Goal: Transaction & Acquisition: Purchase product/service

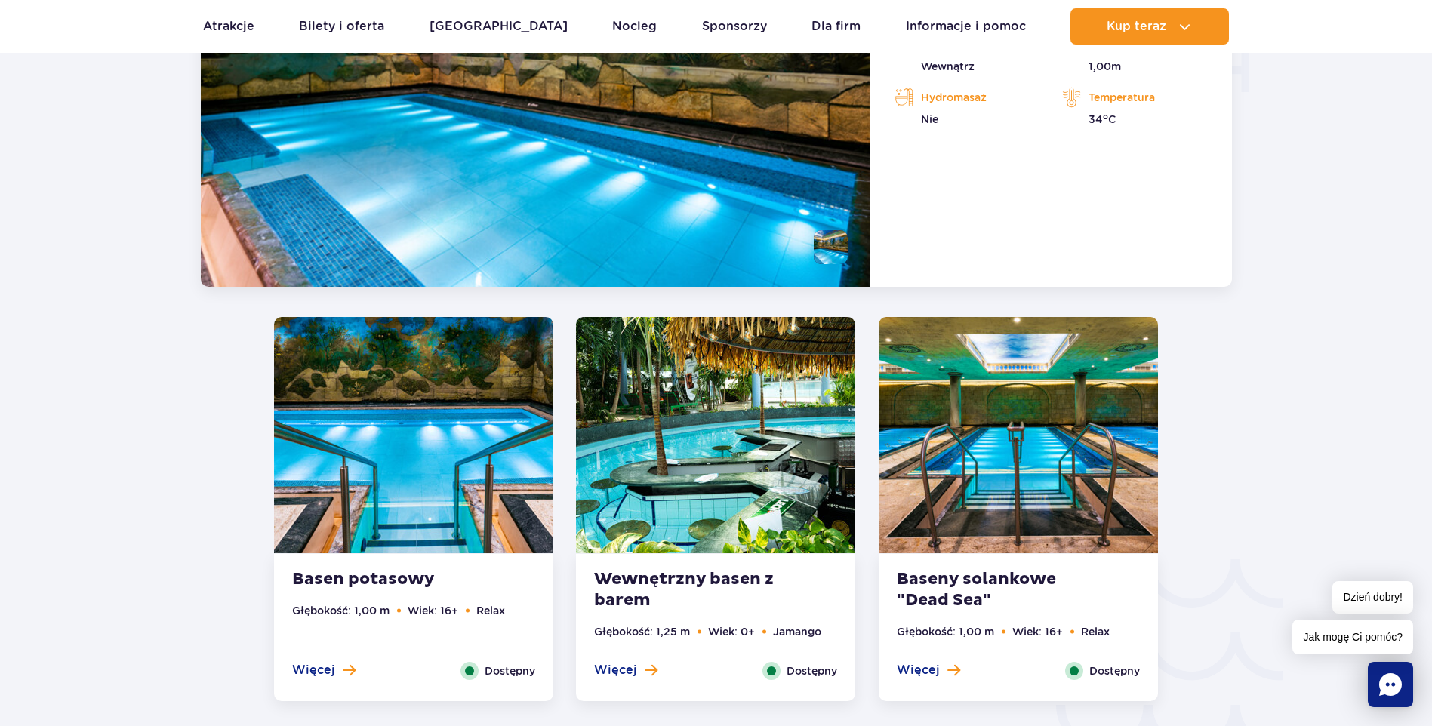
scroll to position [1819, 0]
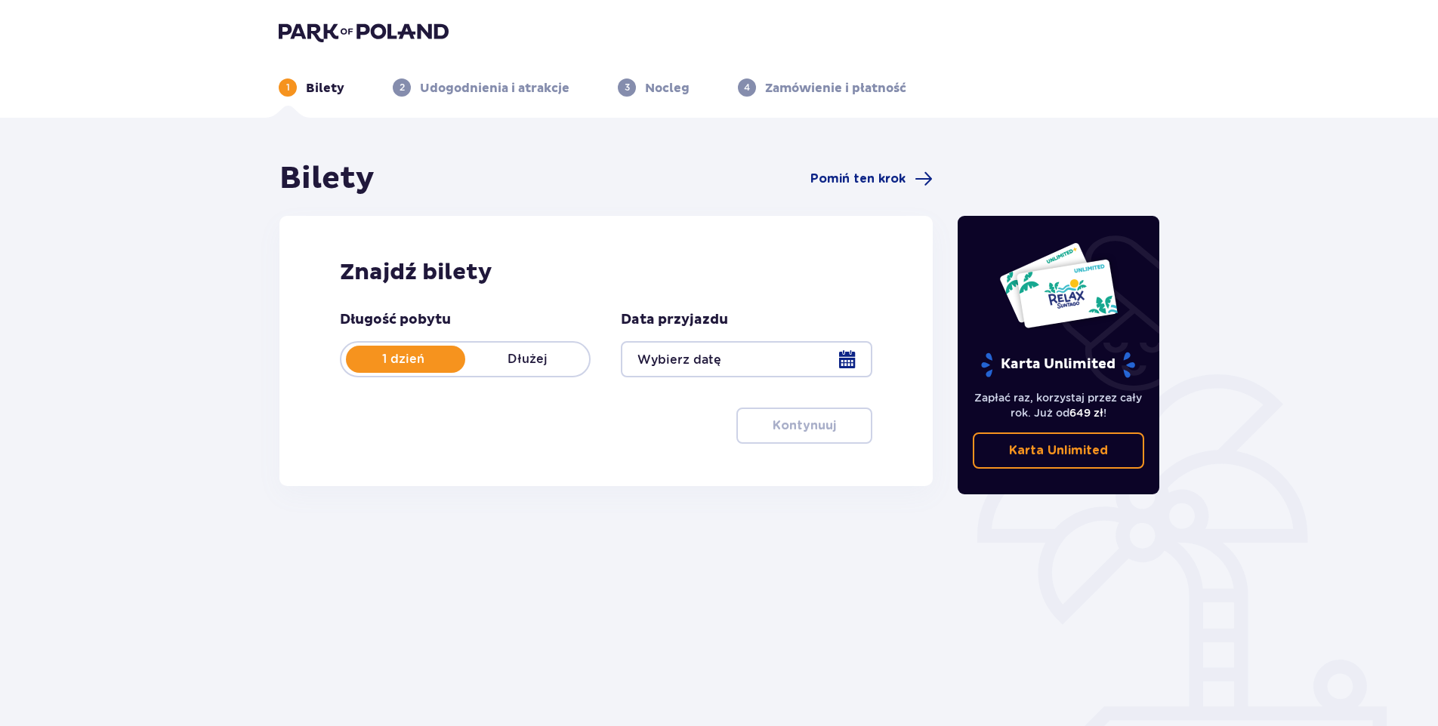
click at [705, 360] on div at bounding box center [746, 359] width 251 height 36
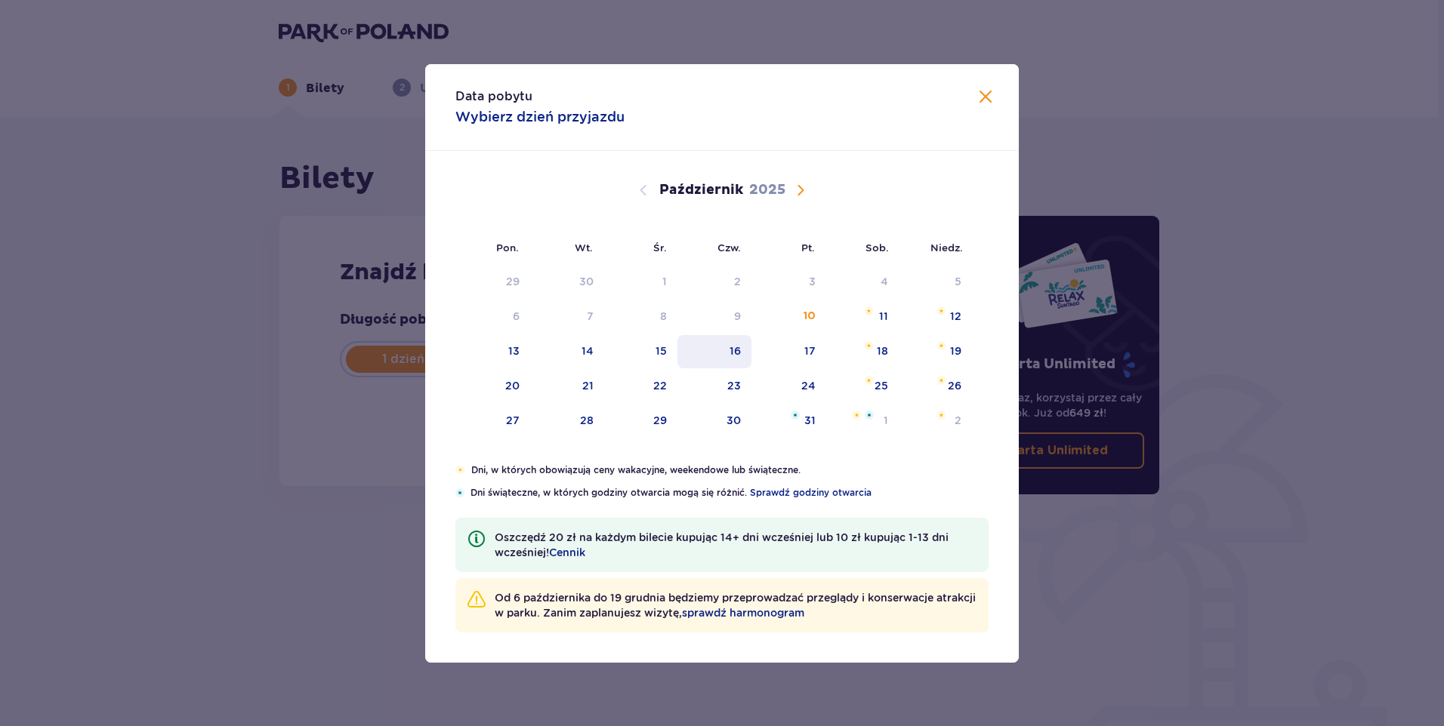
click at [746, 353] on div "16" at bounding box center [714, 351] width 75 height 33
type input "16.10.25"
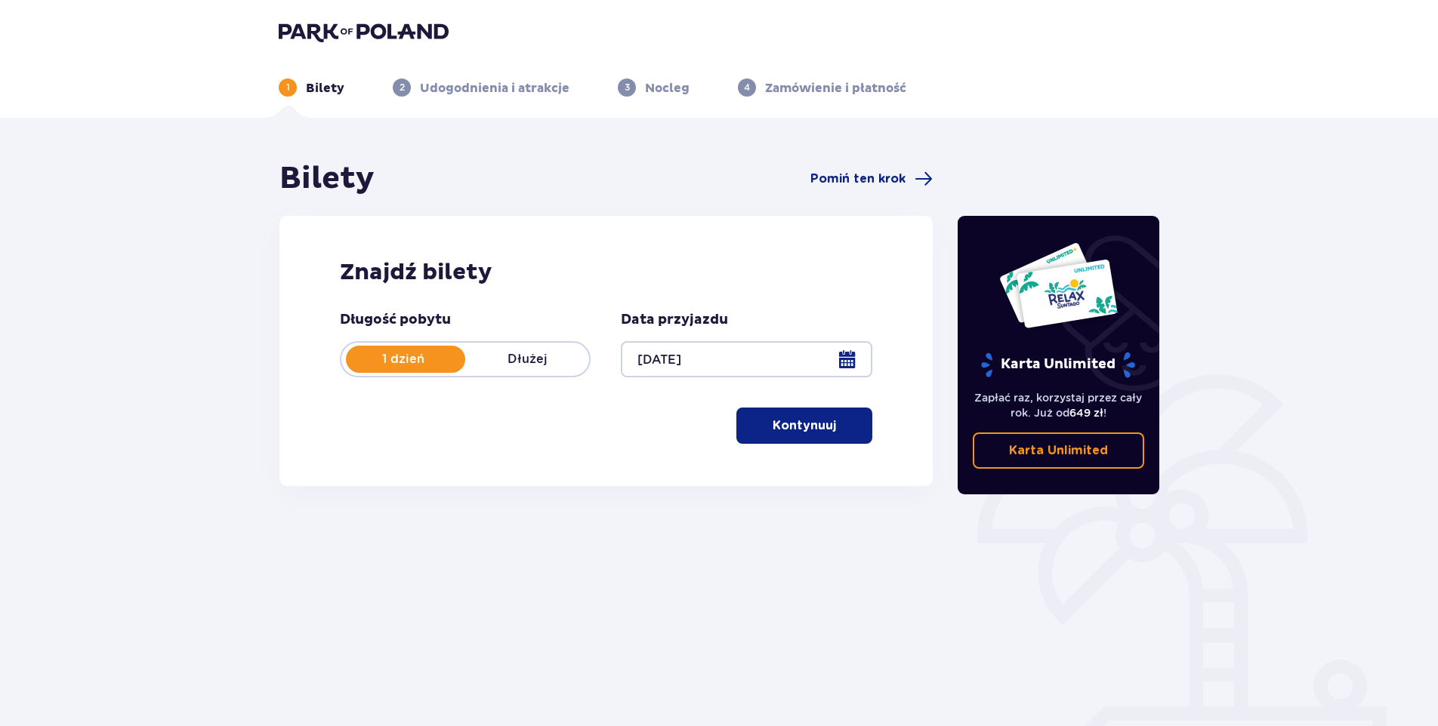
scroll to position [54, 0]
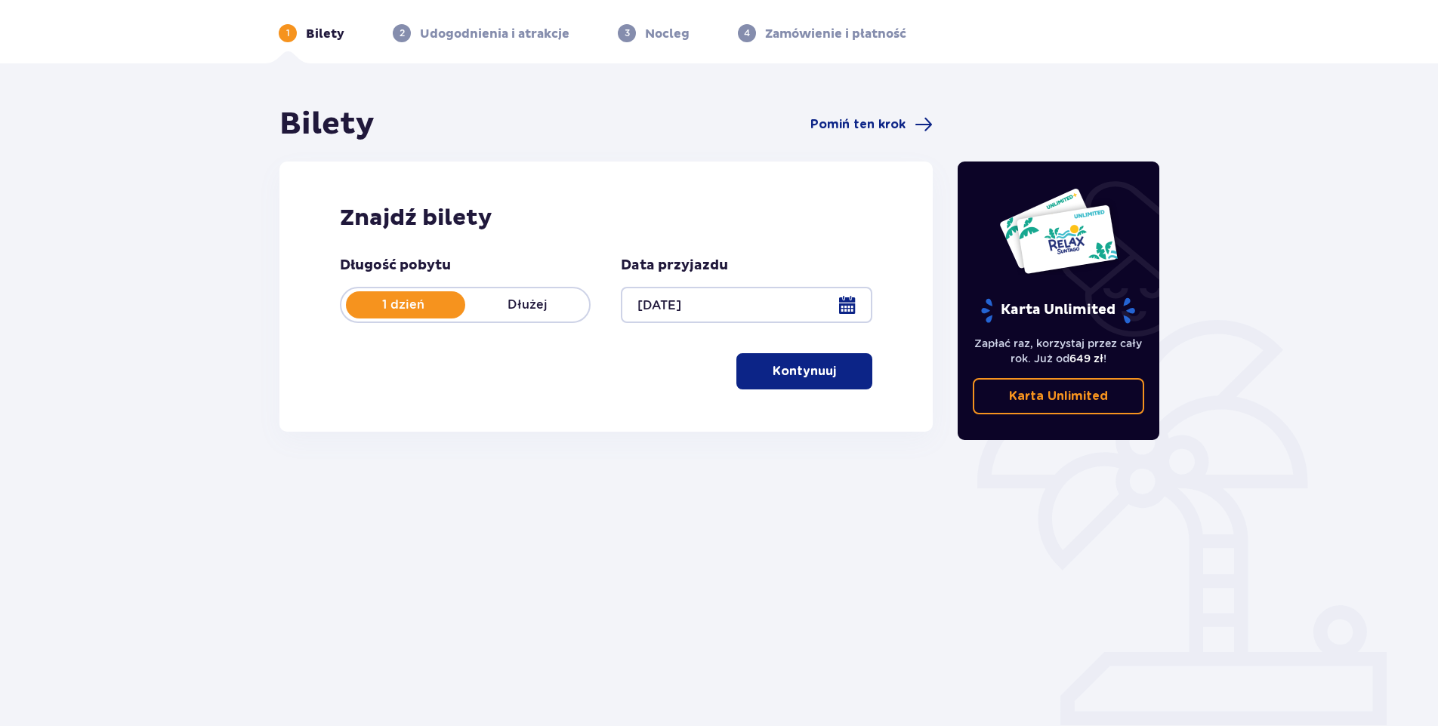
click at [825, 365] on button "Kontynuuj" at bounding box center [804, 371] width 136 height 36
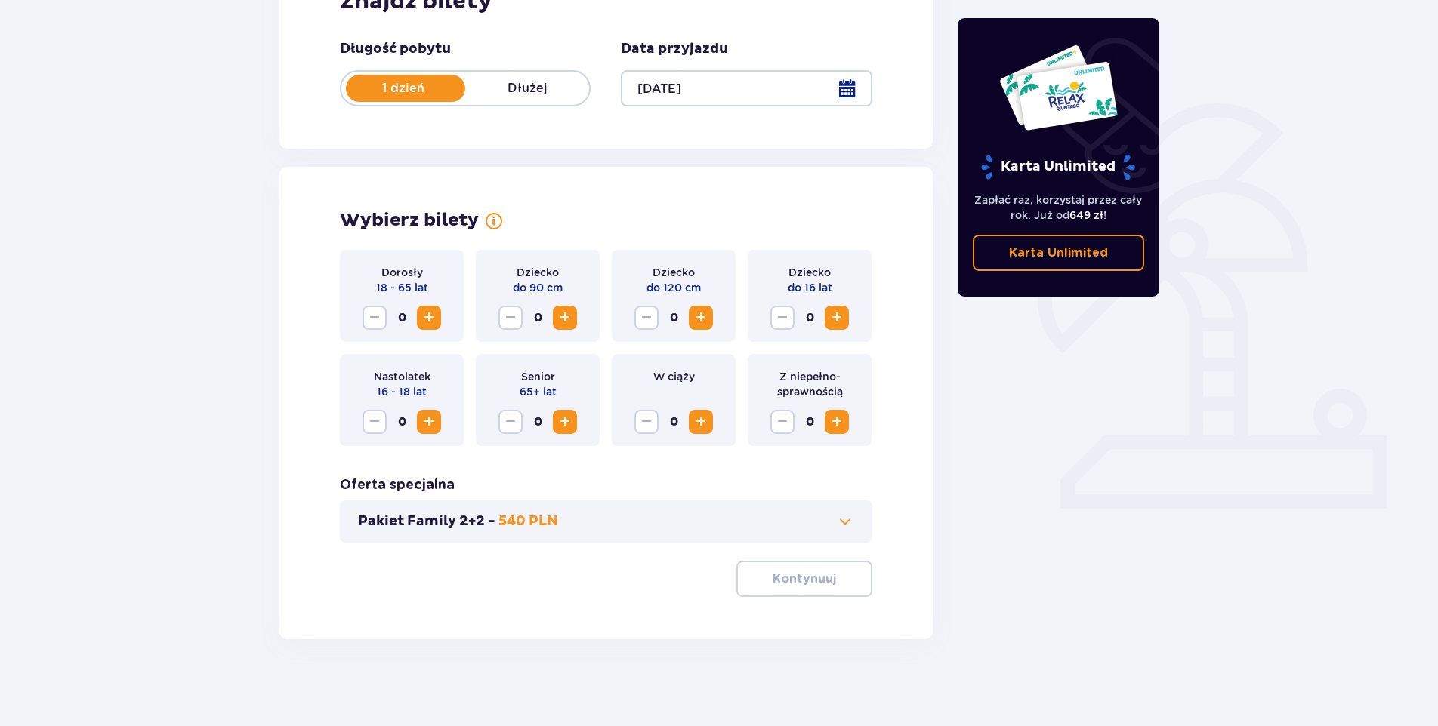
scroll to position [275, 0]
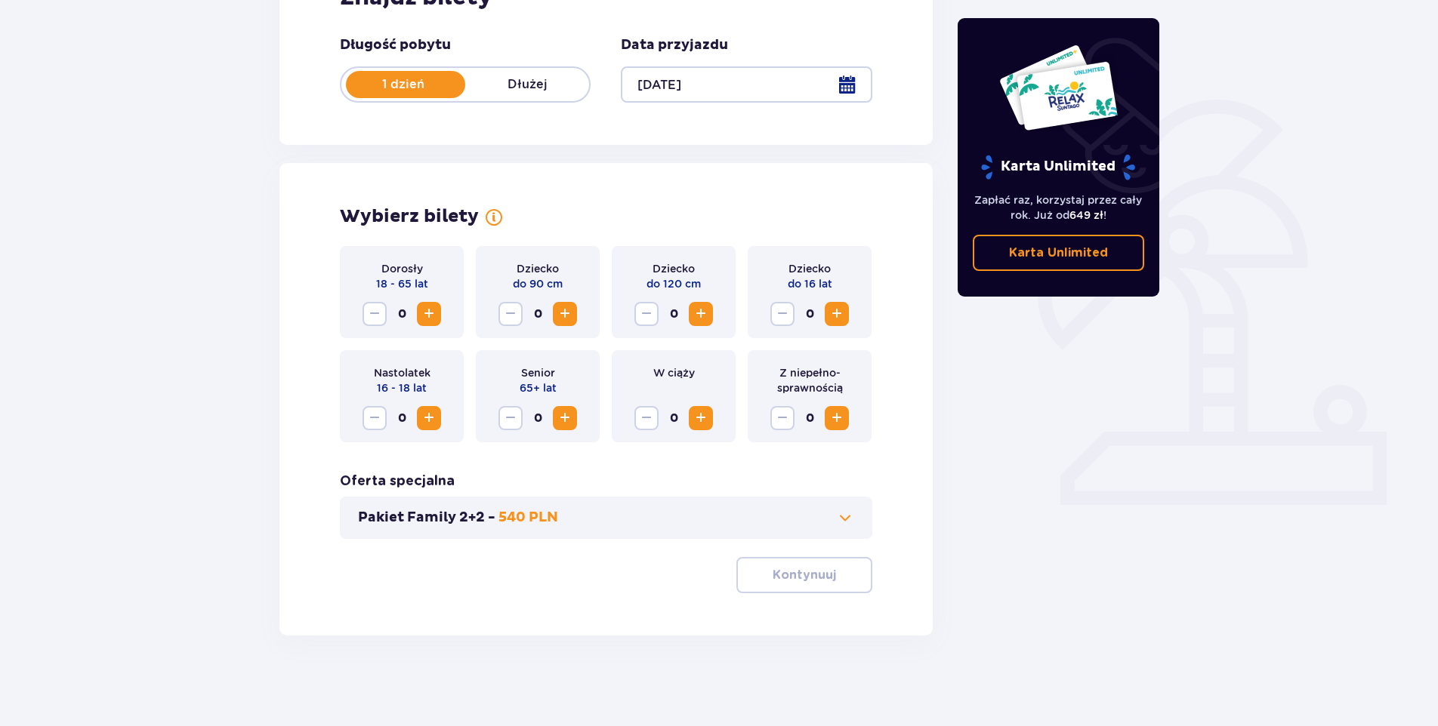
click at [432, 311] on span "Zwiększ" at bounding box center [429, 314] width 18 height 18
click at [432, 316] on span "Zwiększ" at bounding box center [429, 314] width 18 height 18
click at [772, 569] on p "Kontynuuj" at bounding box center [803, 575] width 63 height 17
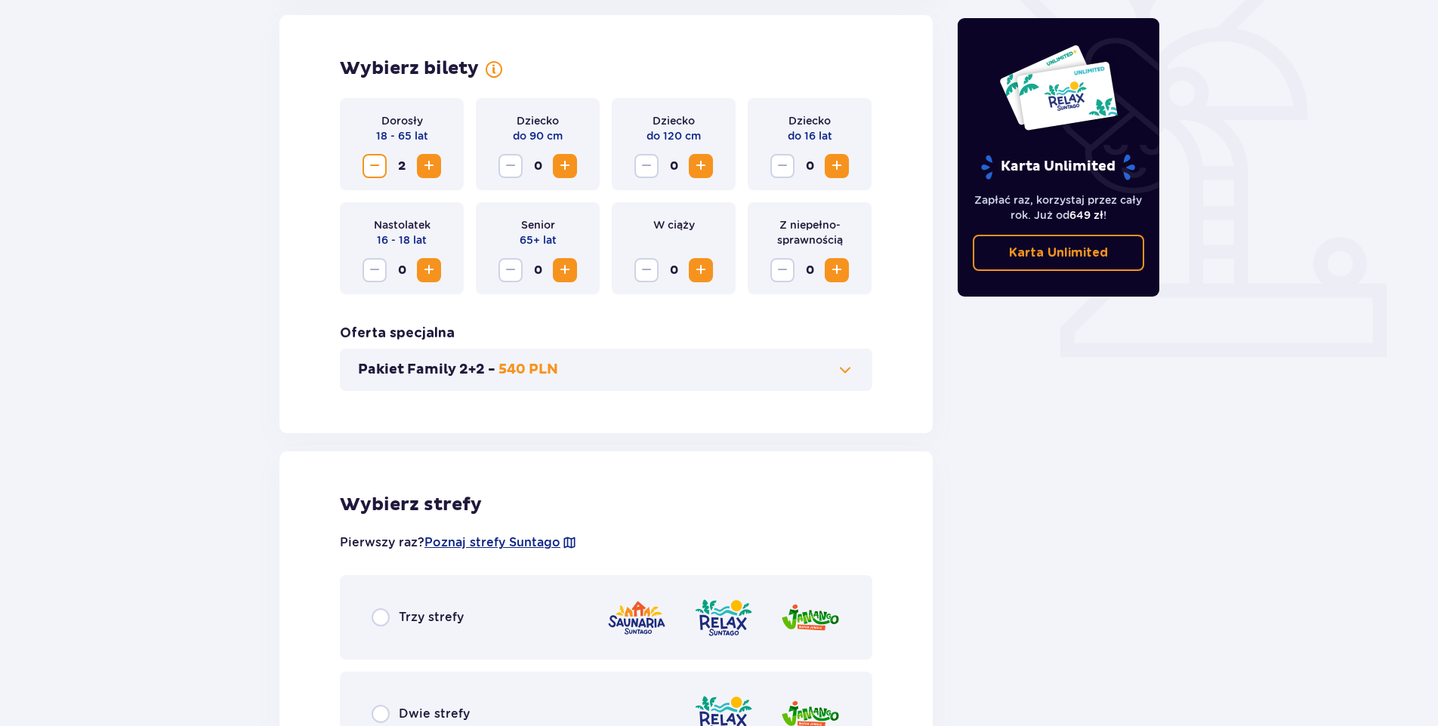
scroll to position [0, 0]
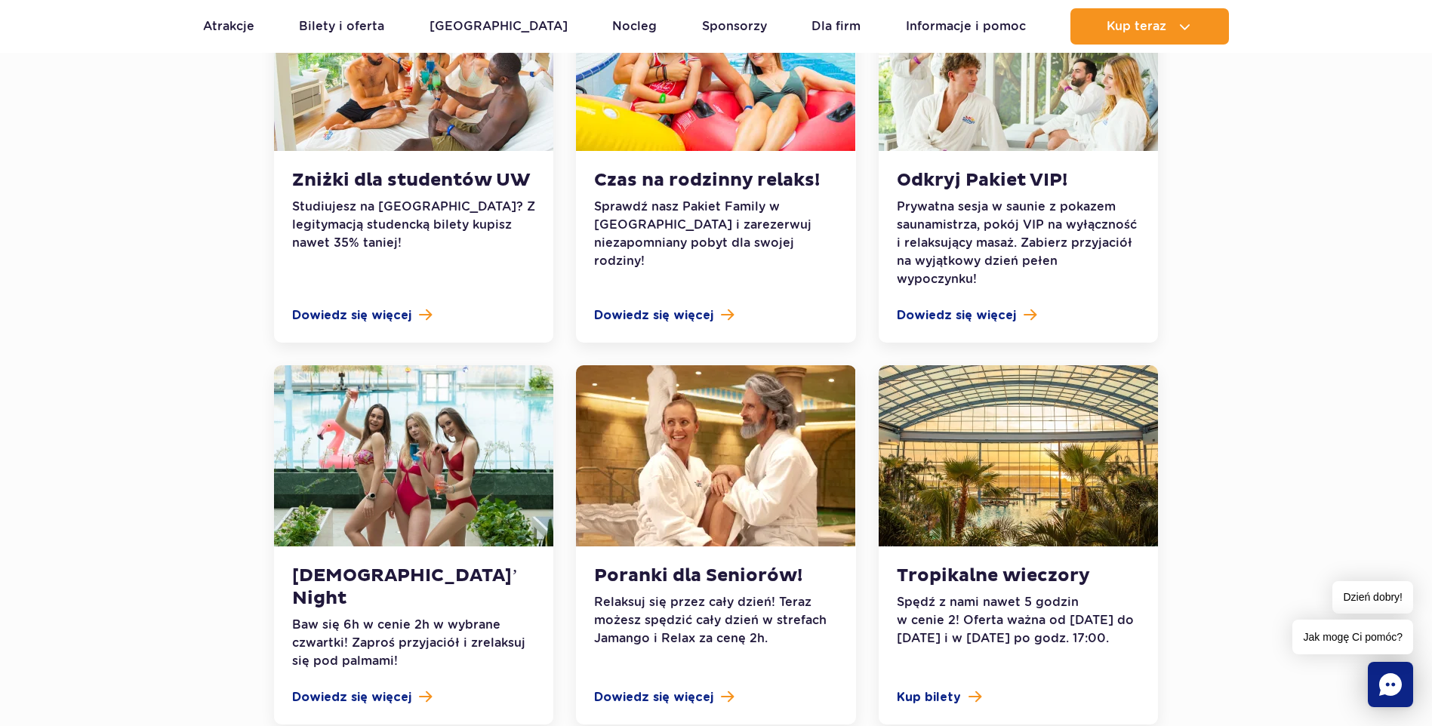
scroll to position [1284, 0]
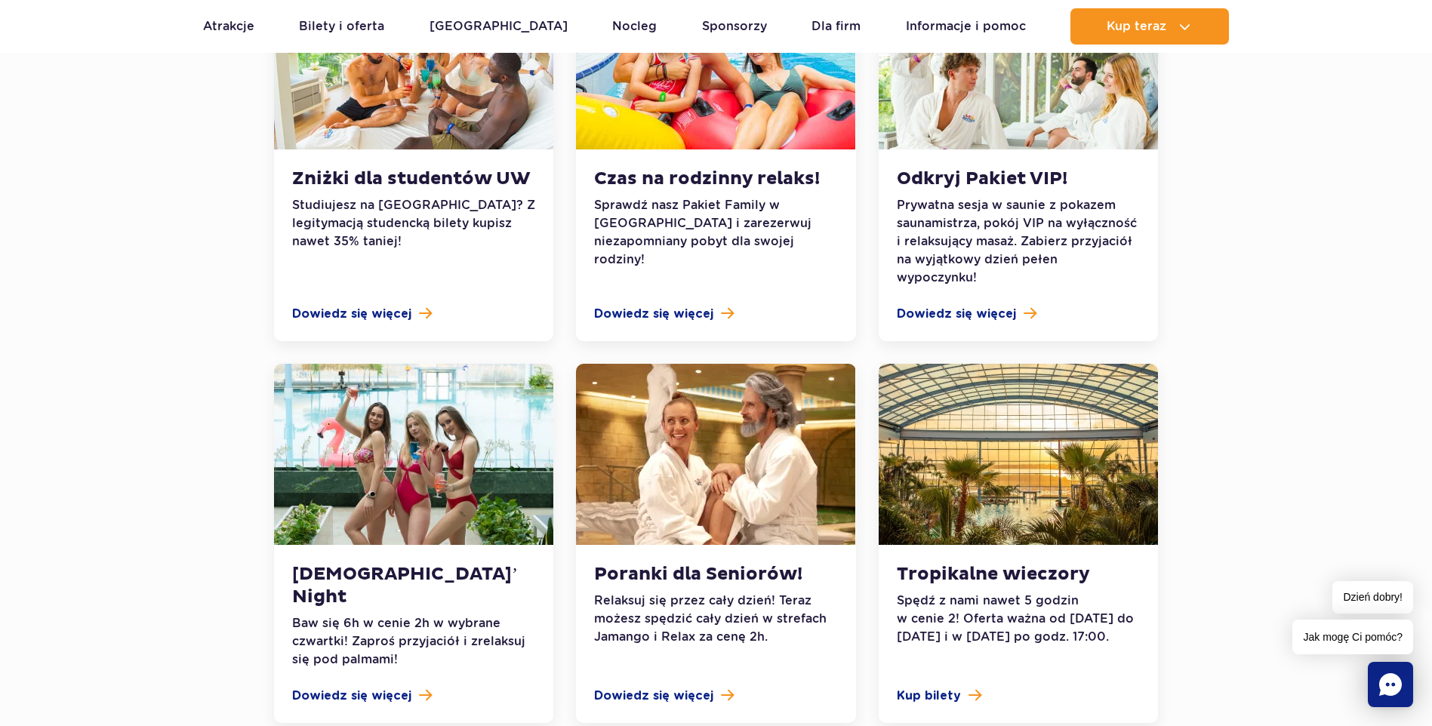
click at [953, 563] on h3 "Tropikalne wieczory" at bounding box center [1018, 574] width 243 height 23
click at [963, 687] on link "Kup bilety" at bounding box center [1018, 696] width 243 height 18
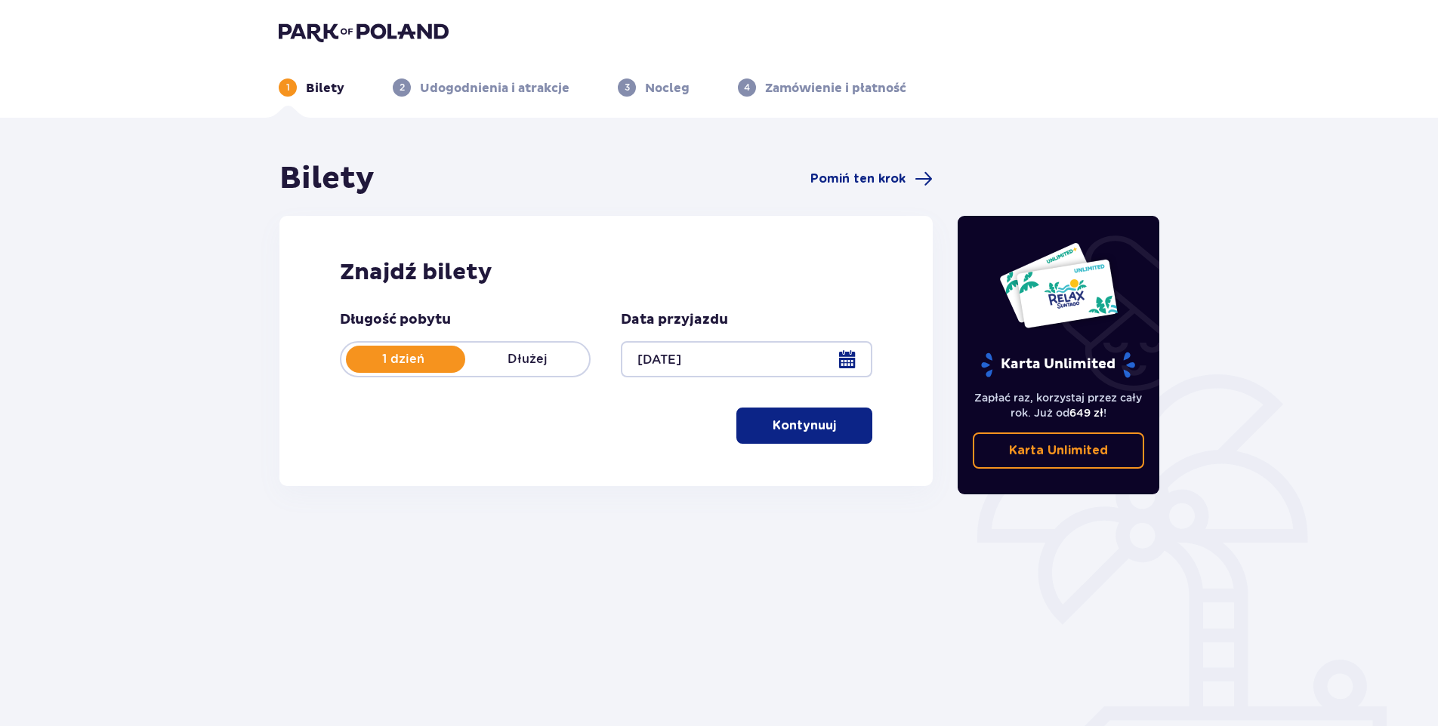
click at [816, 419] on p "Kontynuuj" at bounding box center [803, 426] width 63 height 17
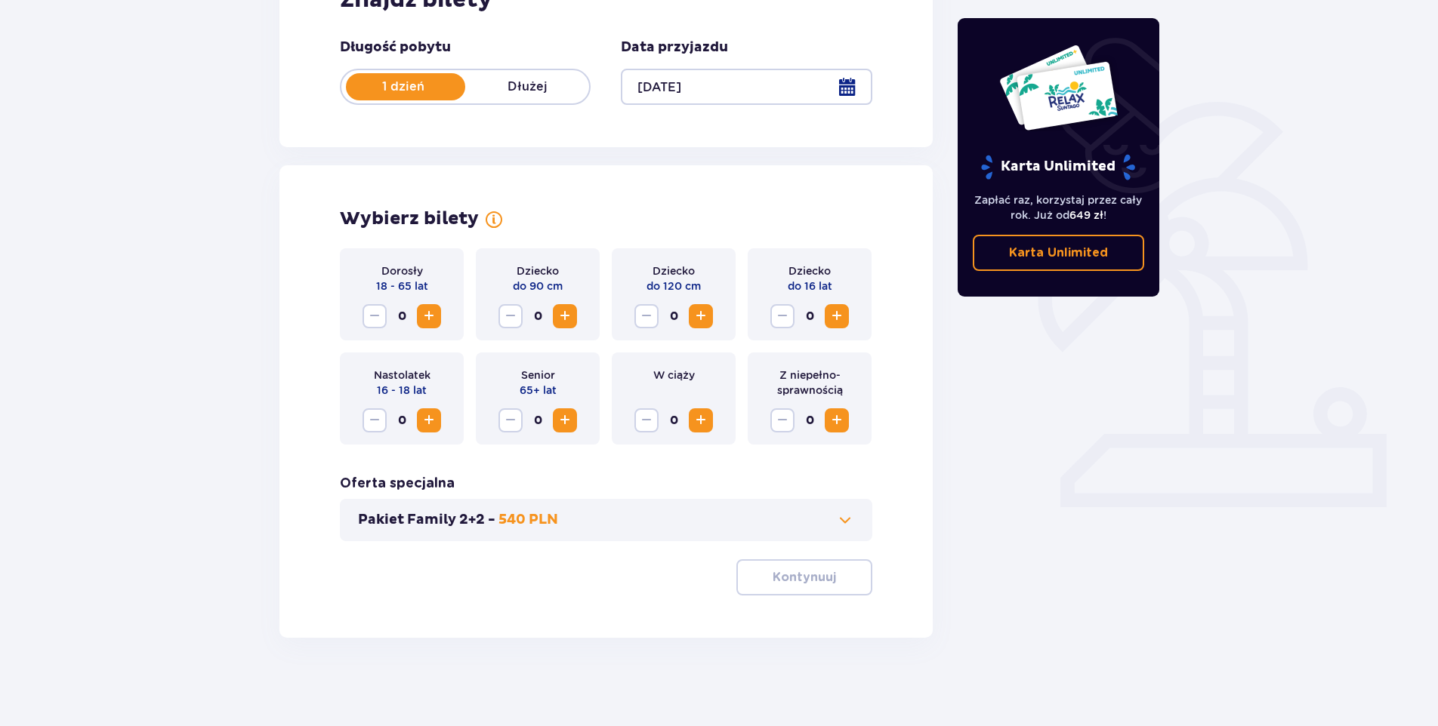
scroll to position [275, 0]
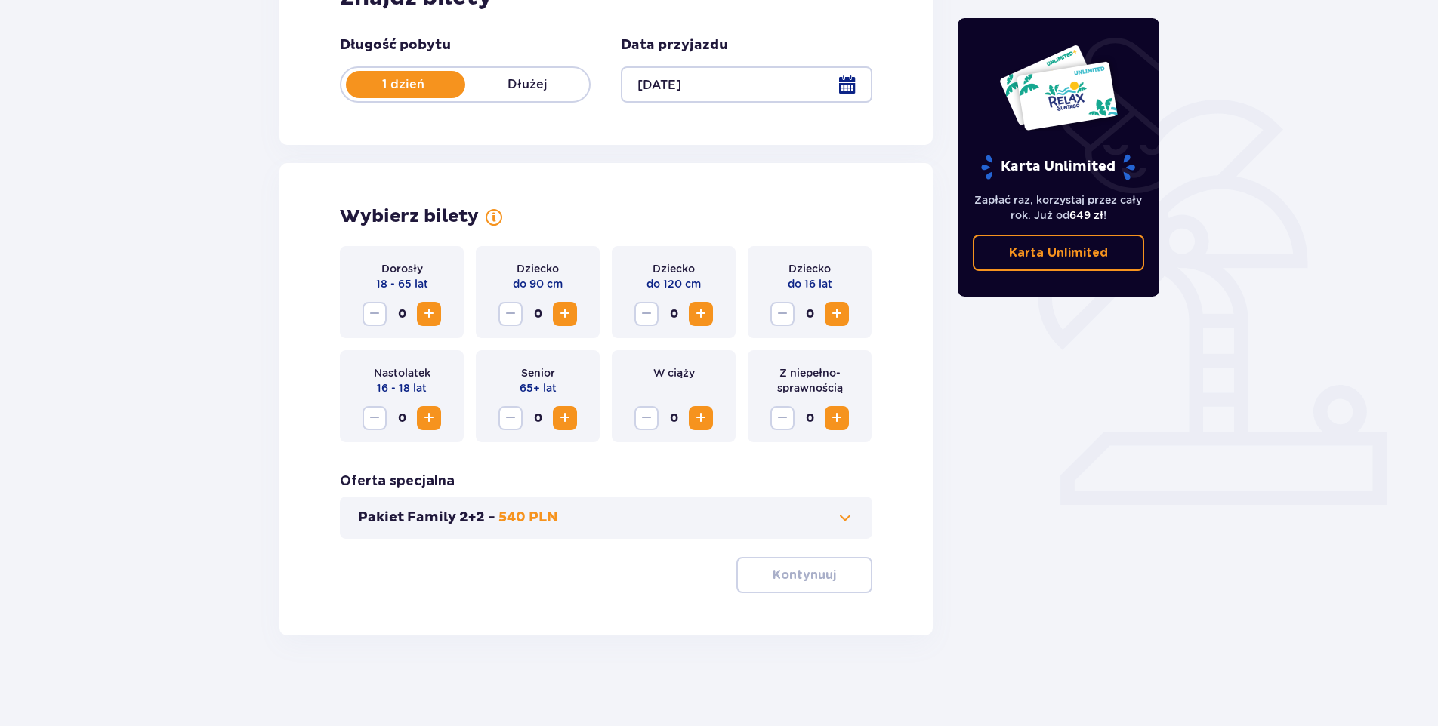
click at [437, 316] on span "Zwiększ" at bounding box center [429, 314] width 18 height 18
click at [436, 316] on span "Zwiększ" at bounding box center [429, 314] width 18 height 18
click at [796, 575] on p "Kontynuuj" at bounding box center [803, 575] width 63 height 17
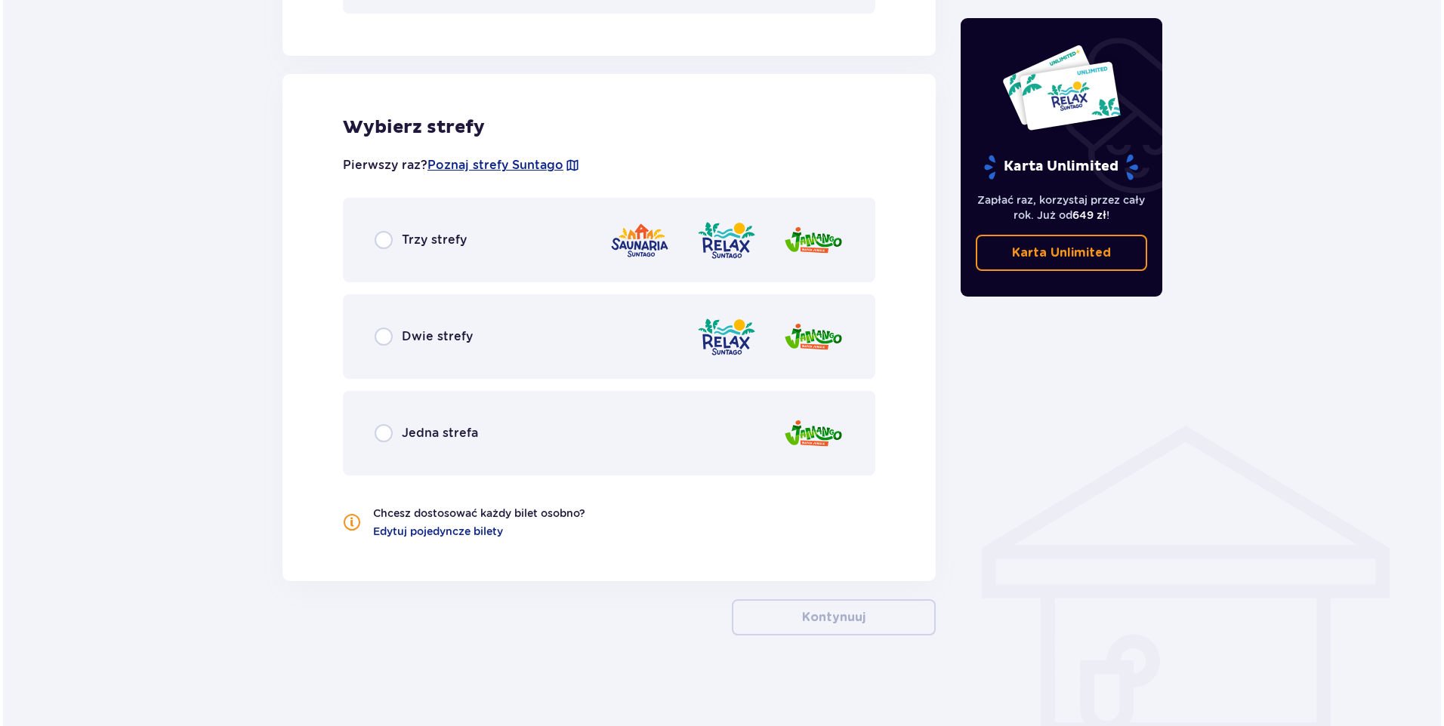
scroll to position [787, 0]
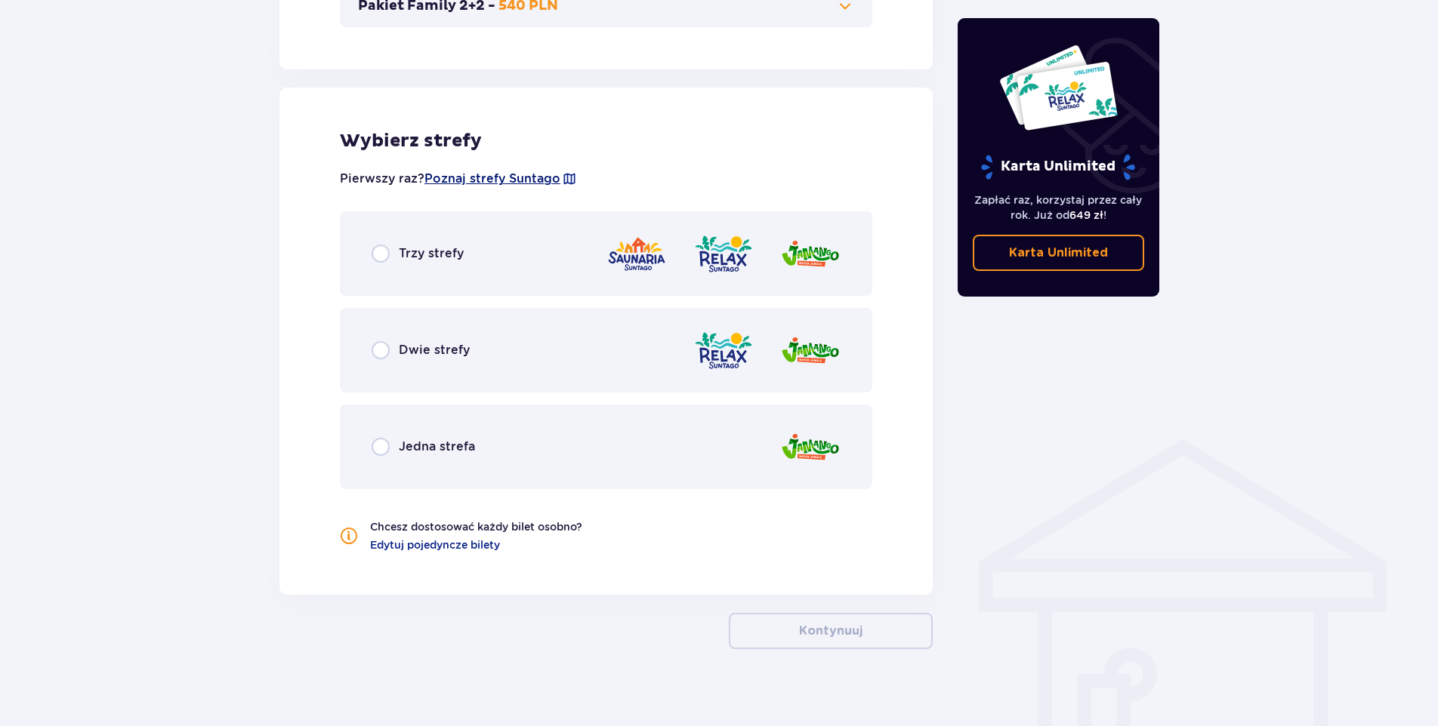
drag, startPoint x: 479, startPoint y: 177, endPoint x: 454, endPoint y: 178, distance: 24.9
click at [454, 178] on span "Poznaj strefy Suntago" at bounding box center [492, 179] width 136 height 17
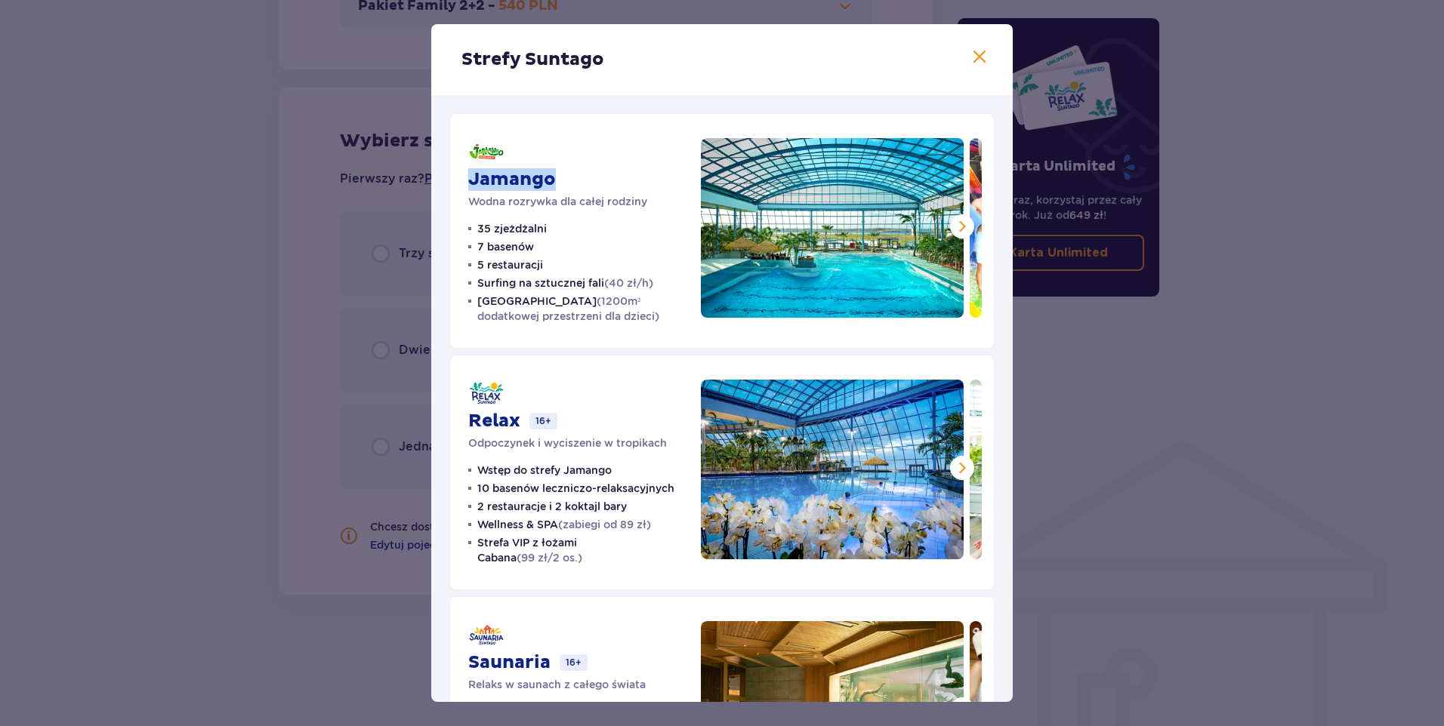
click at [454, 178] on div "Jamango Wodna rozrywka dla całej rodziny 35 zjeżdżalni 7 basenów 5 restauracji …" at bounding box center [721, 231] width 545 height 236
drag, startPoint x: 454, startPoint y: 178, endPoint x: 572, endPoint y: 230, distance: 129.5
click at [572, 230] on ul "35 zjeżdżalni 7 basenów 5 restauracji Surfing na sztucznej fali (40 zł/h) Croco…" at bounding box center [575, 272] width 214 height 103
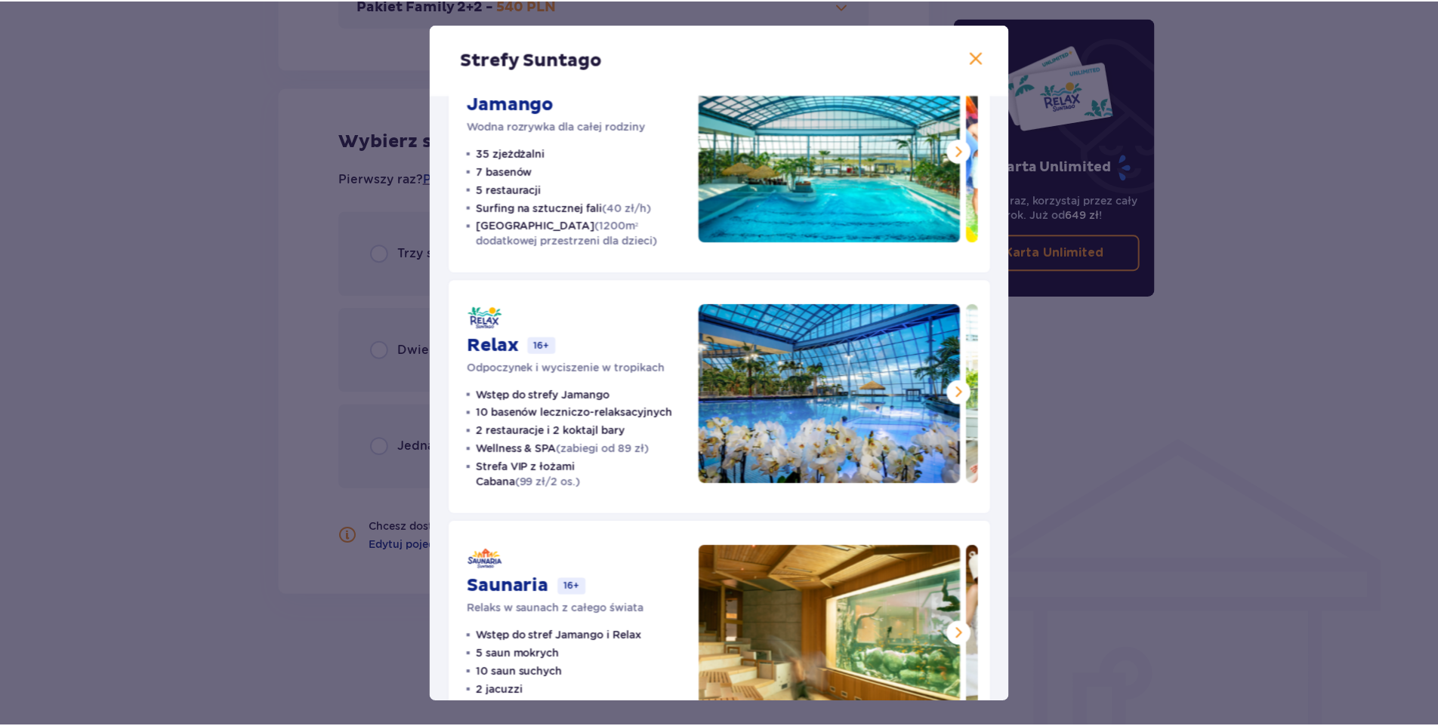
scroll to position [142, 0]
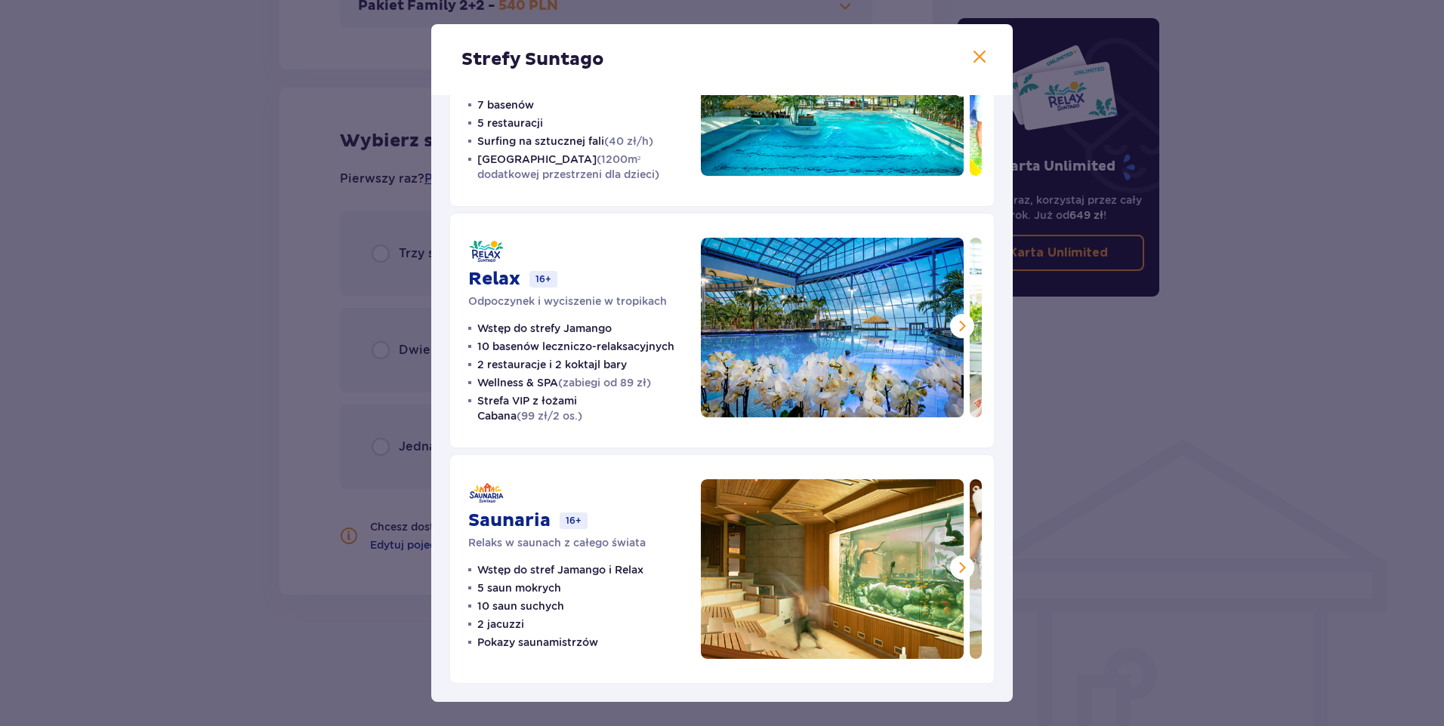
click at [232, 336] on div "Strefy Suntago Jamango Wodna rozrywka dla całej rodziny 35 zjeżdżalni 7 basenów…" at bounding box center [722, 363] width 1444 height 726
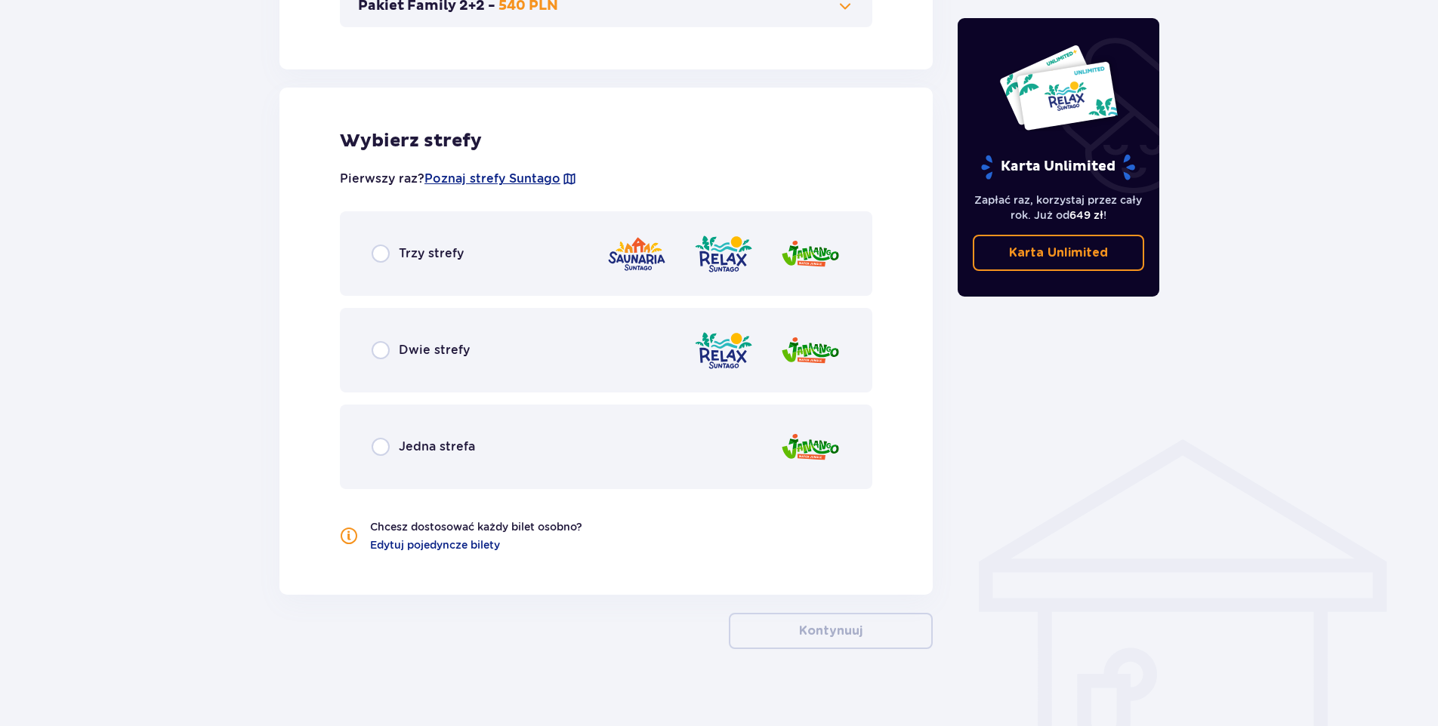
click at [365, 251] on div "Trzy strefy" at bounding box center [606, 253] width 532 height 85
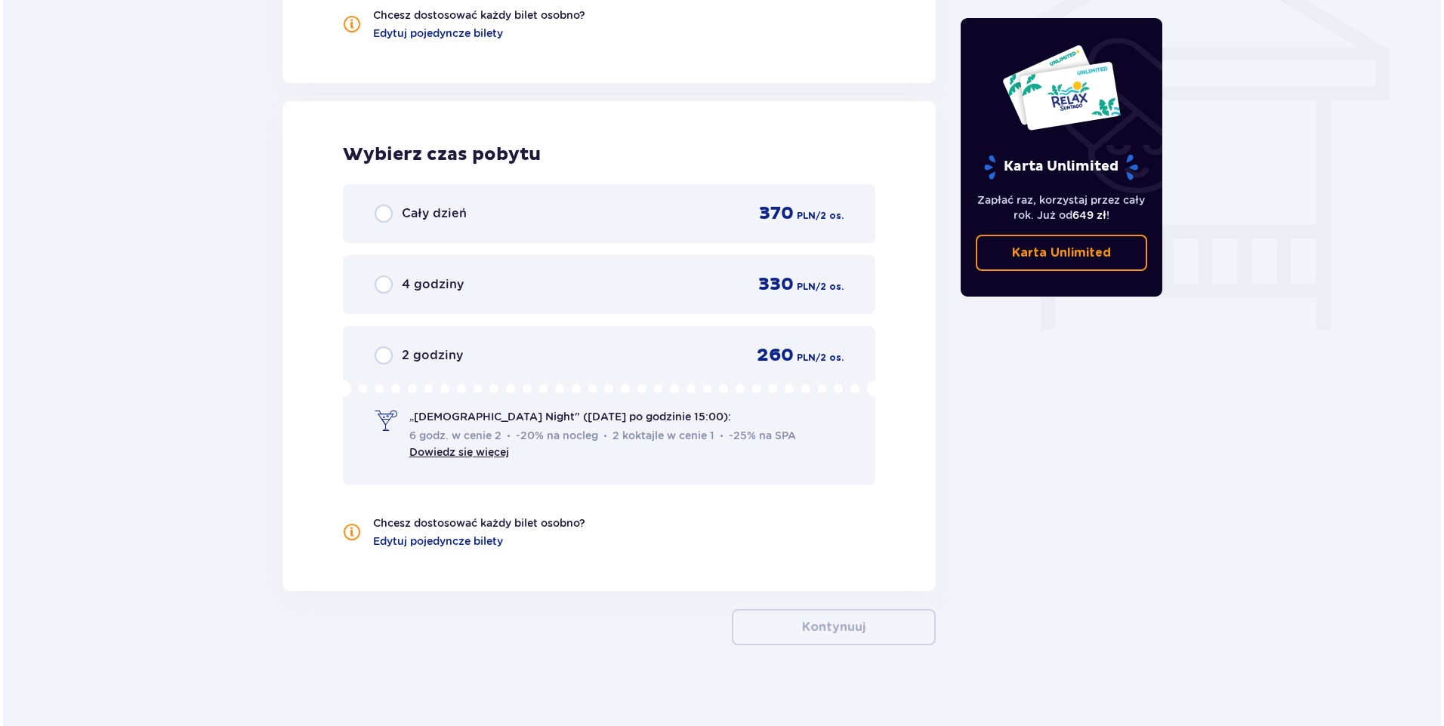
scroll to position [1309, 0]
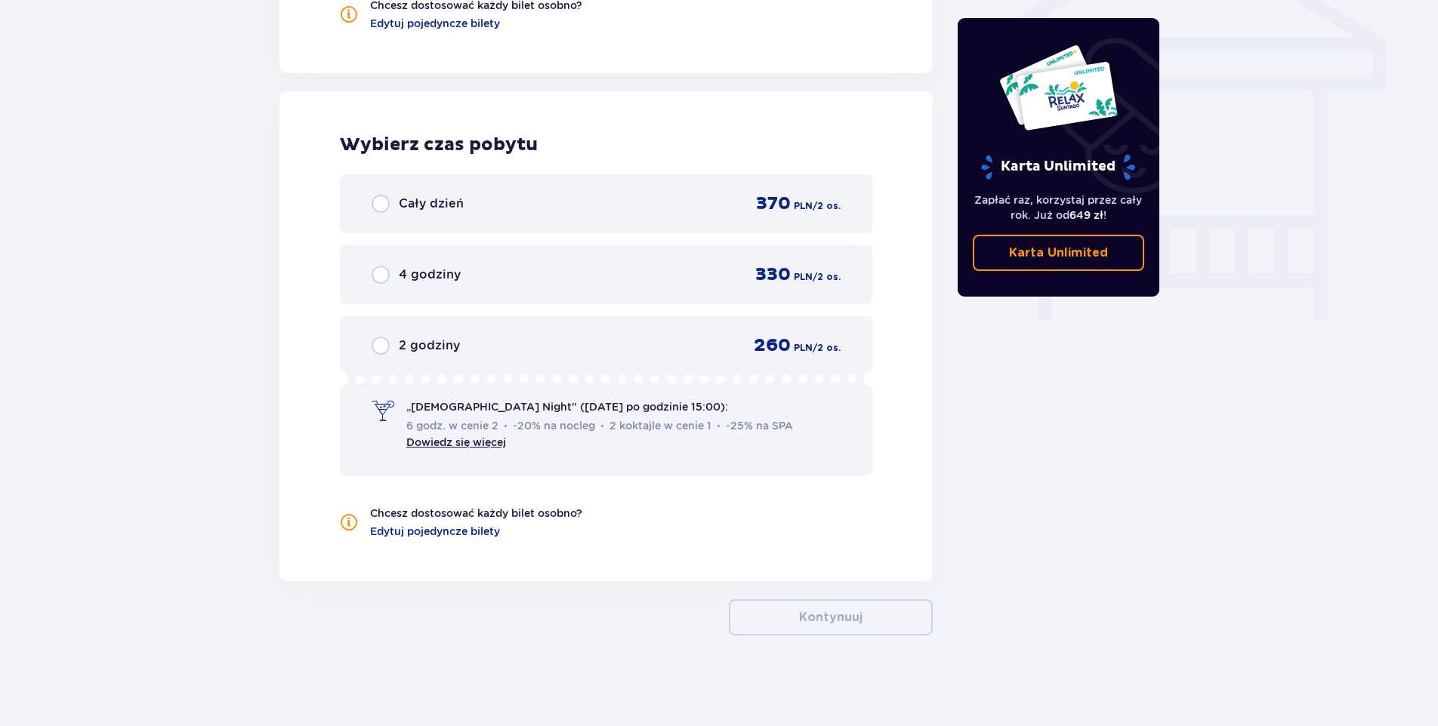
click at [385, 199] on input "radio" at bounding box center [381, 204] width 18 height 18
radio input "true"
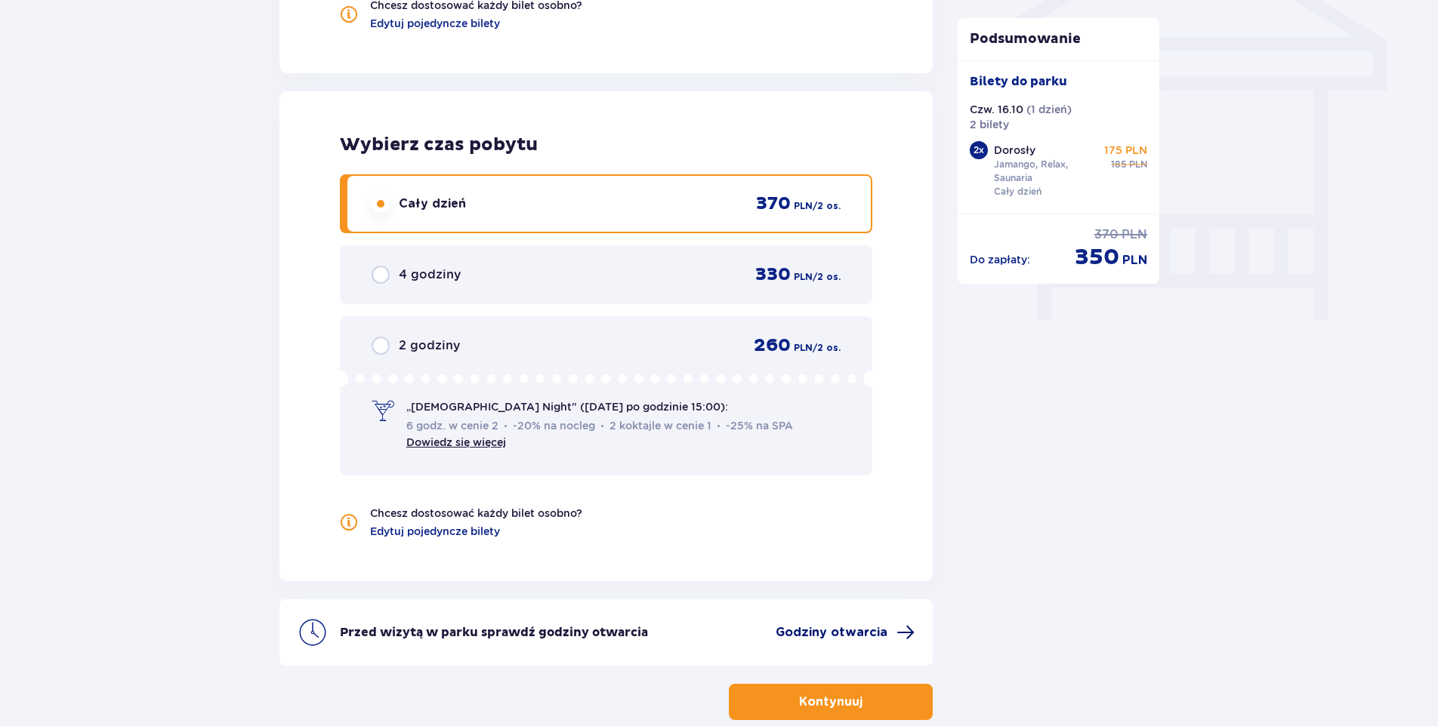
click at [809, 632] on span "Godziny otwarcia" at bounding box center [832, 632] width 112 height 17
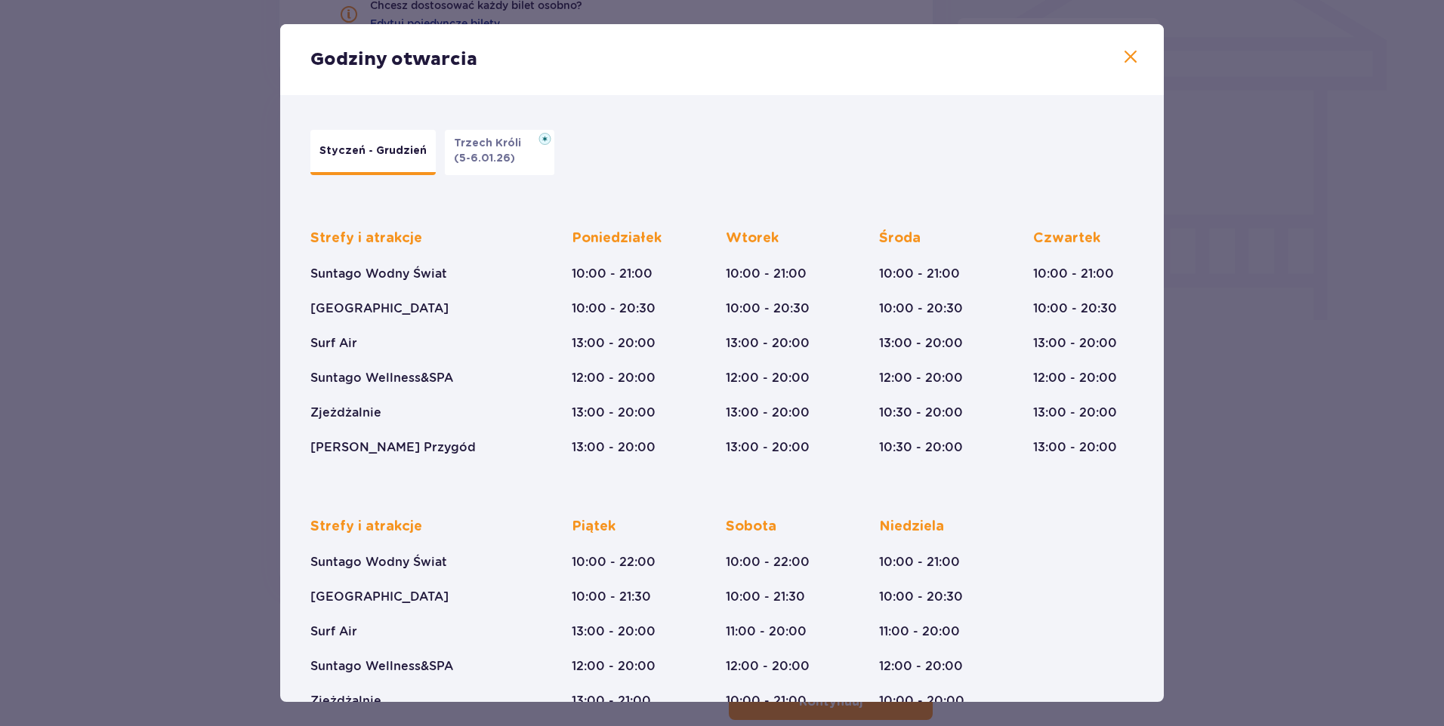
click at [199, 344] on div "Godziny otwarcia Styczeń - Grudzień Trzech Króli (5-6.01.26) Strefy i atrakcje …" at bounding box center [722, 363] width 1444 height 726
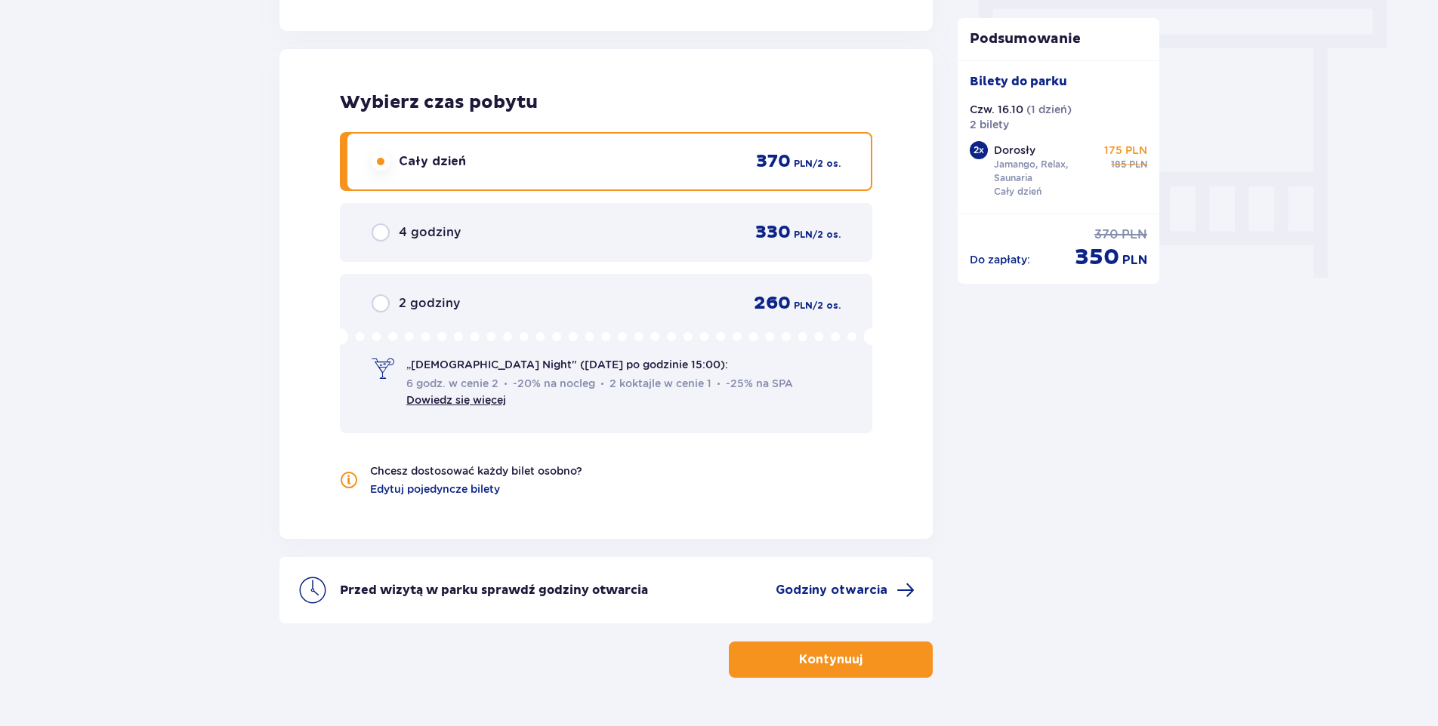
scroll to position [1393, 0]
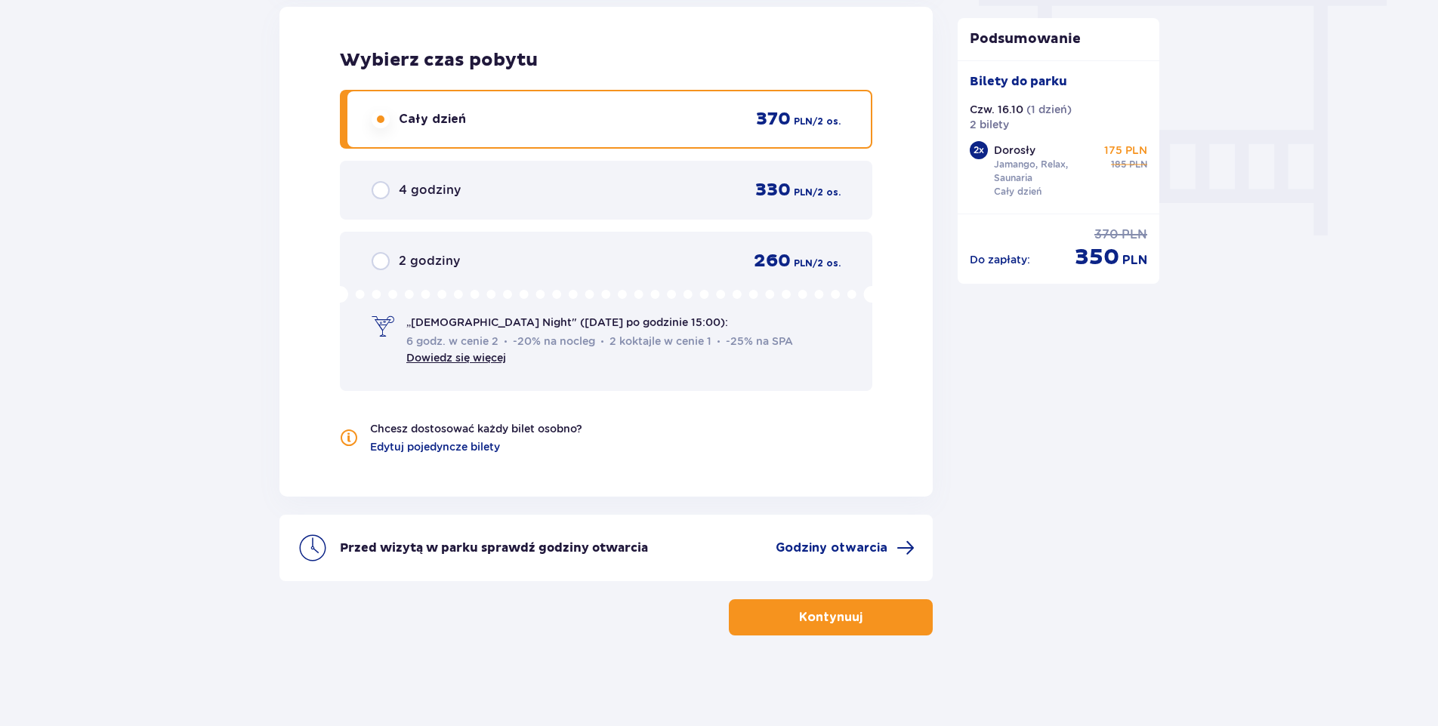
click at [822, 627] on button "Kontynuuj" at bounding box center [831, 618] width 204 height 36
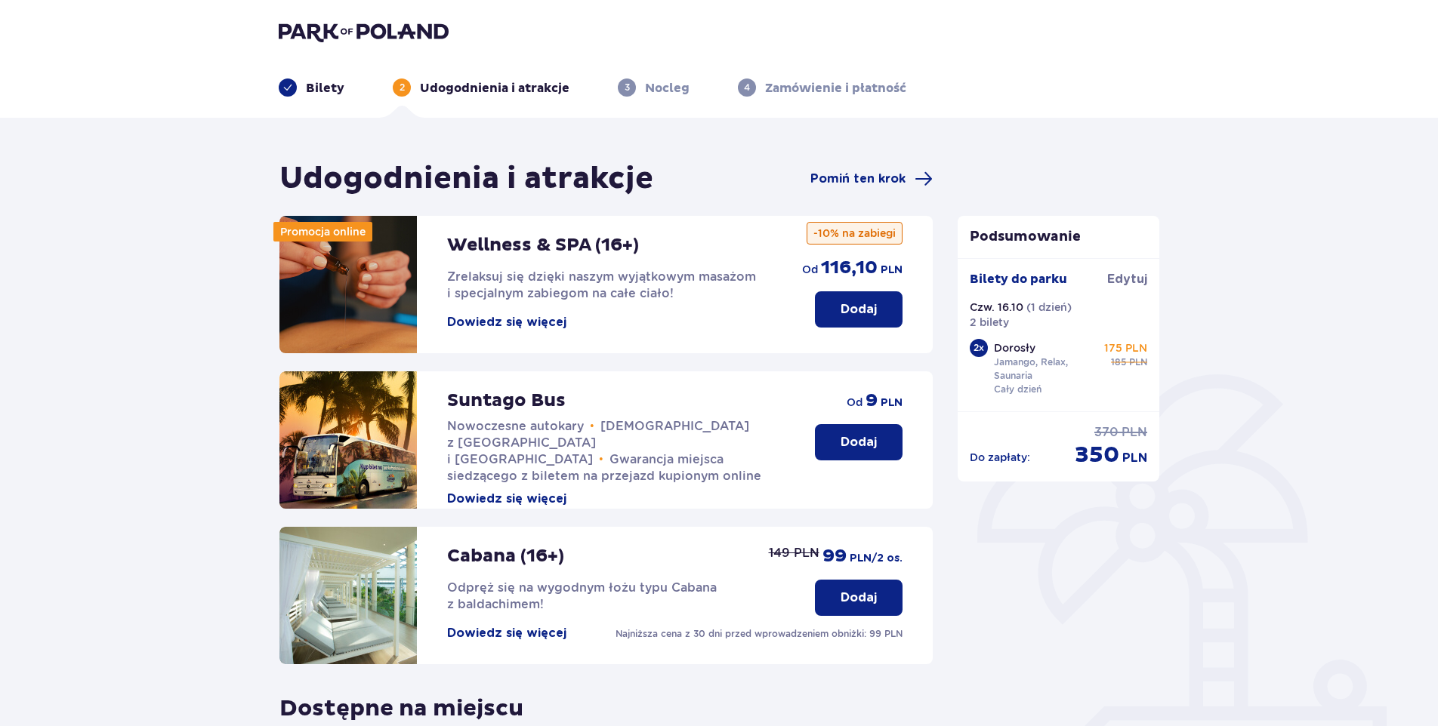
click at [559, 319] on button "Dowiedz się więcej" at bounding box center [506, 322] width 119 height 17
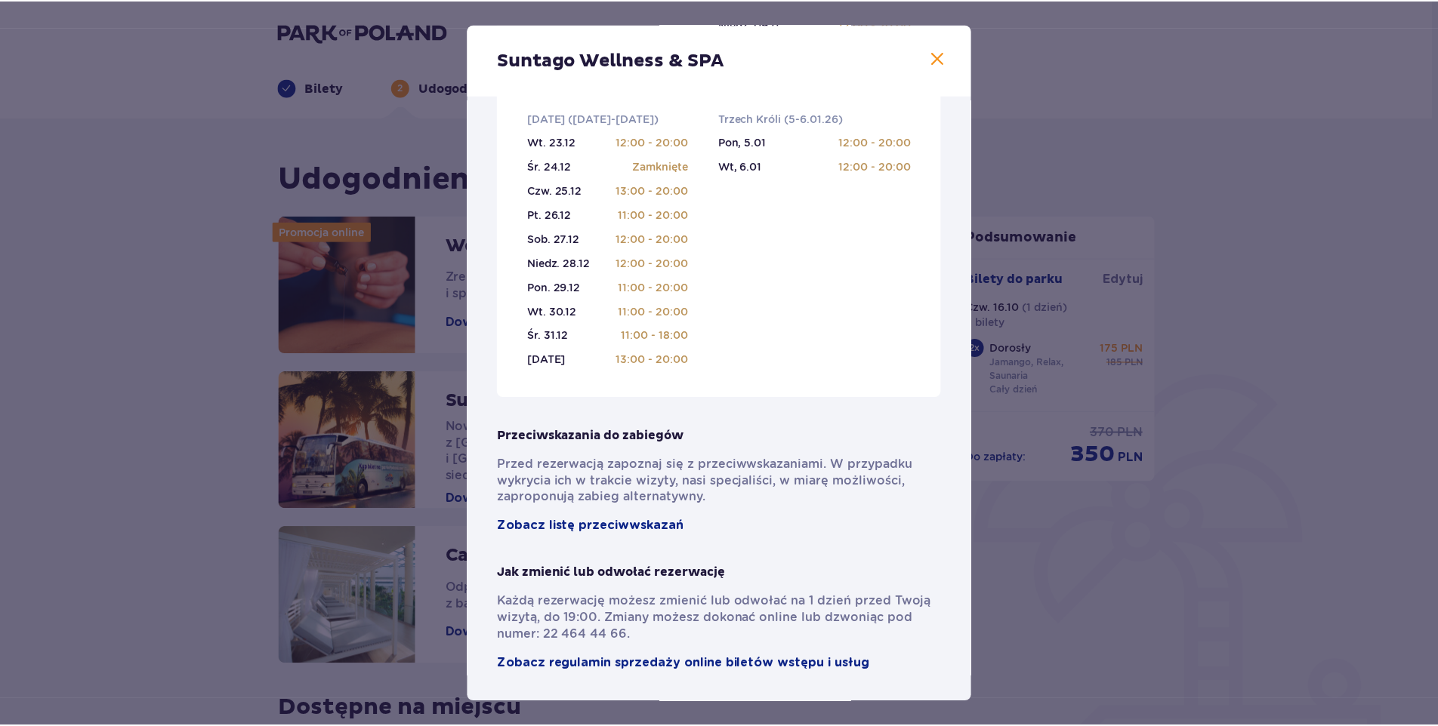
scroll to position [906, 0]
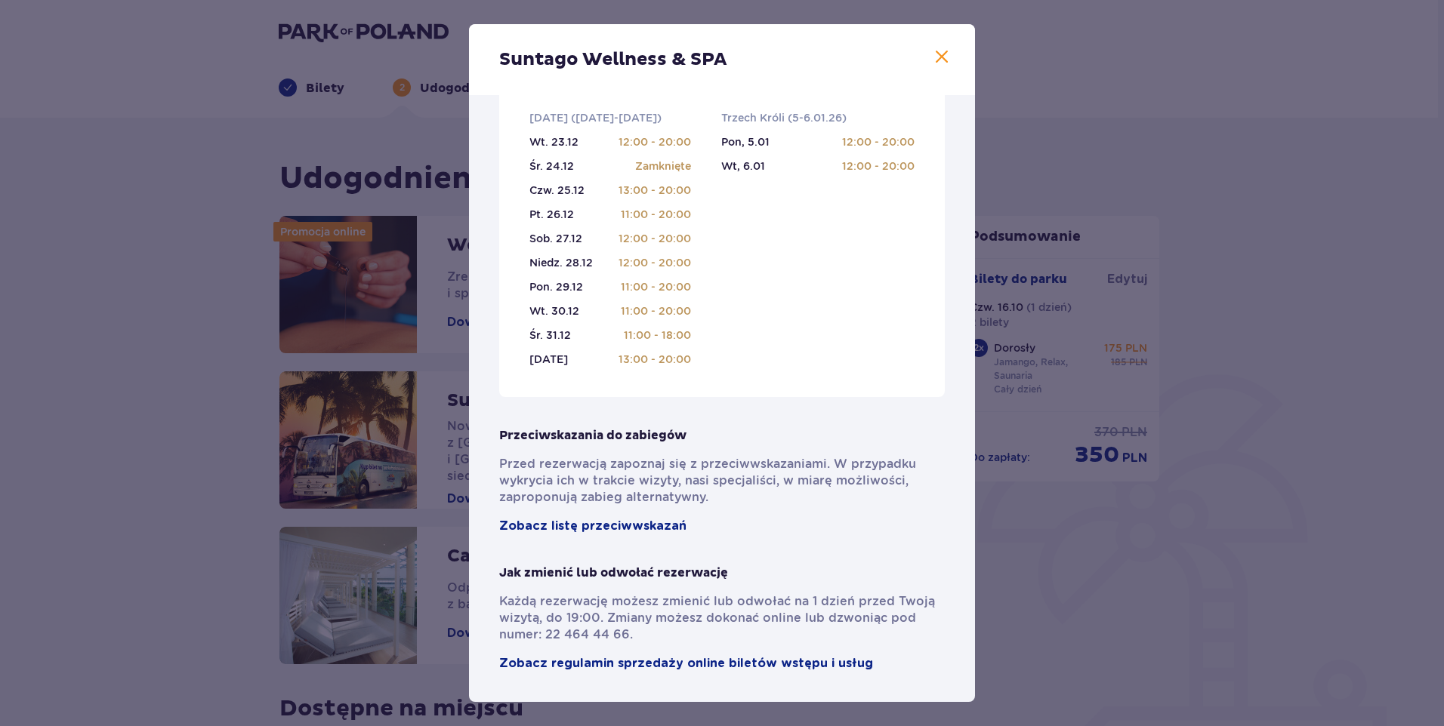
click at [1078, 581] on div "Suntago Wellness & SPA Pełni pasji profesjonaliści , którzy pomogą Ci dobrać za…" at bounding box center [722, 363] width 1444 height 726
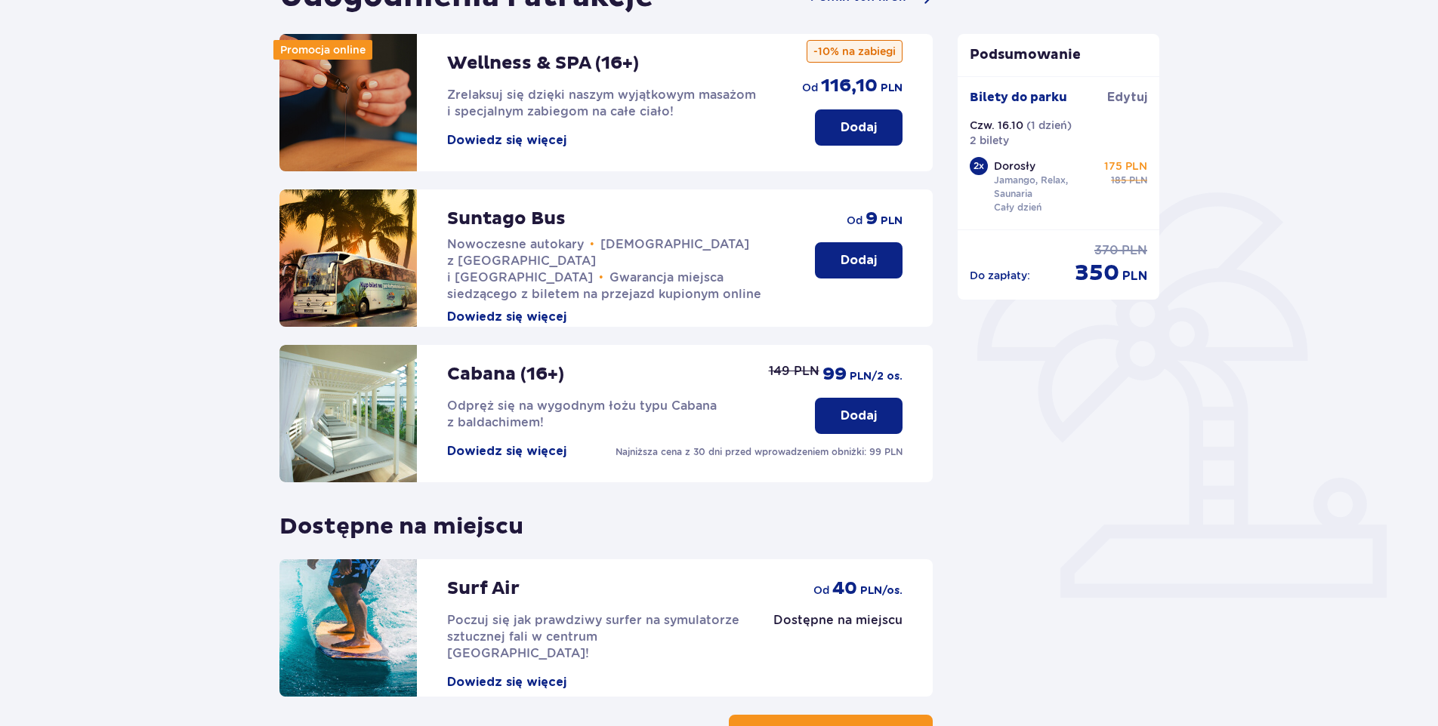
scroll to position [146, 0]
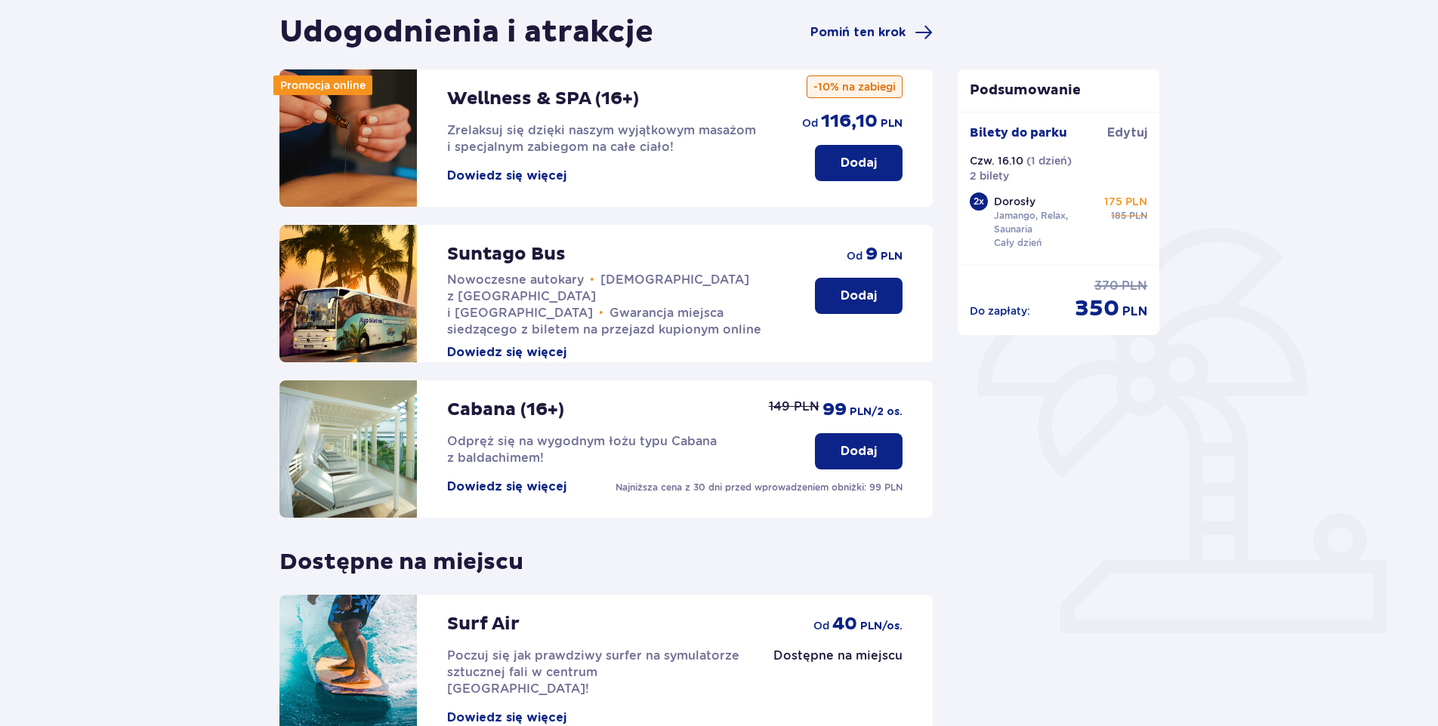
click at [530, 487] on button "Dowiedz się więcej" at bounding box center [506, 487] width 119 height 17
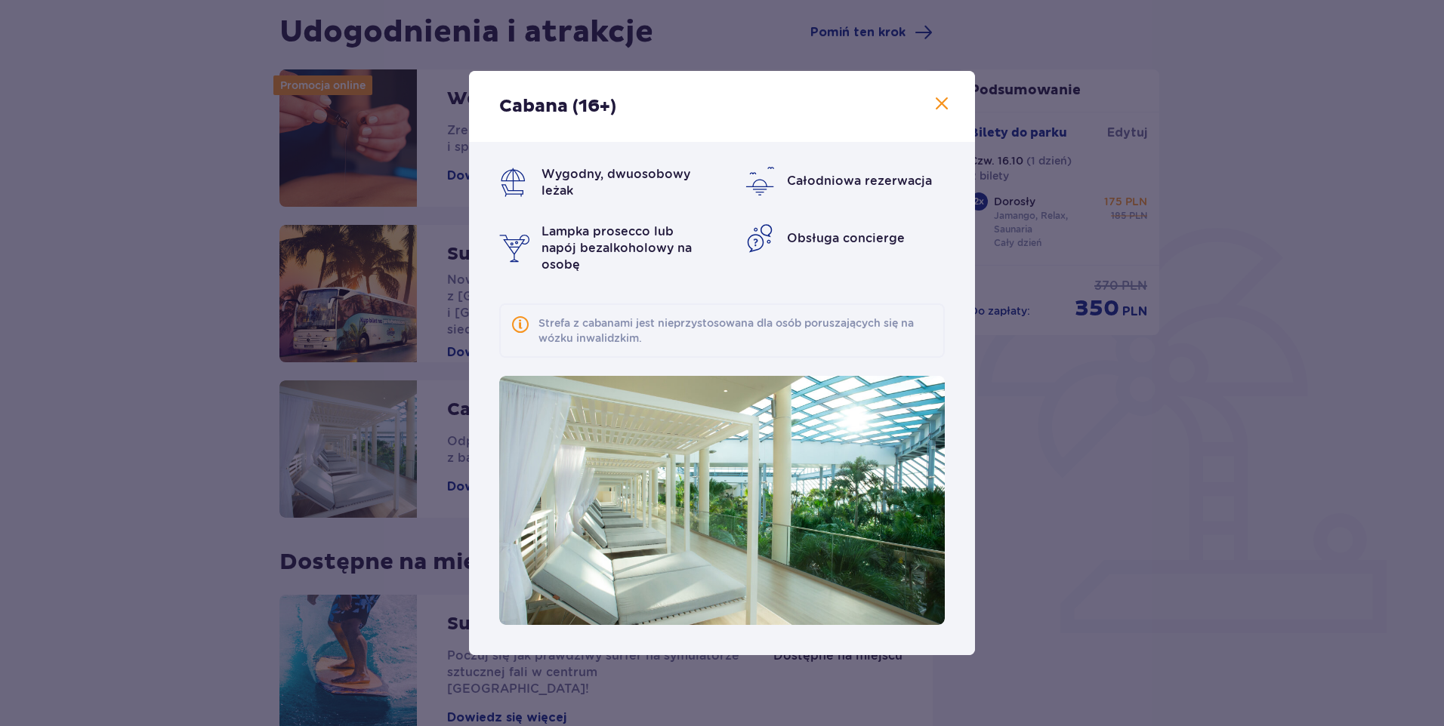
click at [940, 113] on span at bounding box center [942, 104] width 18 height 18
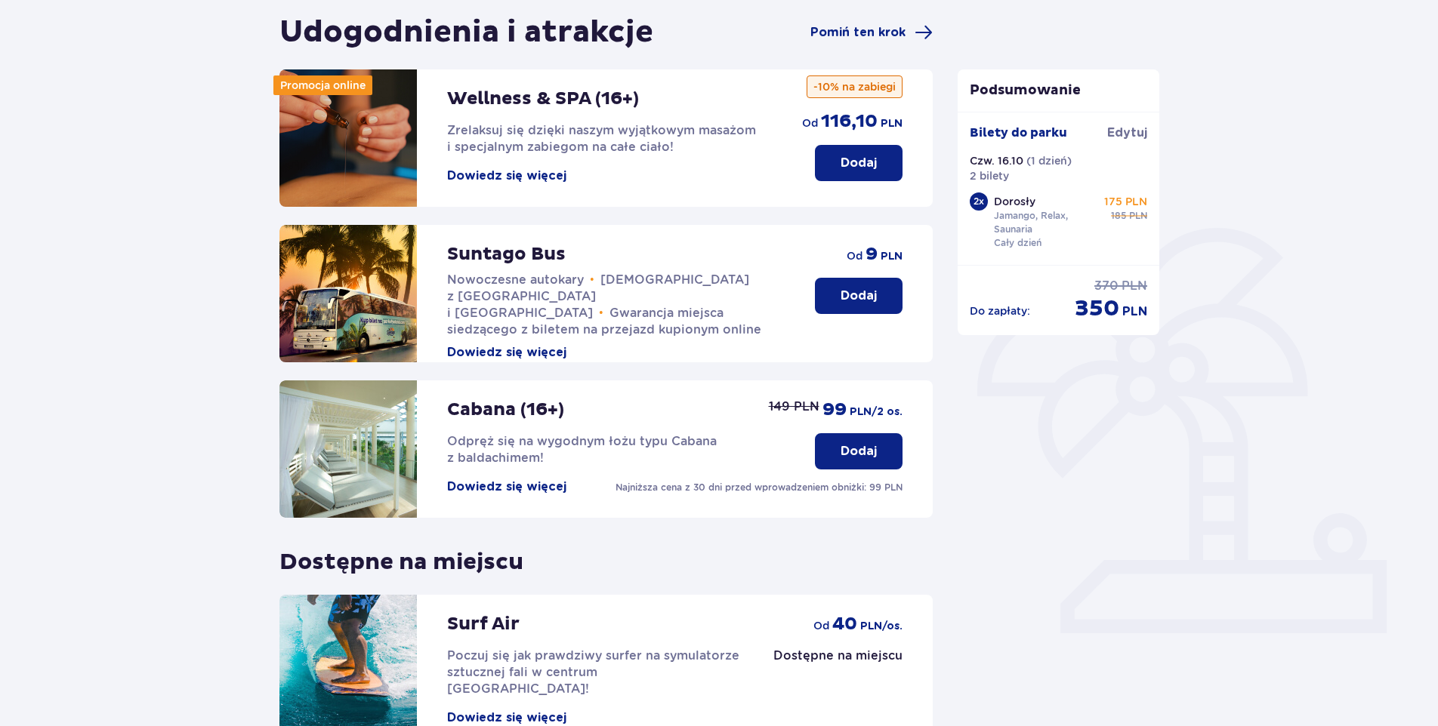
click at [853, 452] on p "Dodaj" at bounding box center [858, 451] width 36 height 17
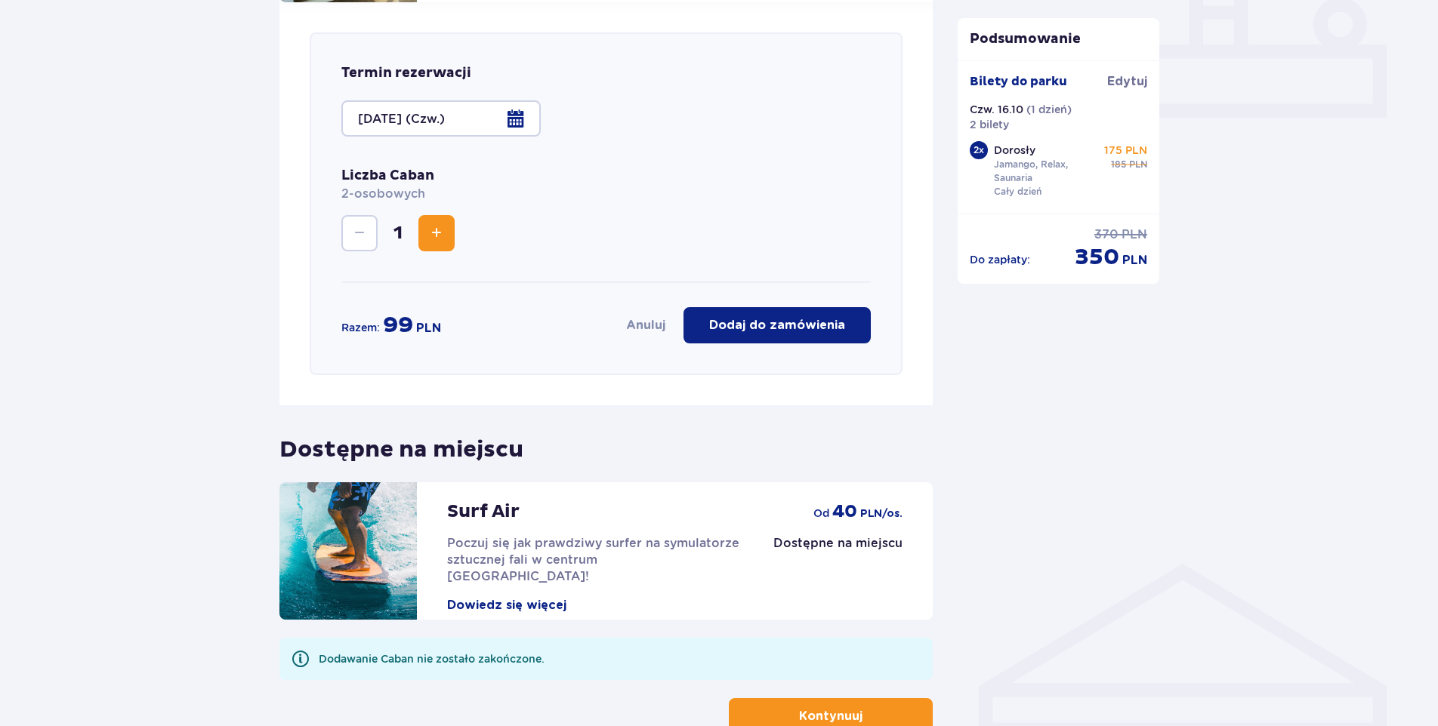
scroll to position [677, 0]
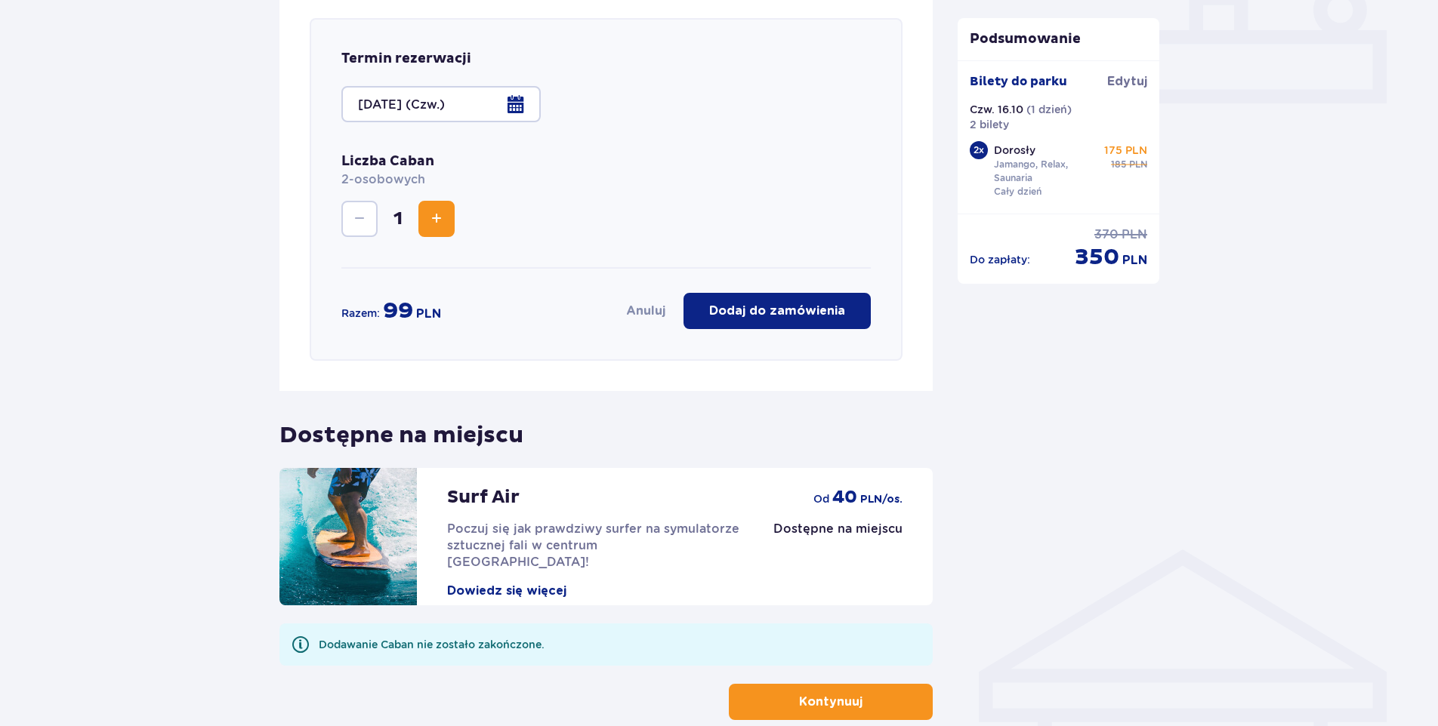
click at [751, 312] on p "Dodaj do zamówienia" at bounding box center [777, 311] width 136 height 17
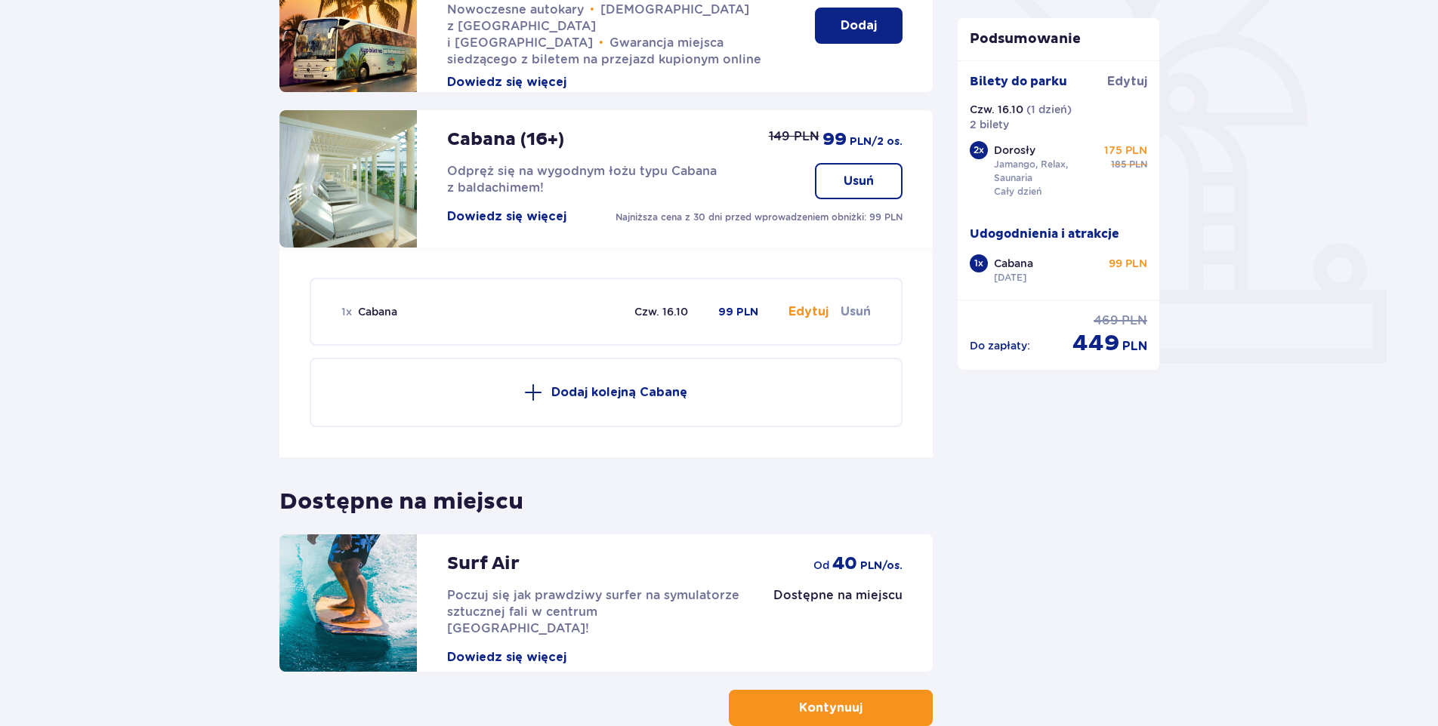
scroll to position [281, 0]
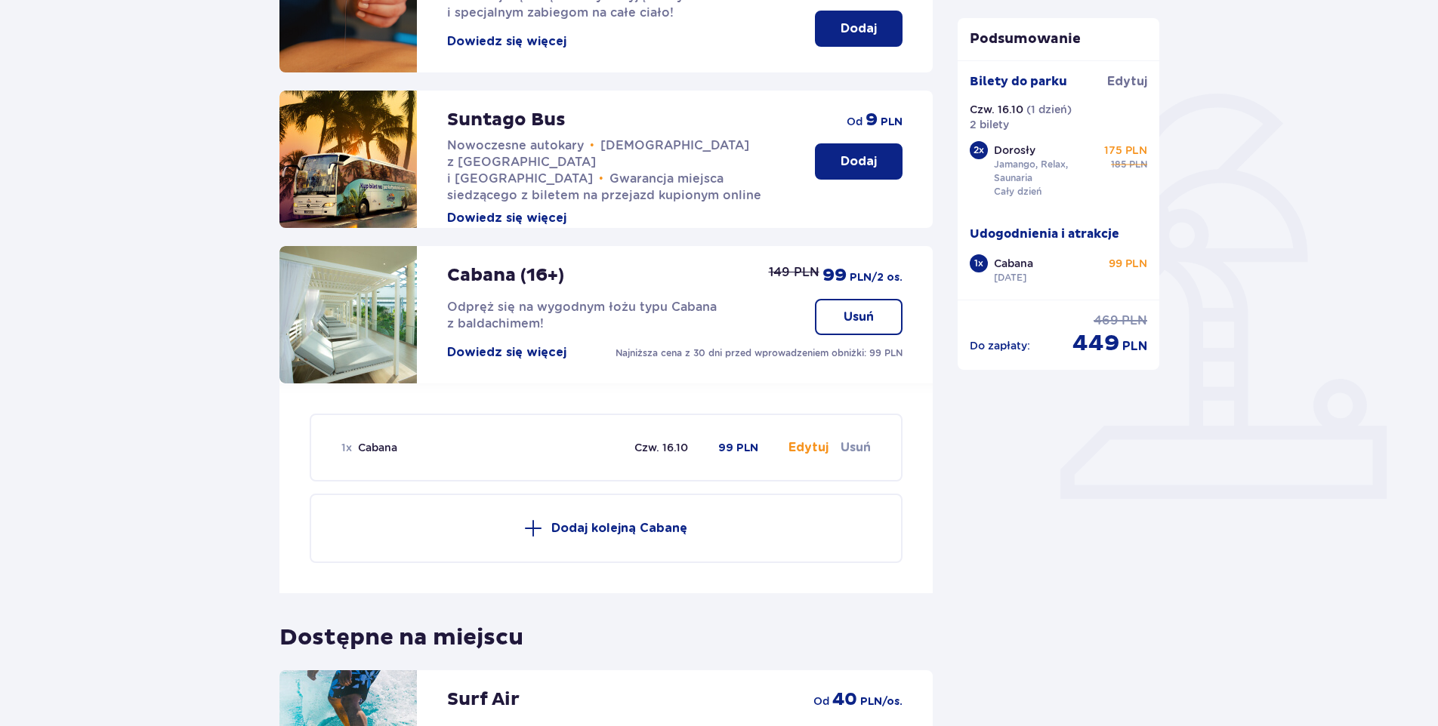
click at [515, 351] on button "Dowiedz się więcej" at bounding box center [506, 352] width 119 height 17
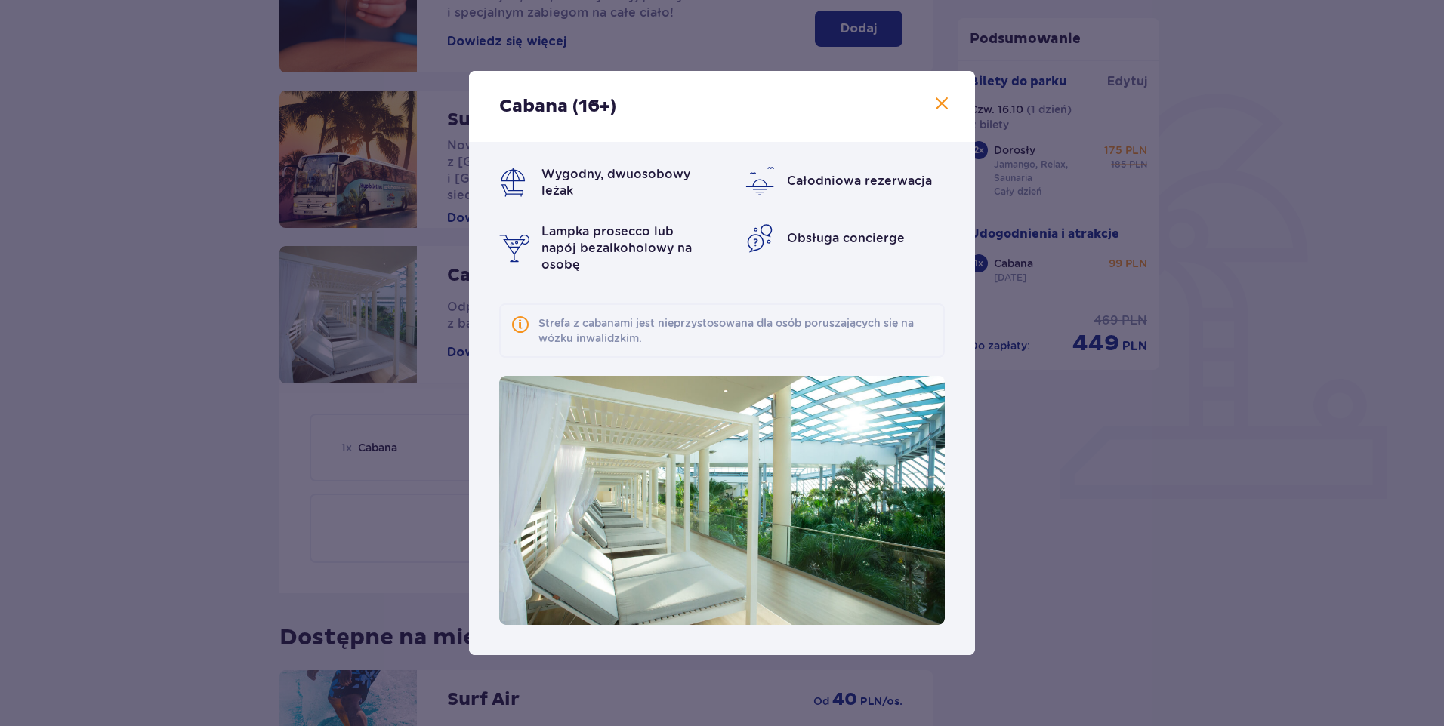
click at [938, 106] on span at bounding box center [942, 104] width 18 height 18
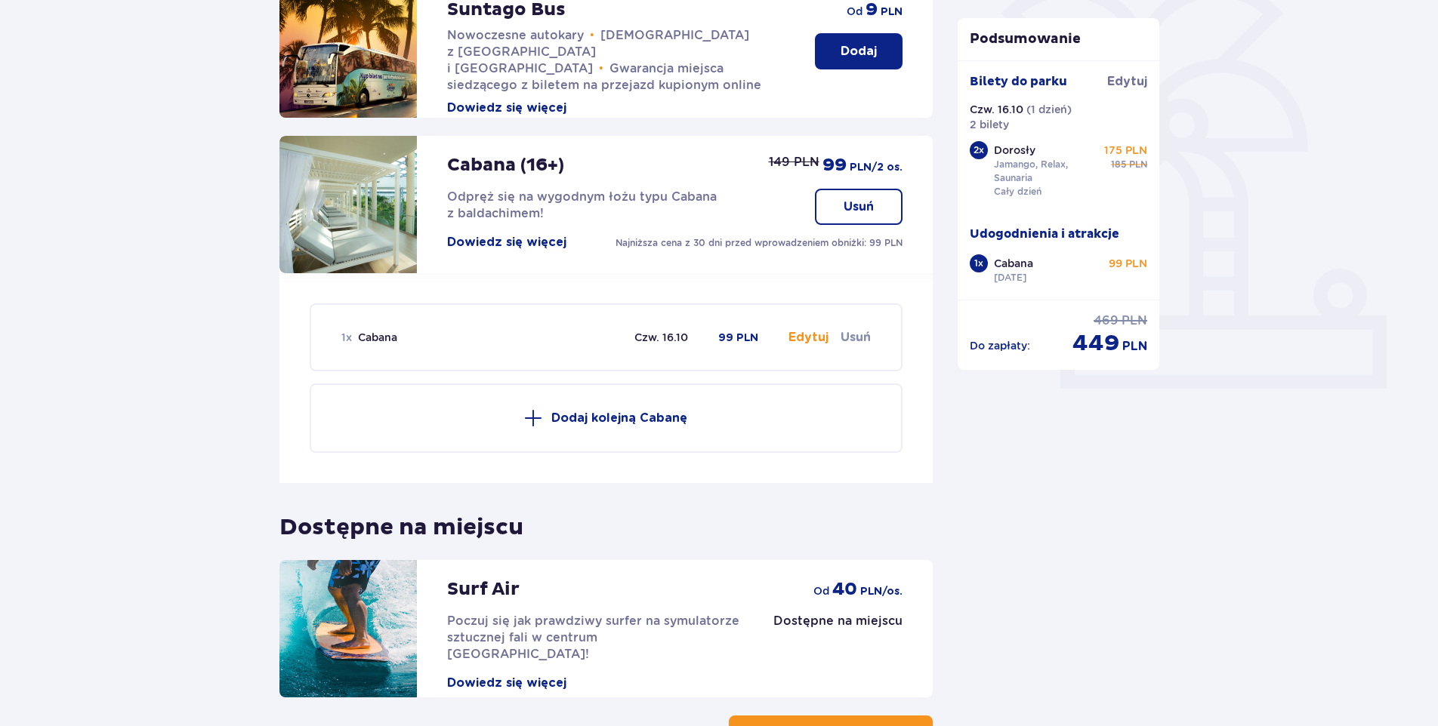
scroll to position [507, 0]
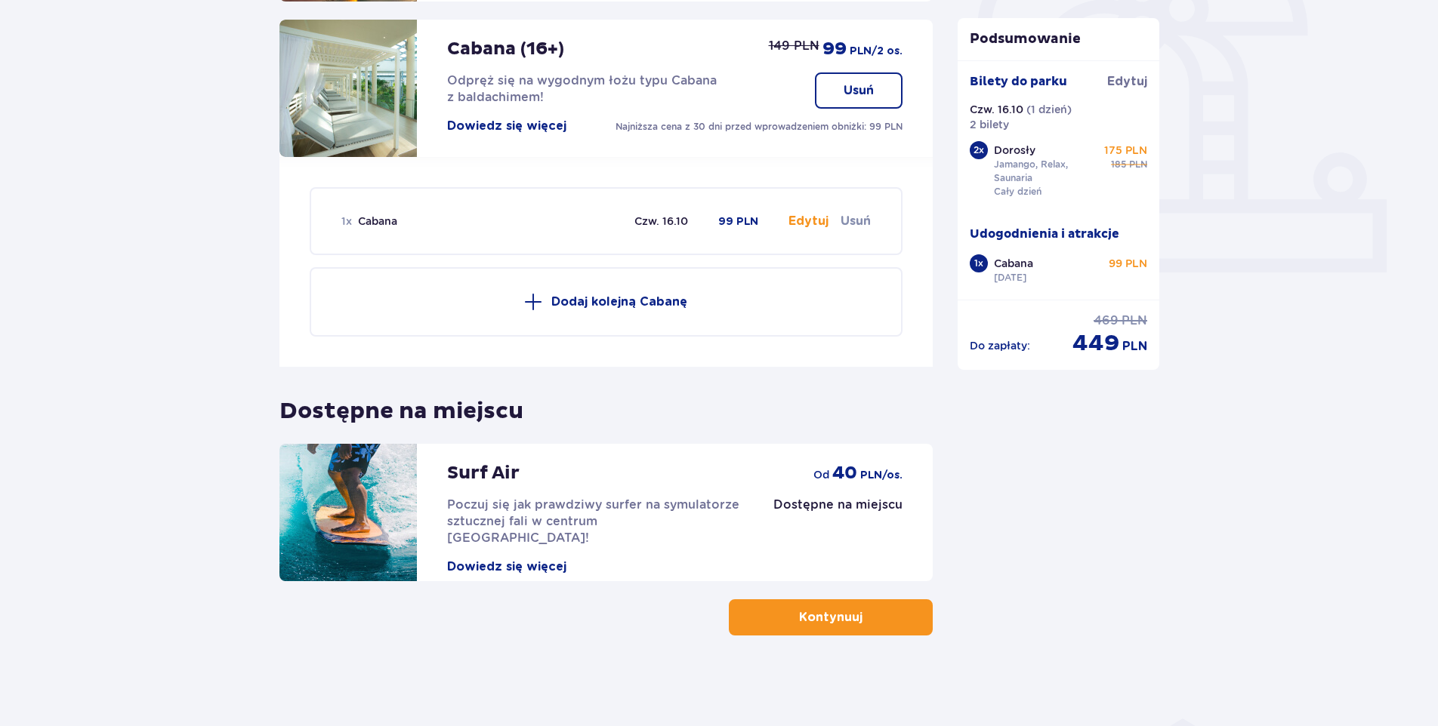
click at [890, 612] on button "Kontynuuj" at bounding box center [831, 618] width 204 height 36
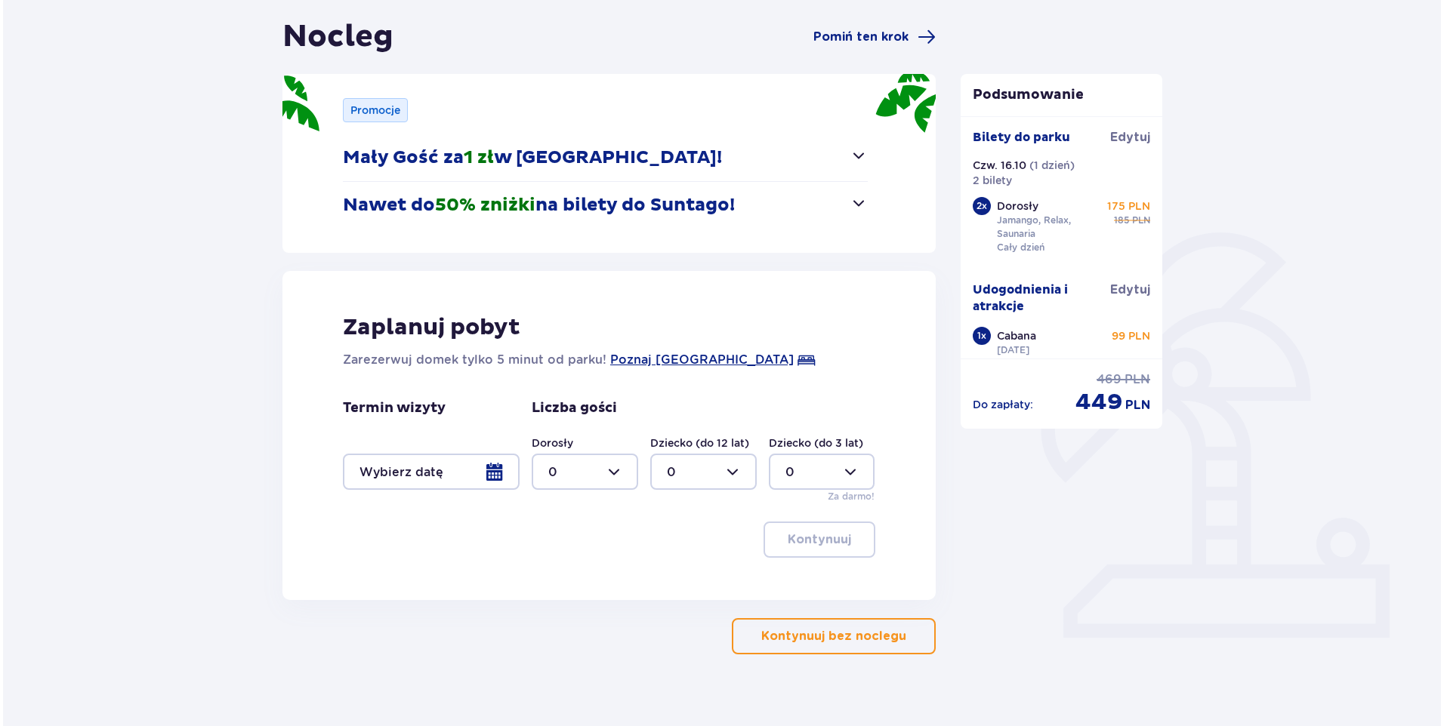
scroll to position [161, 0]
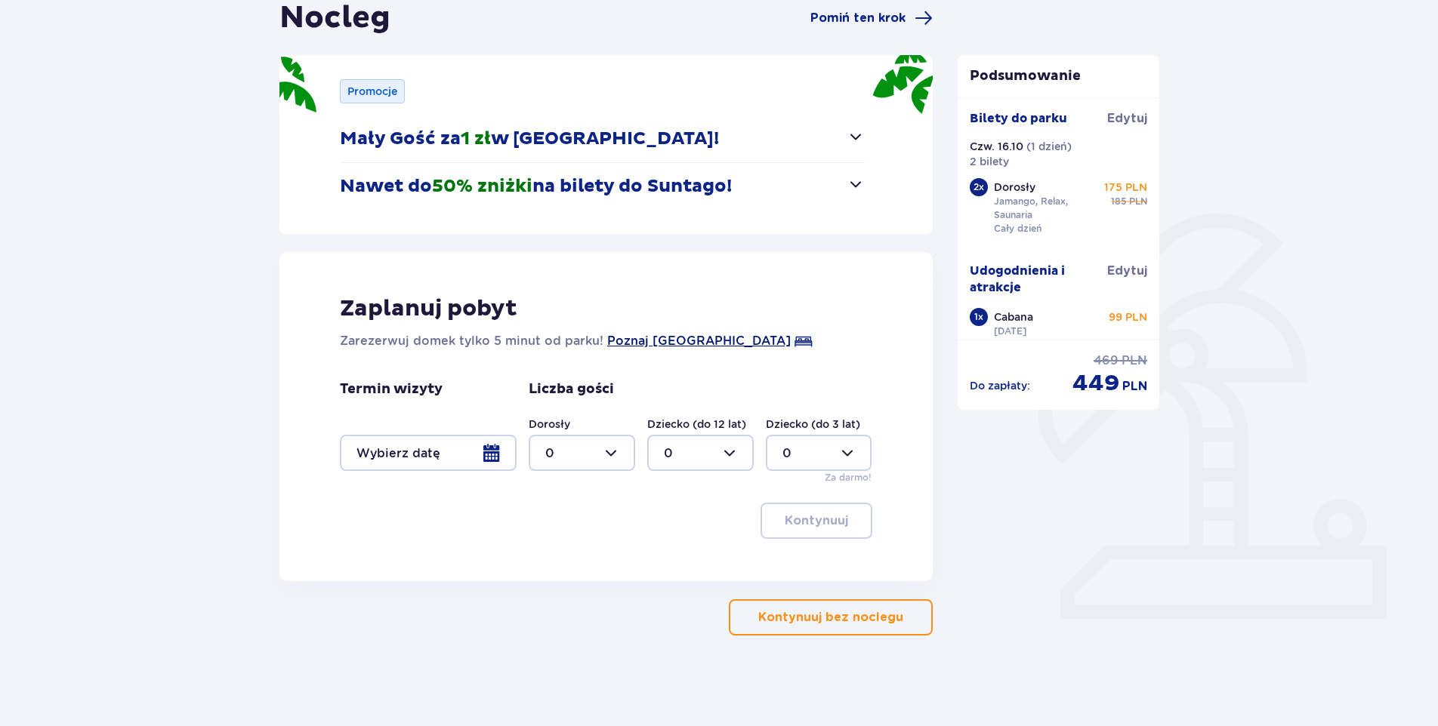
click at [666, 340] on span "Poznaj [GEOGRAPHIC_DATA]" at bounding box center [698, 341] width 183 height 18
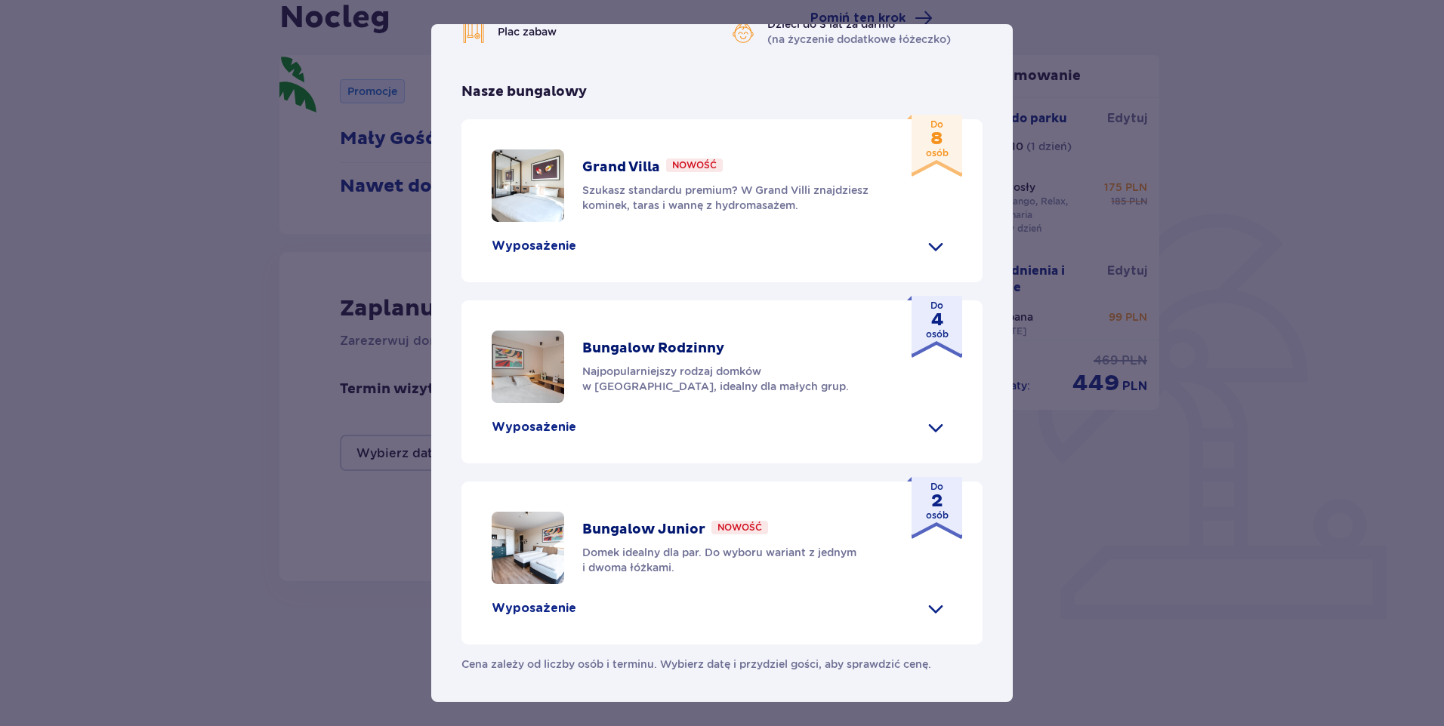
scroll to position [590, 0]
click at [940, 610] on span at bounding box center [936, 609] width 24 height 24
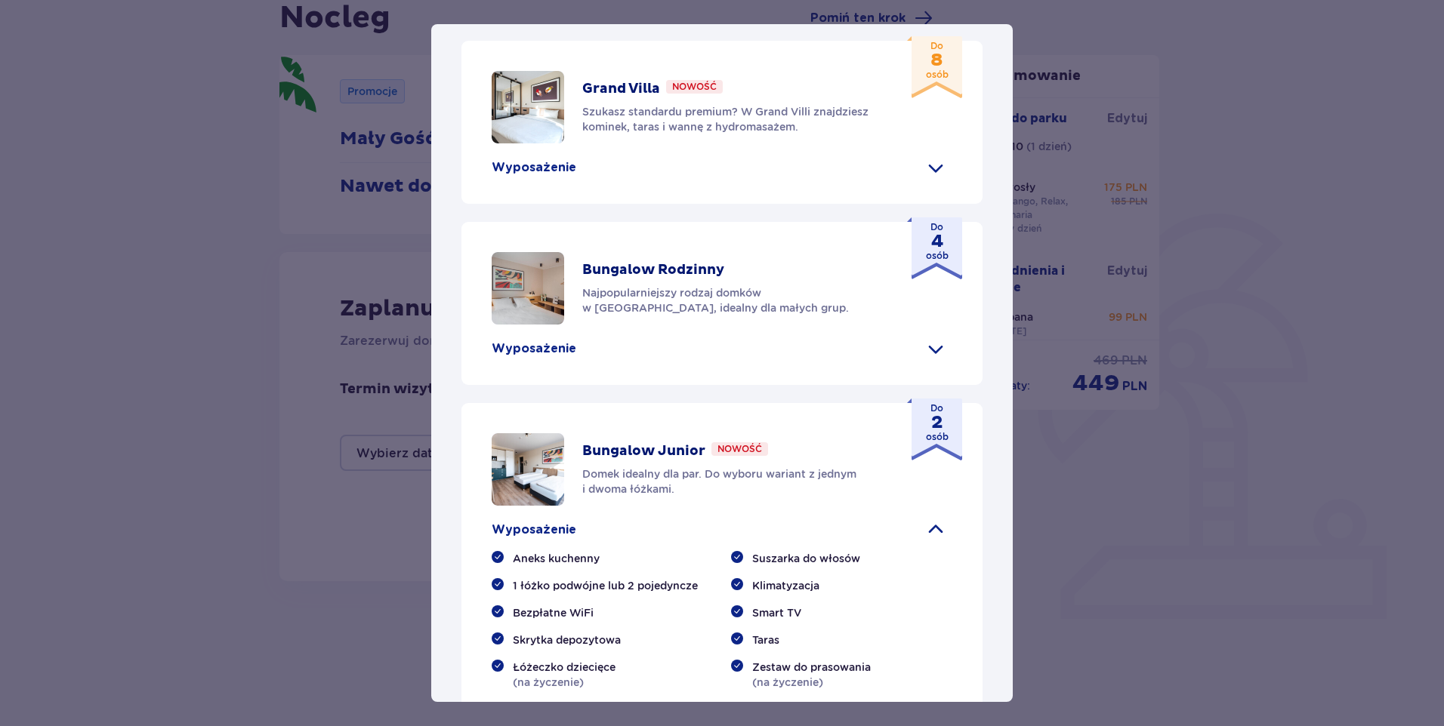
scroll to position [448, 0]
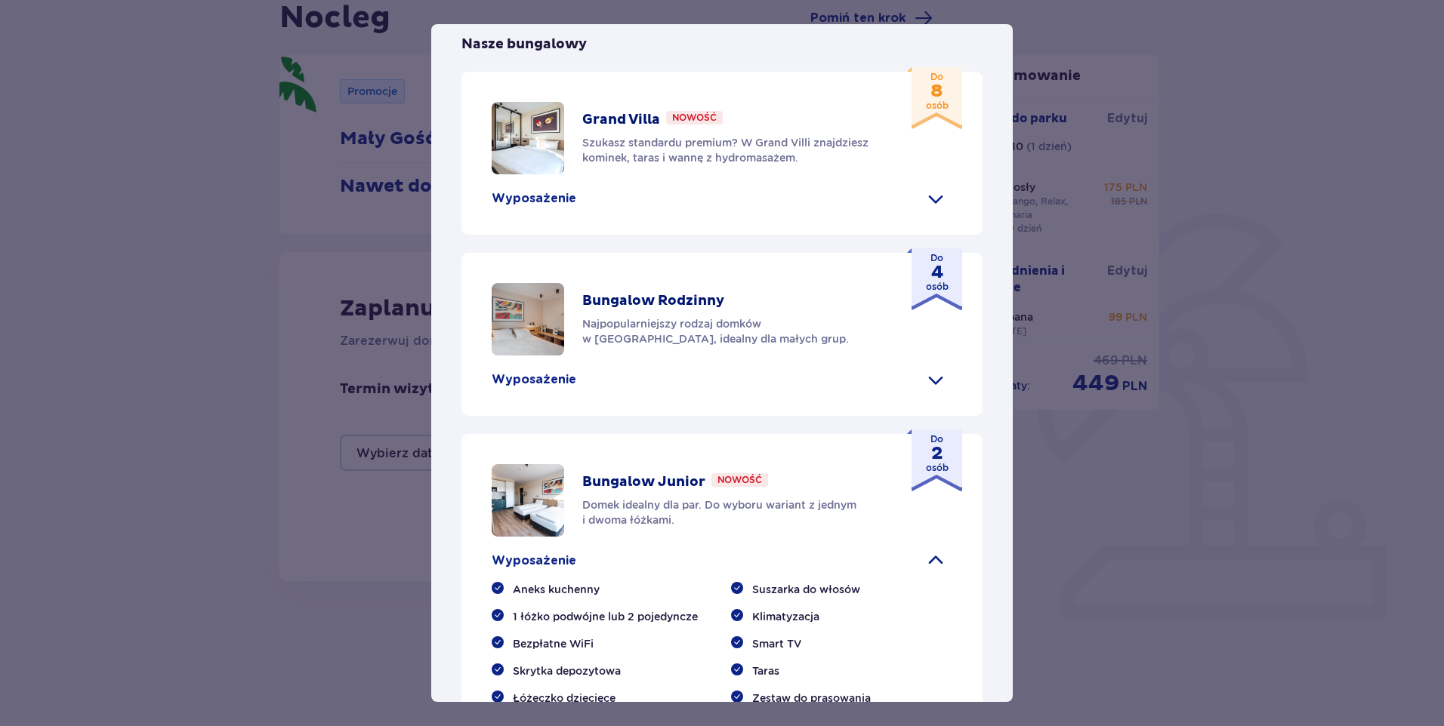
click at [933, 392] on span at bounding box center [936, 380] width 24 height 24
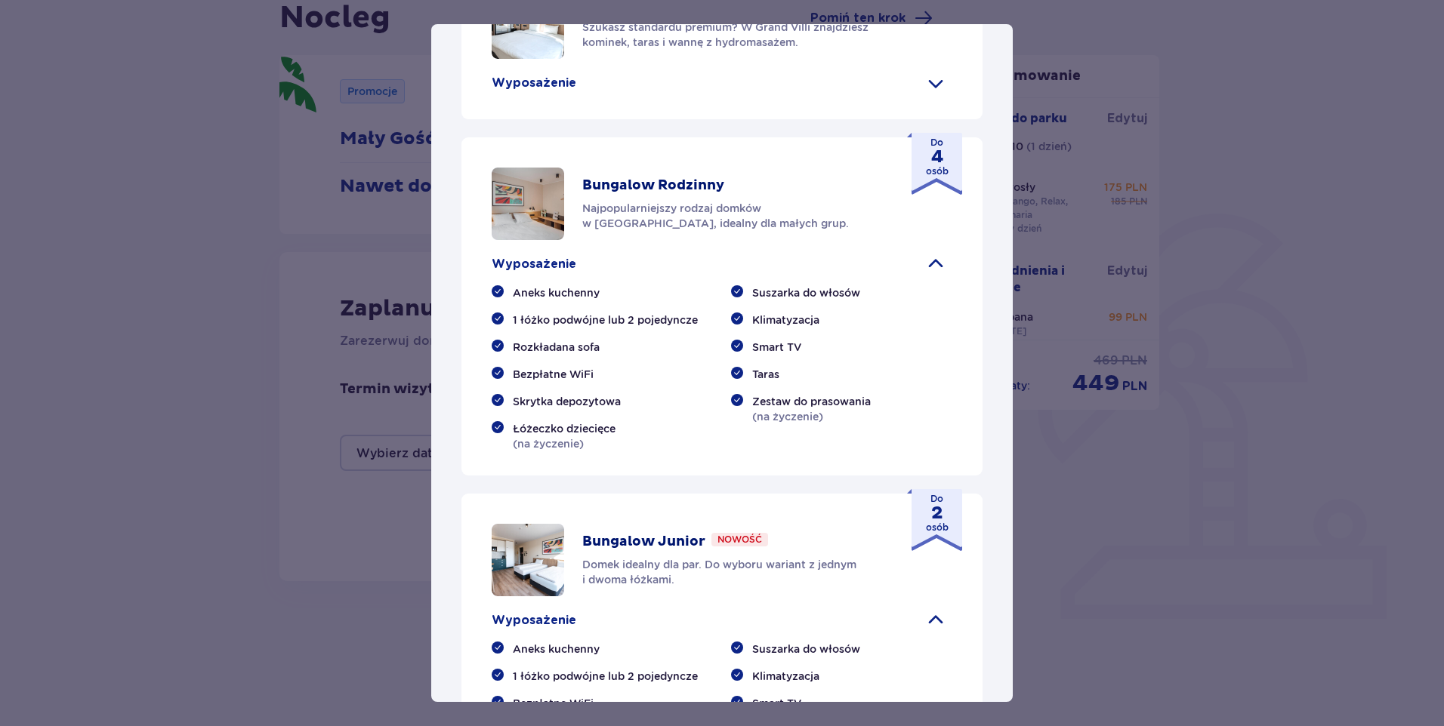
scroll to position [547, 0]
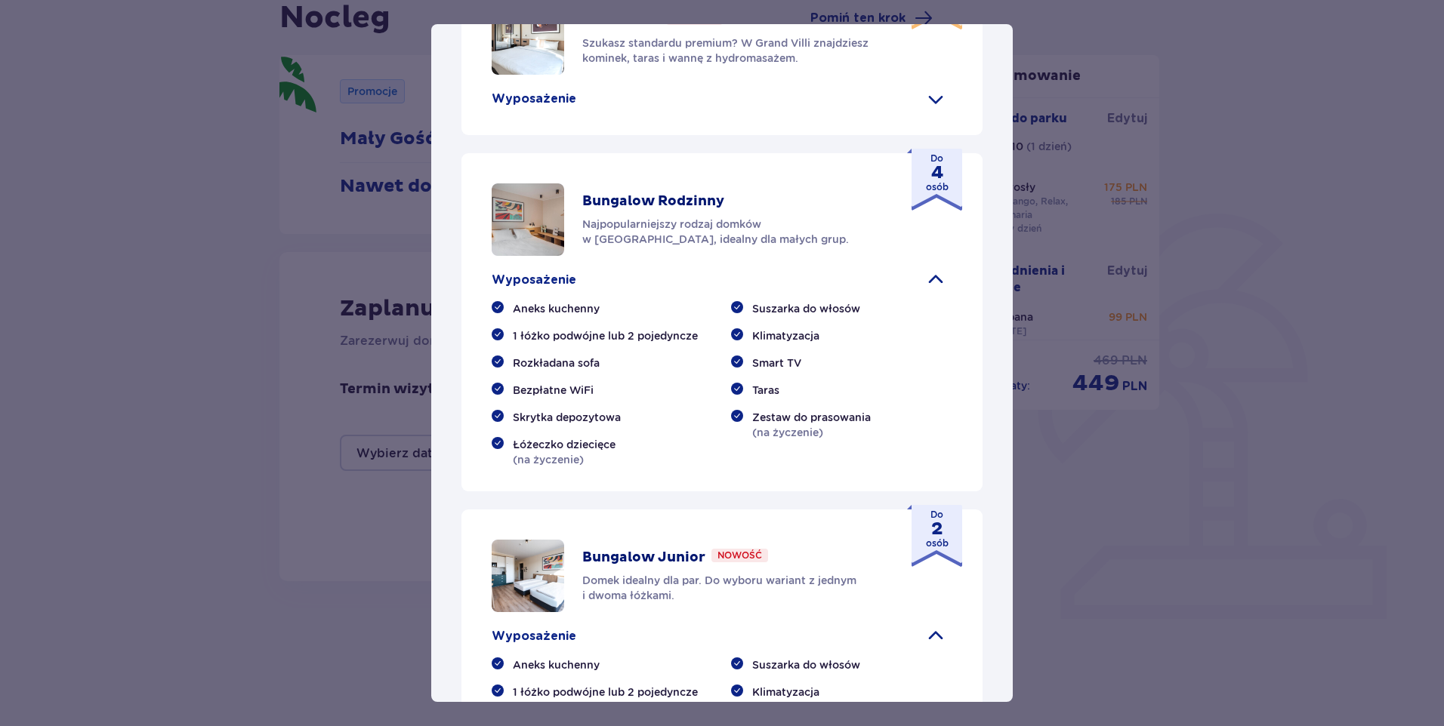
click at [926, 292] on span at bounding box center [936, 280] width 24 height 24
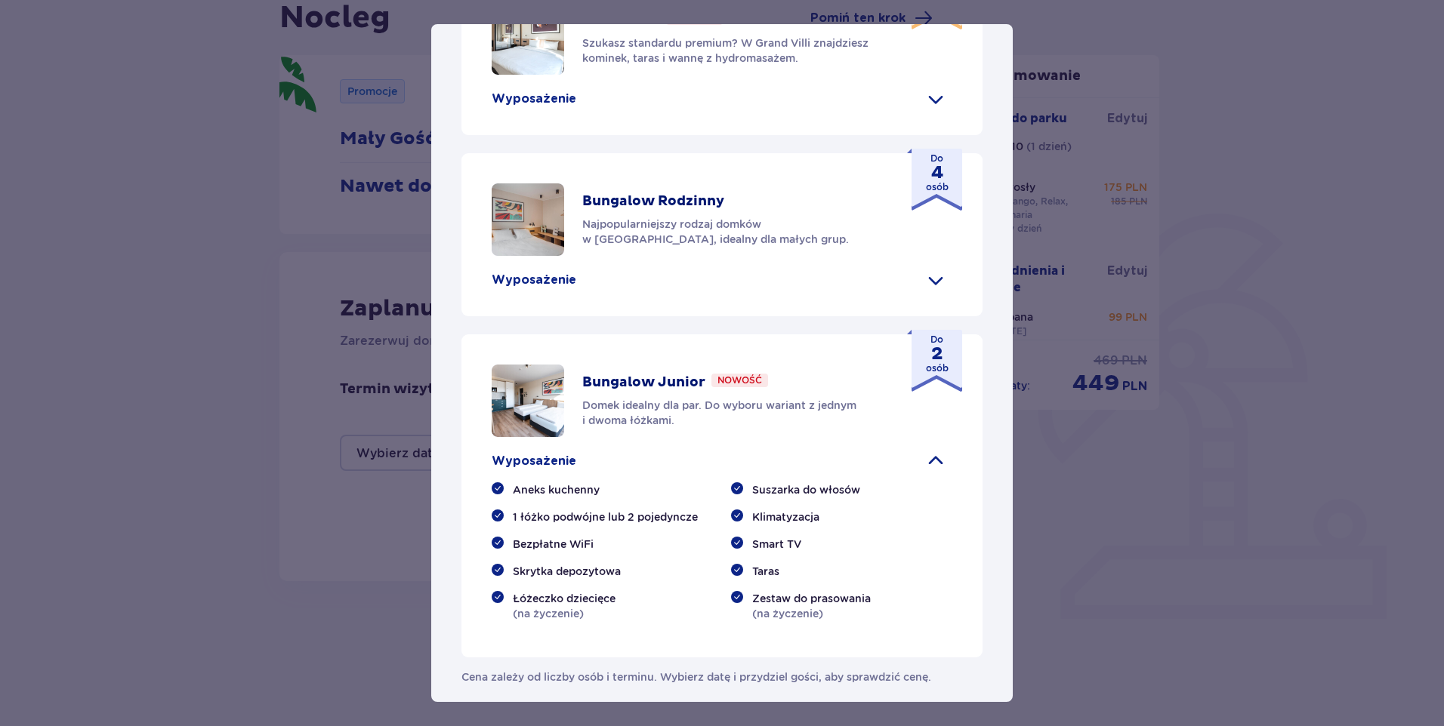
click at [930, 111] on span at bounding box center [936, 99] width 24 height 24
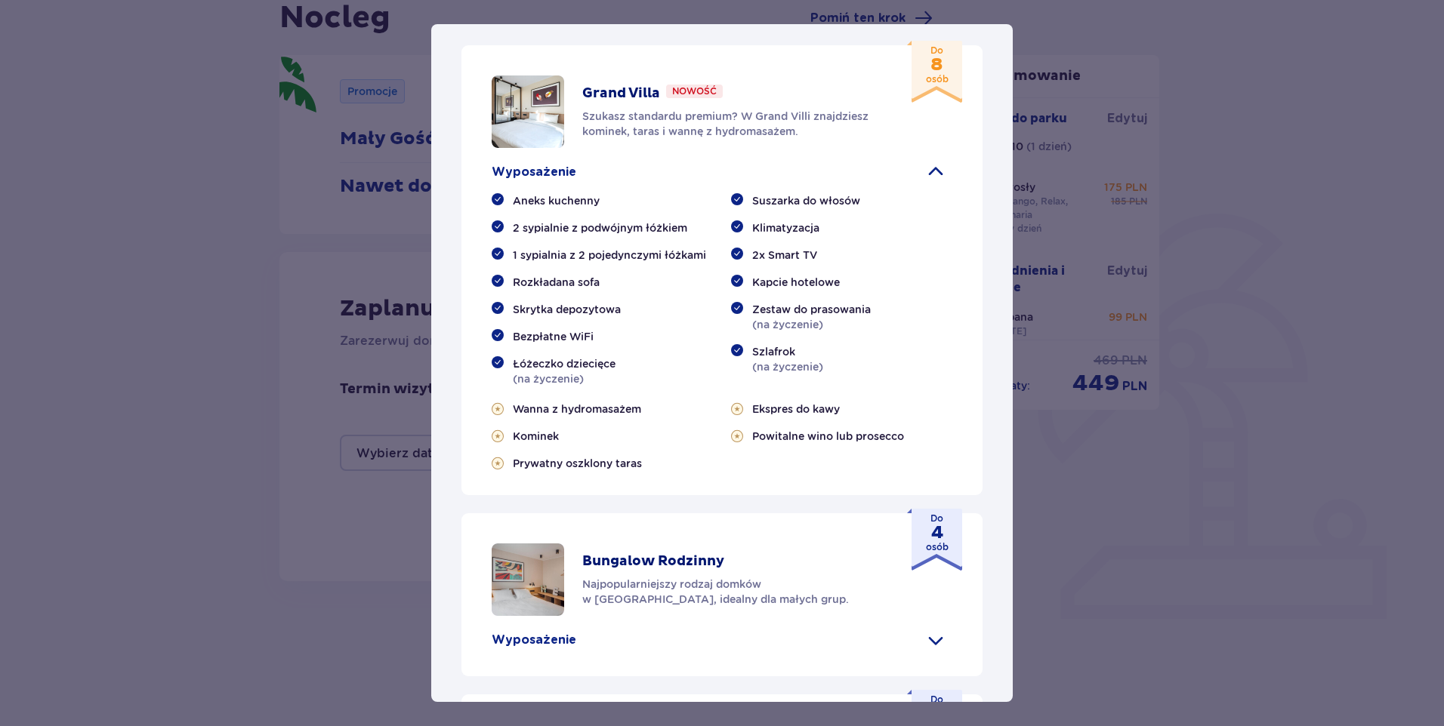
click at [726, 139] on div "Grand Villa Nowość Szukasz standardu premium? W Grand Villi znajdziesz kominek,…" at bounding box center [732, 112] width 300 height 54
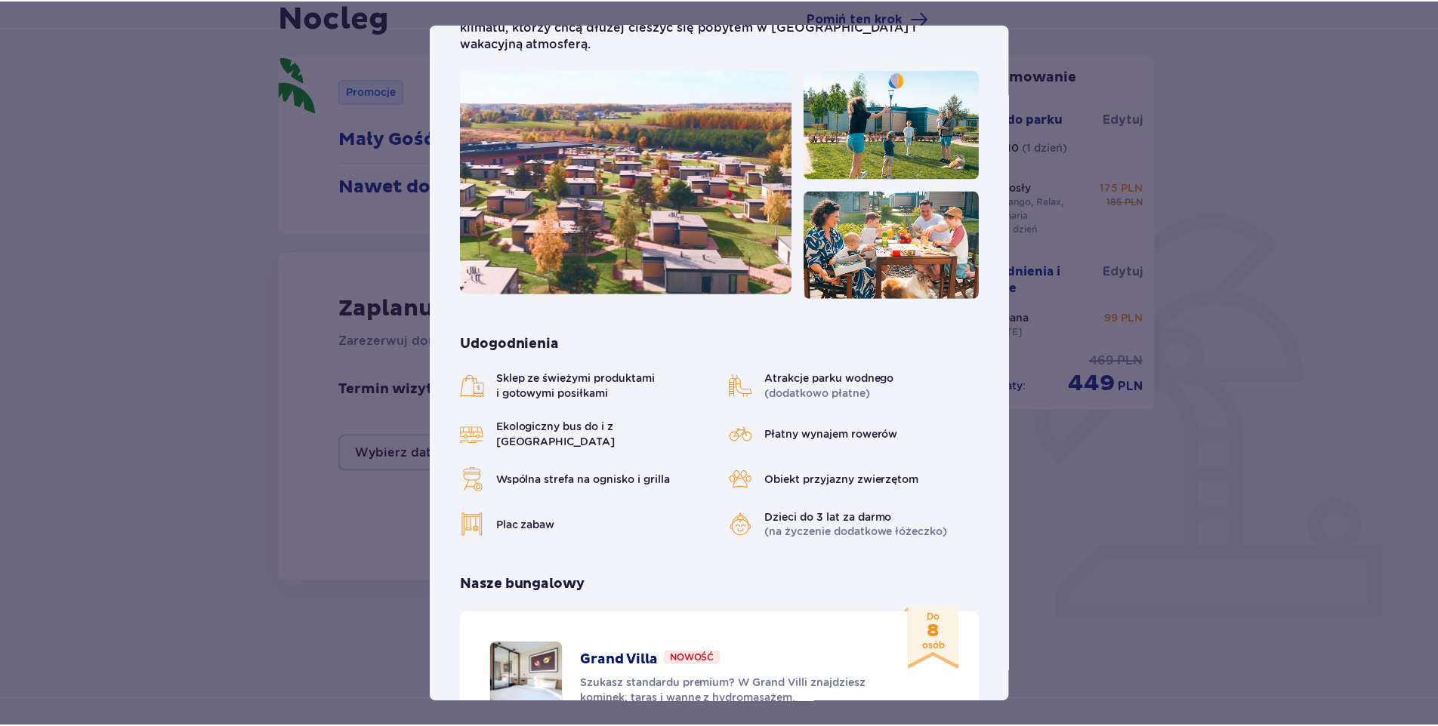
scroll to position [0, 0]
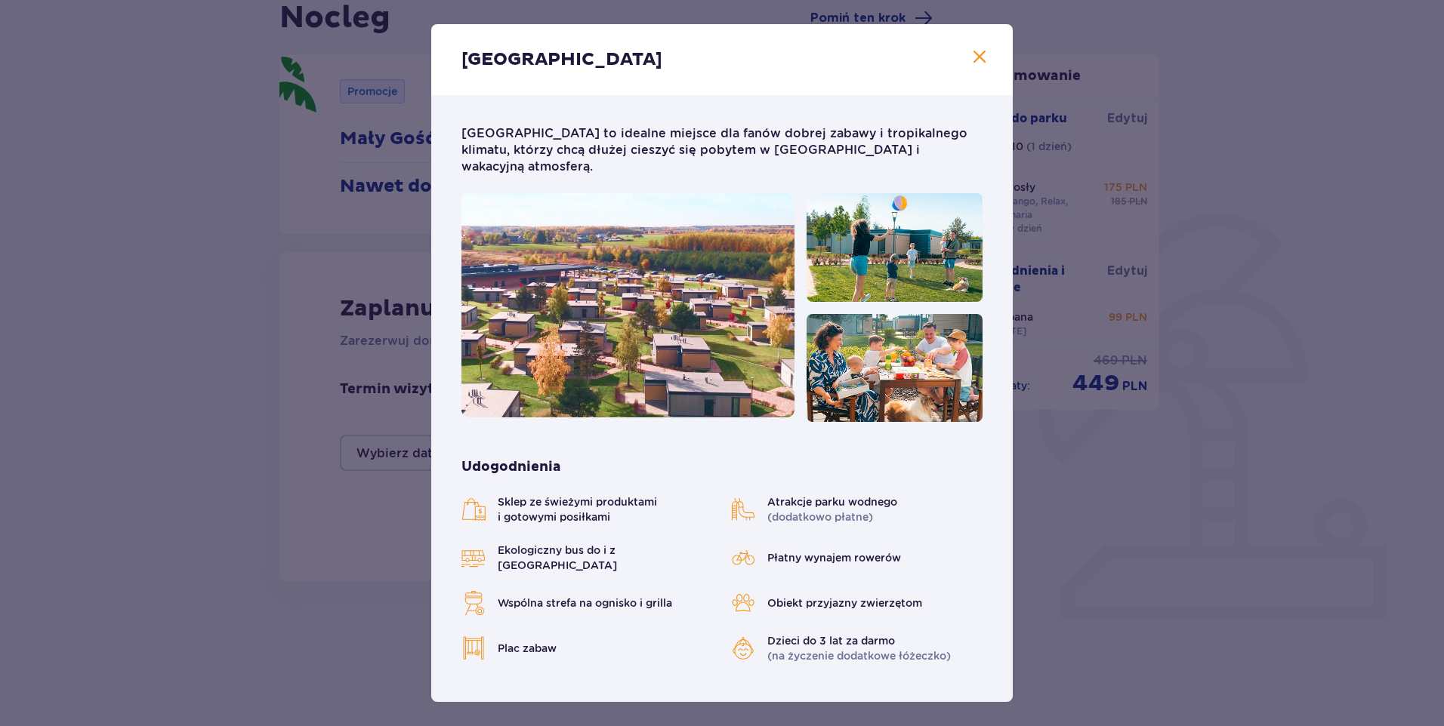
click at [140, 402] on div "[GEOGRAPHIC_DATA] [GEOGRAPHIC_DATA] to idealne miejsce dla fanów dobrej zabawy …" at bounding box center [722, 363] width 1444 height 726
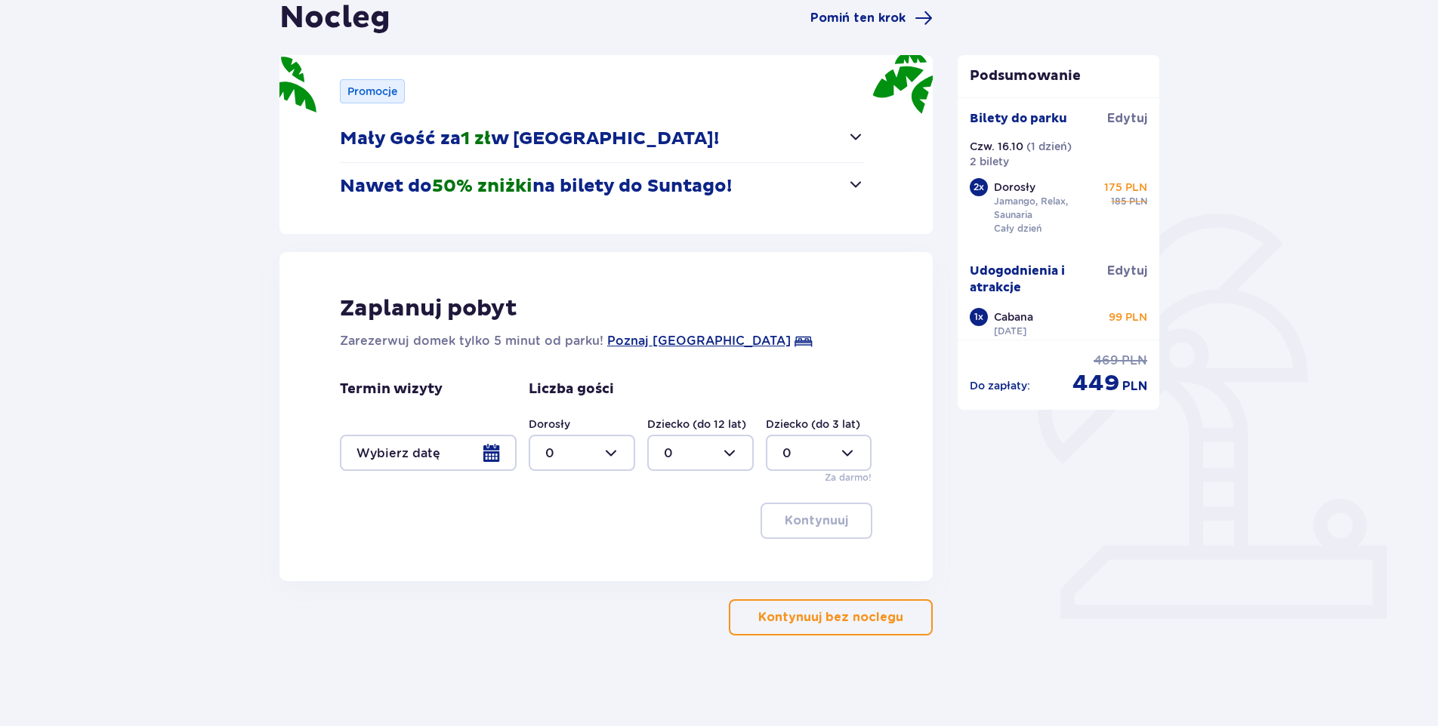
click at [498, 455] on div at bounding box center [428, 453] width 177 height 36
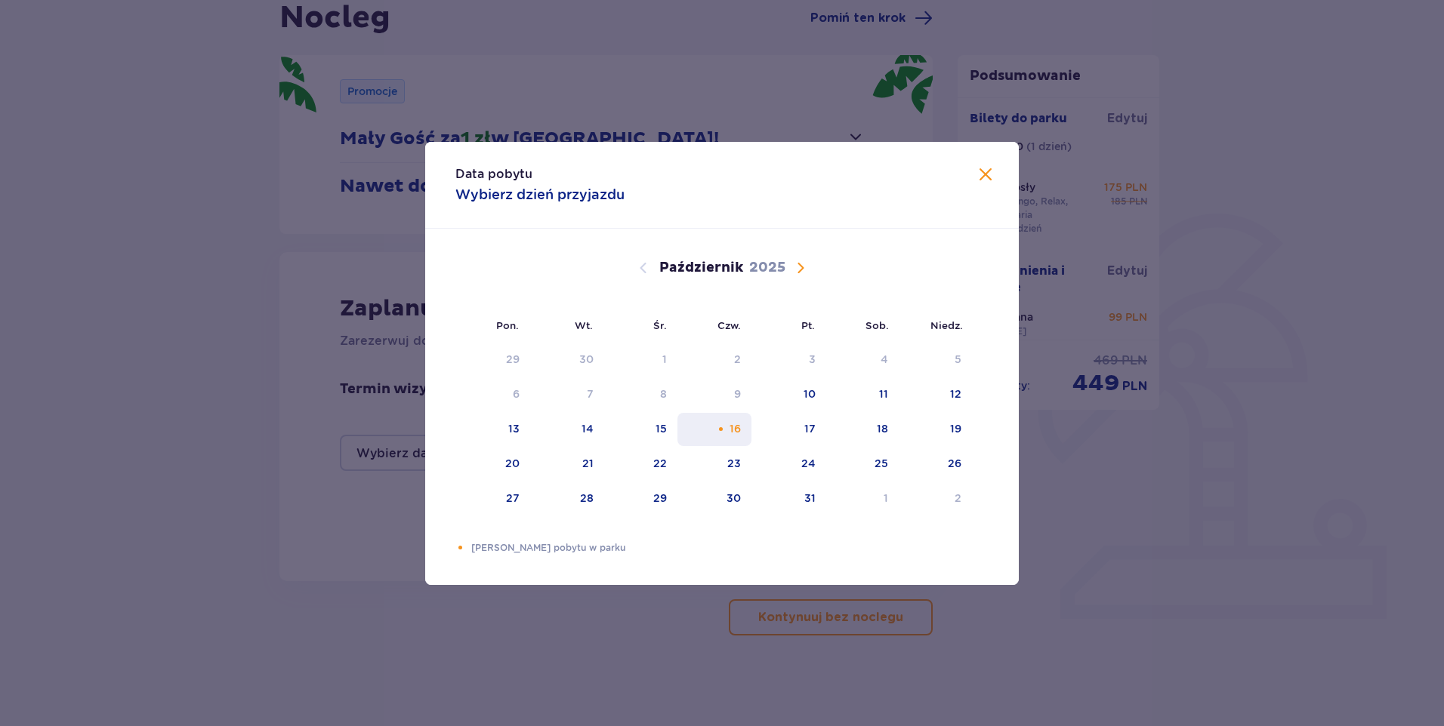
click at [750, 435] on div "16" at bounding box center [714, 429] width 75 height 33
click at [819, 436] on div "17" at bounding box center [788, 429] width 75 height 33
type input "[DATE] - [DATE]"
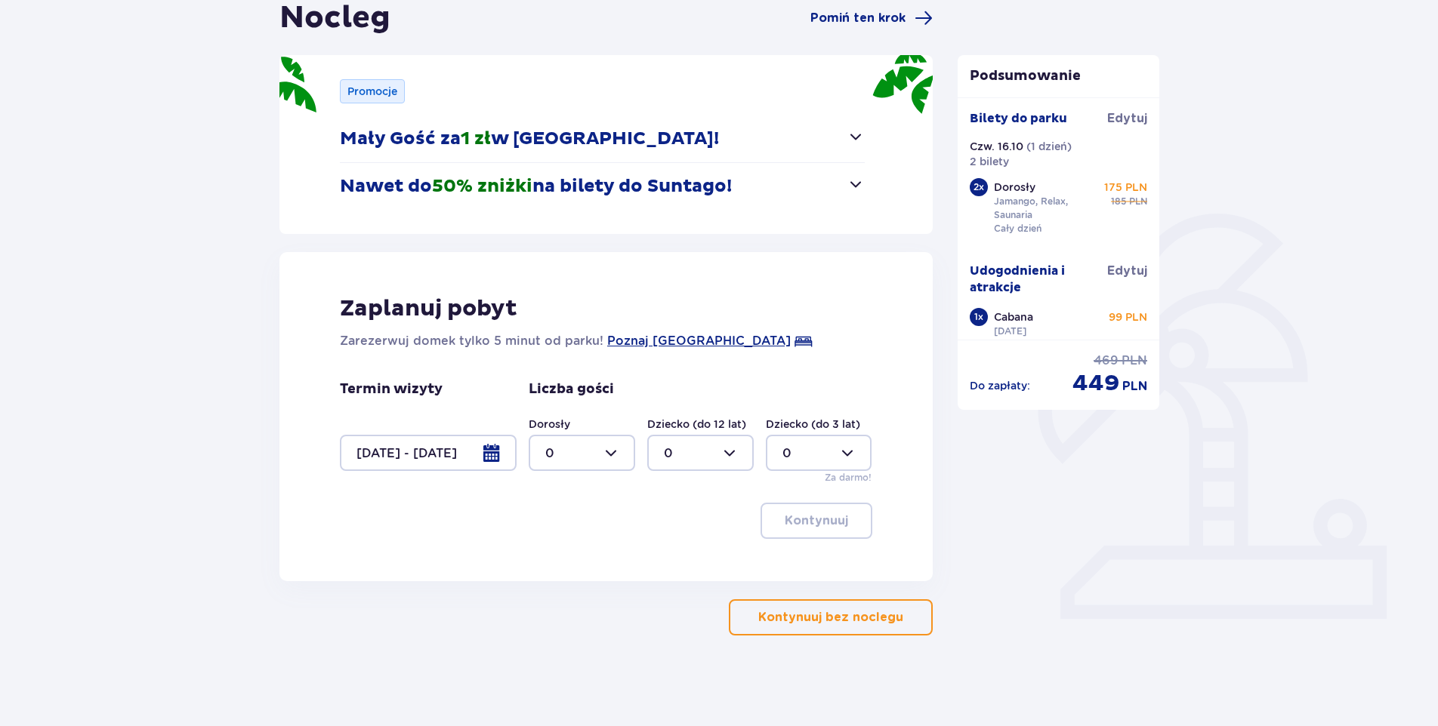
click at [625, 456] on div at bounding box center [582, 453] width 106 height 36
click at [564, 560] on div "2" at bounding box center [581, 562] width 73 height 17
type input "2"
click at [834, 510] on button "Kontynuuj" at bounding box center [816, 521] width 112 height 36
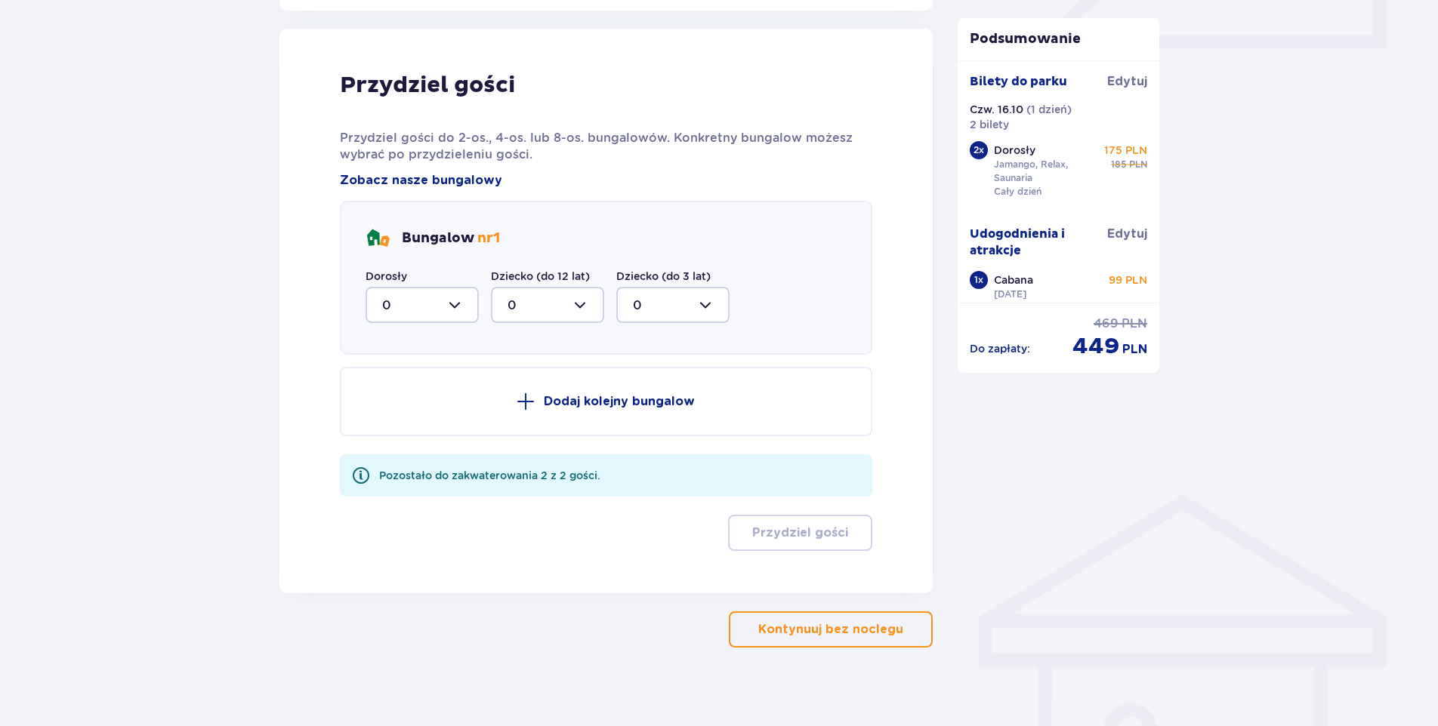
scroll to position [742, 0]
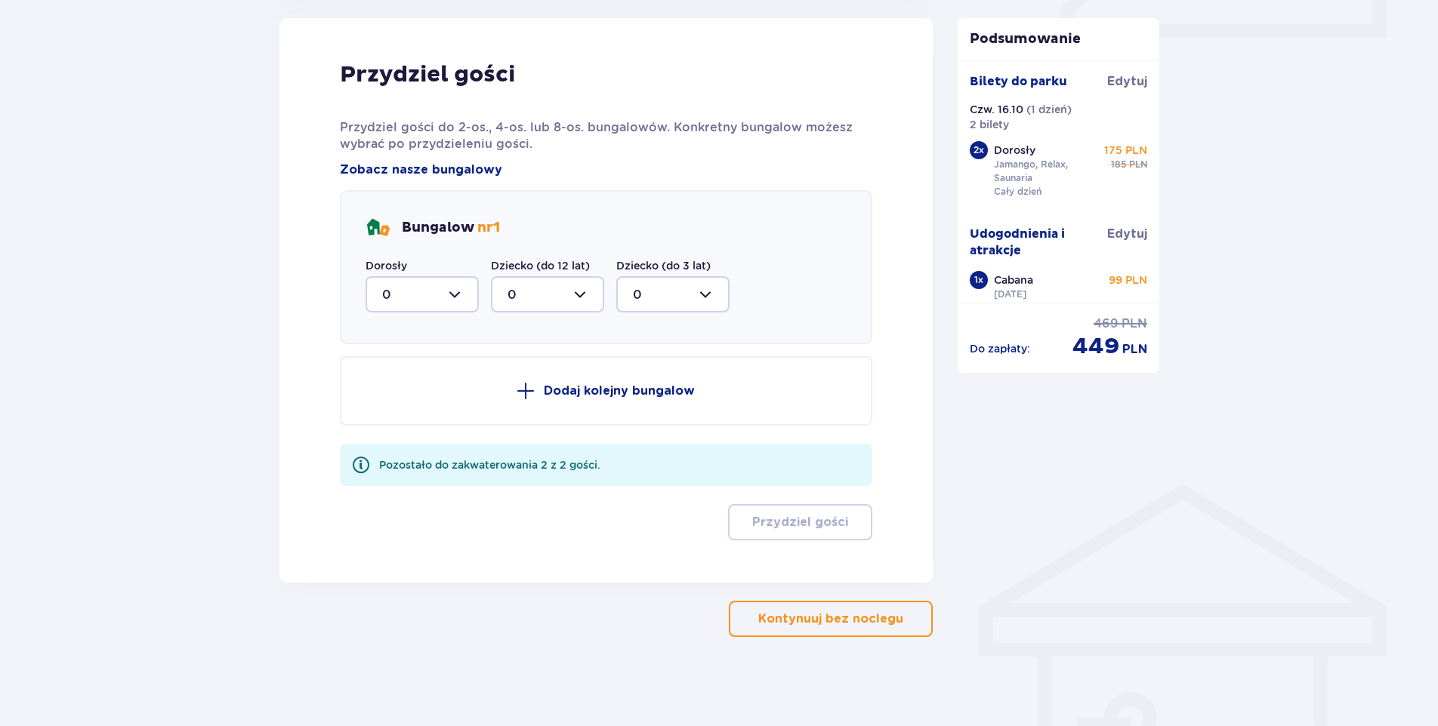
click at [458, 291] on div at bounding box center [421, 294] width 113 height 36
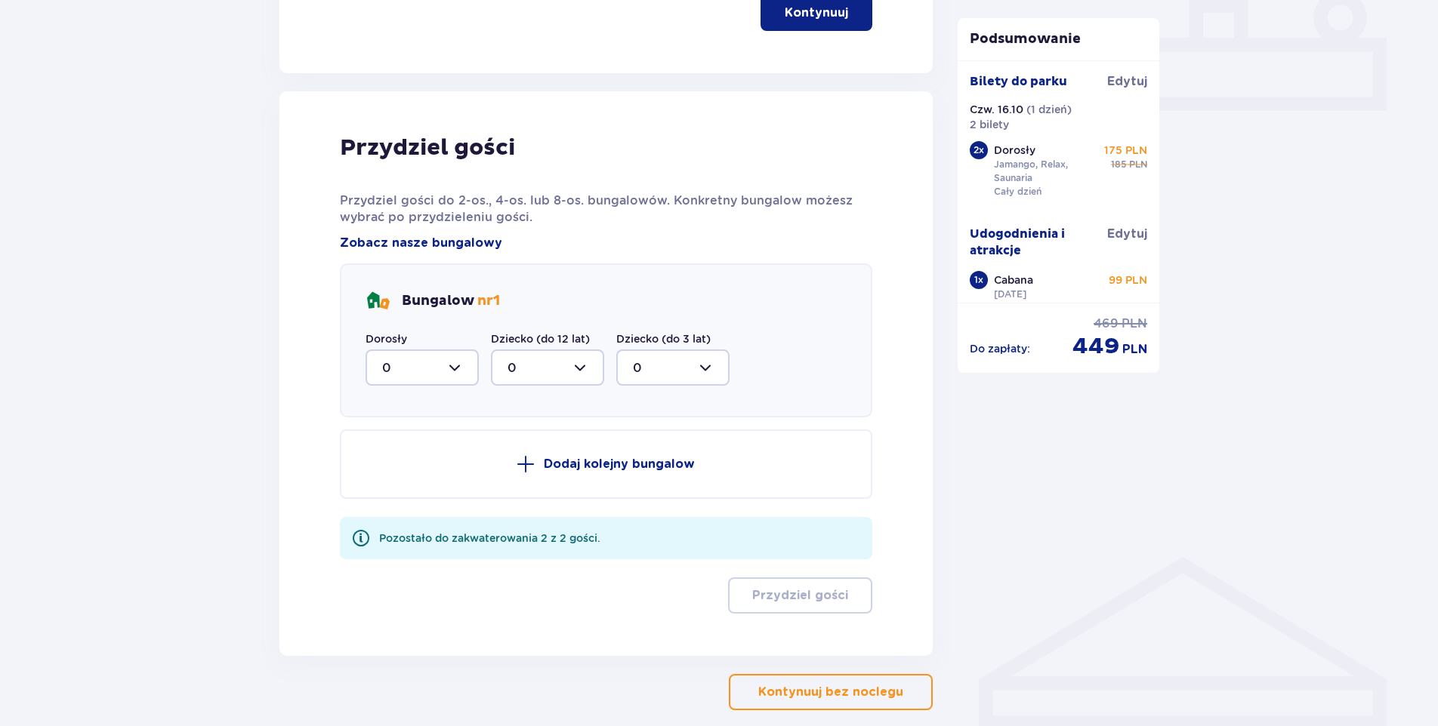
scroll to position [744, 0]
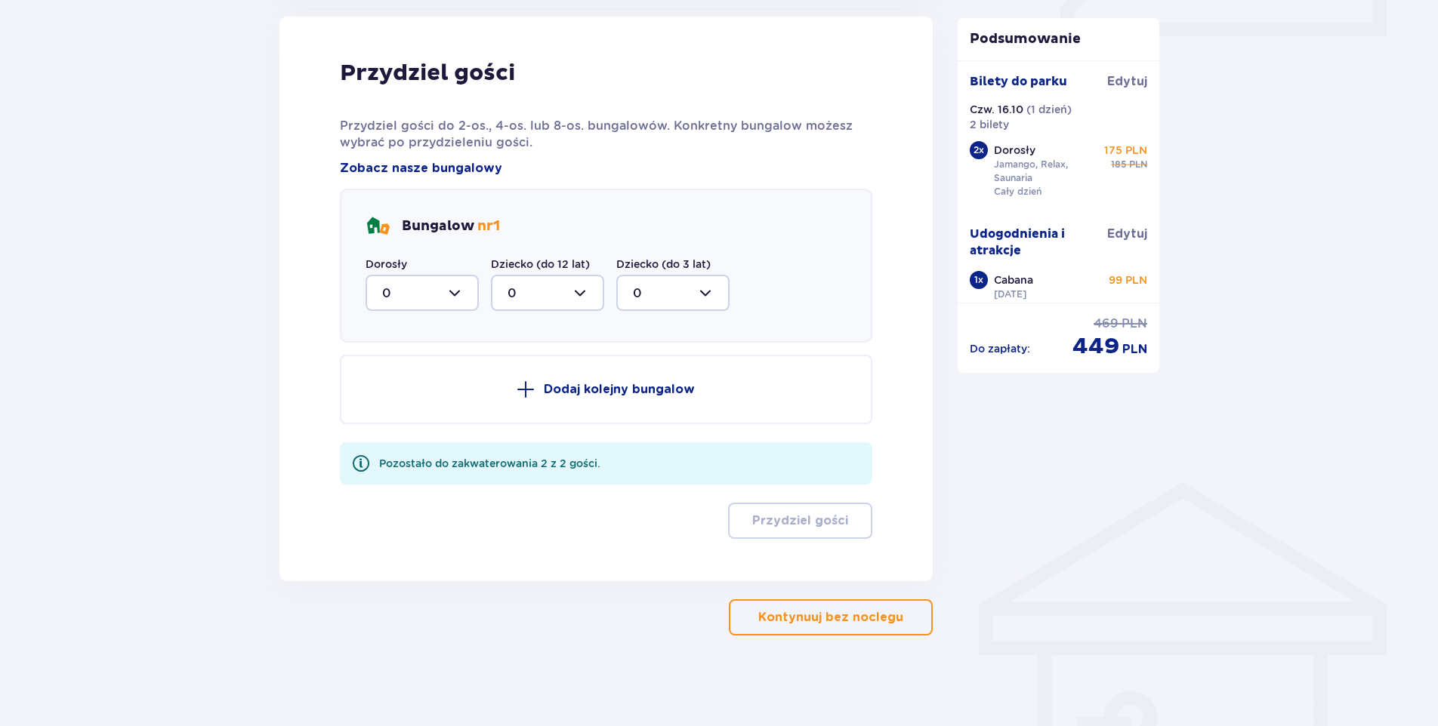
click at [822, 613] on p "Kontynuuj bez noclegu" at bounding box center [830, 617] width 145 height 17
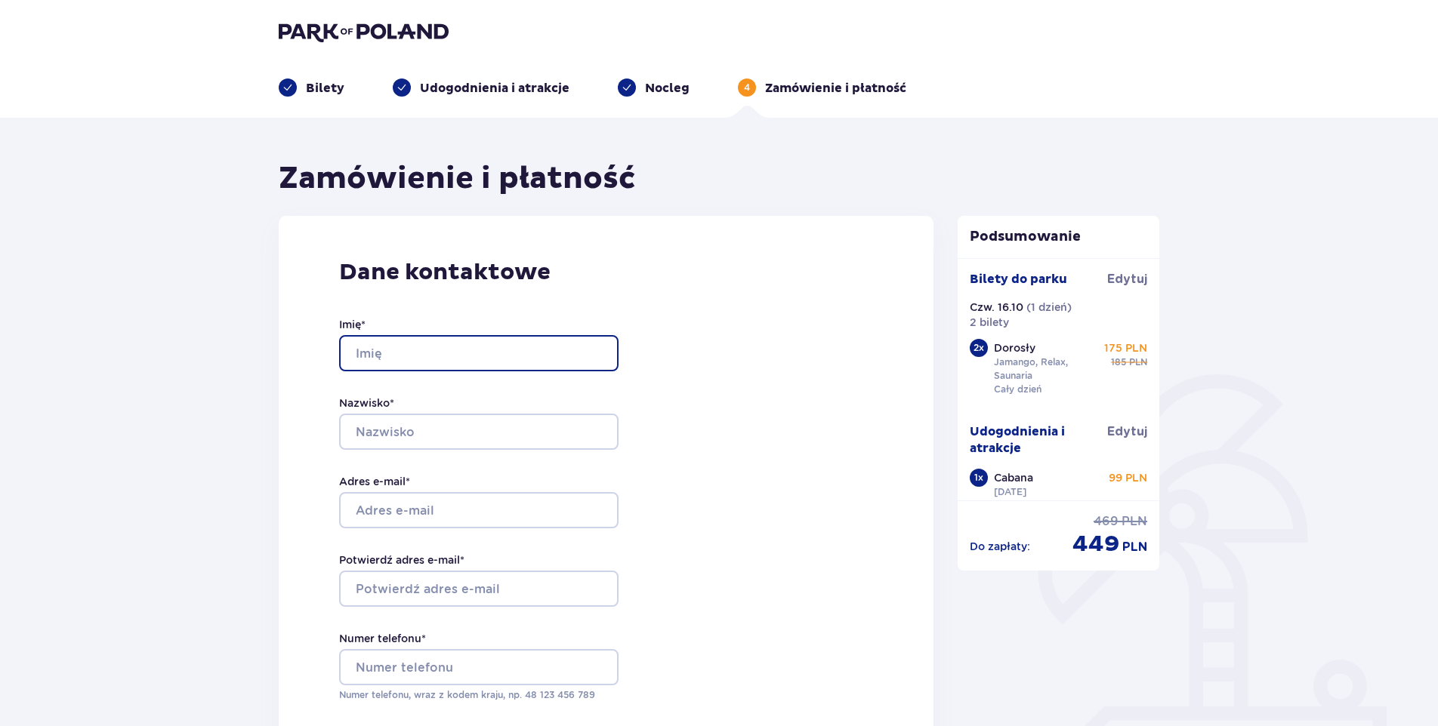
click at [388, 359] on input "Imię *" at bounding box center [478, 353] width 279 height 36
type input "[PERSON_NAME]"
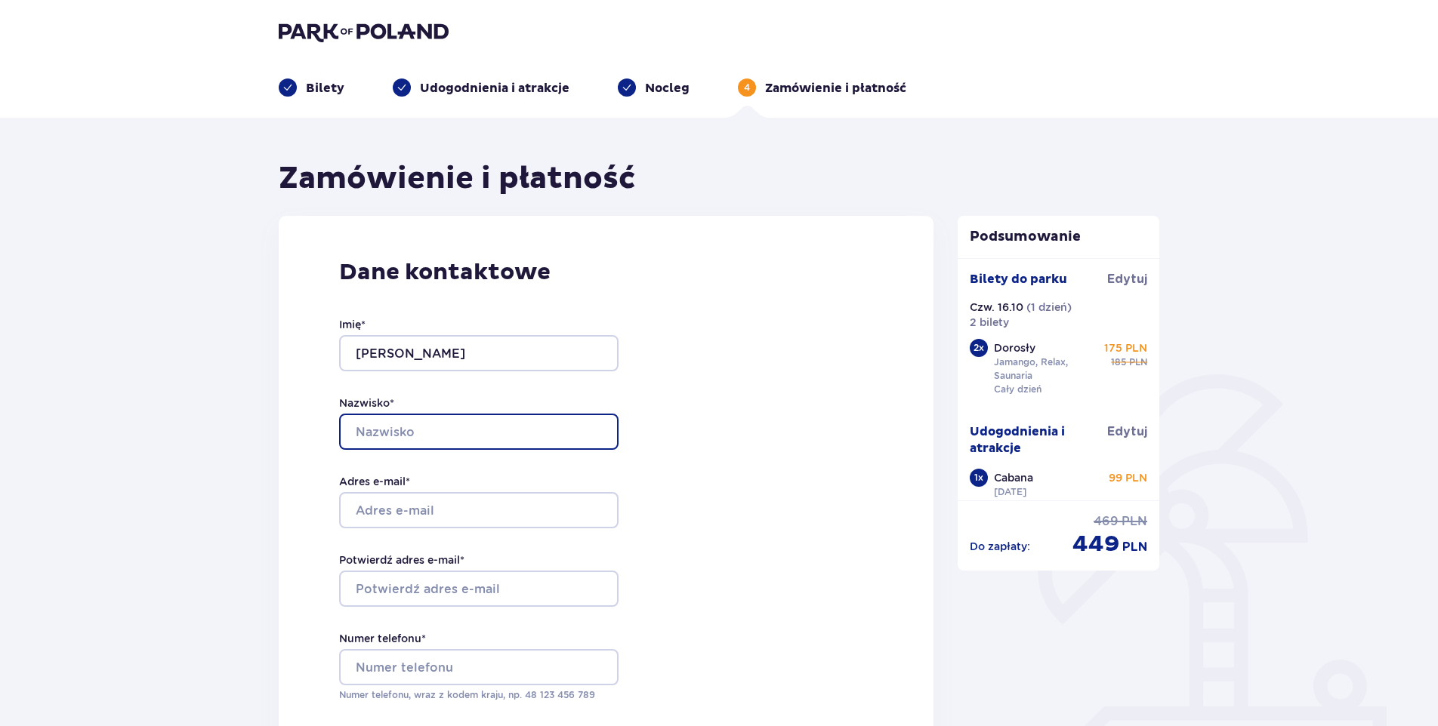
type input "L"
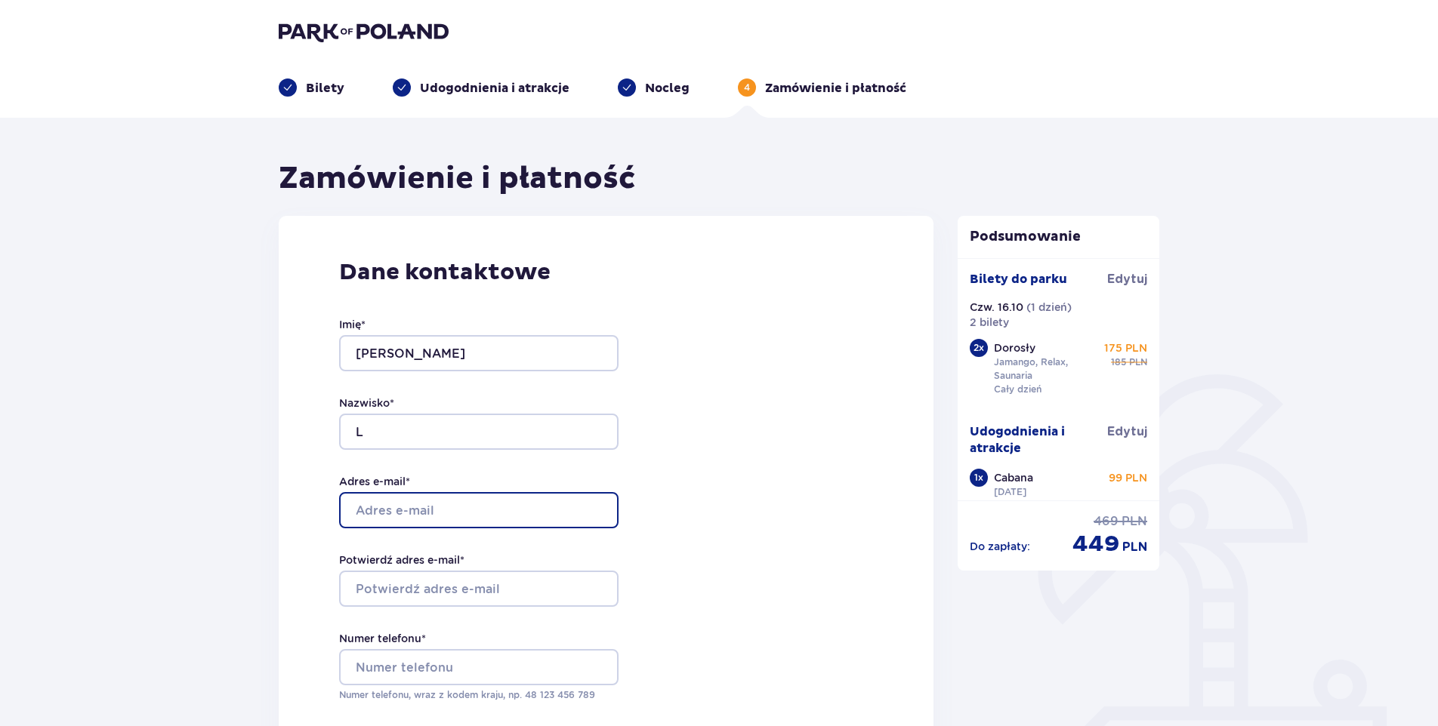
type input "[PERSON_NAME][EMAIL_ADDRESS][DOMAIN_NAME]"
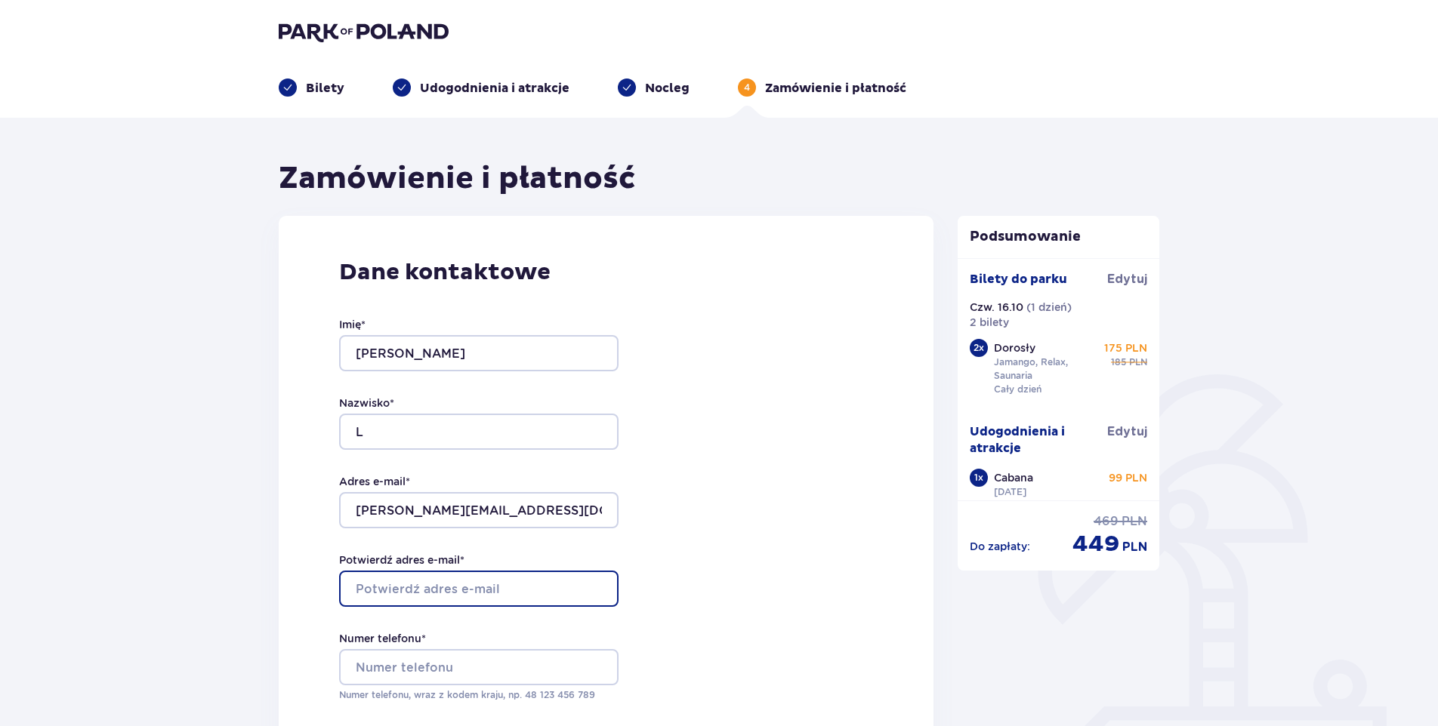
type input "[PERSON_NAME][EMAIL_ADDRESS][DOMAIN_NAME]"
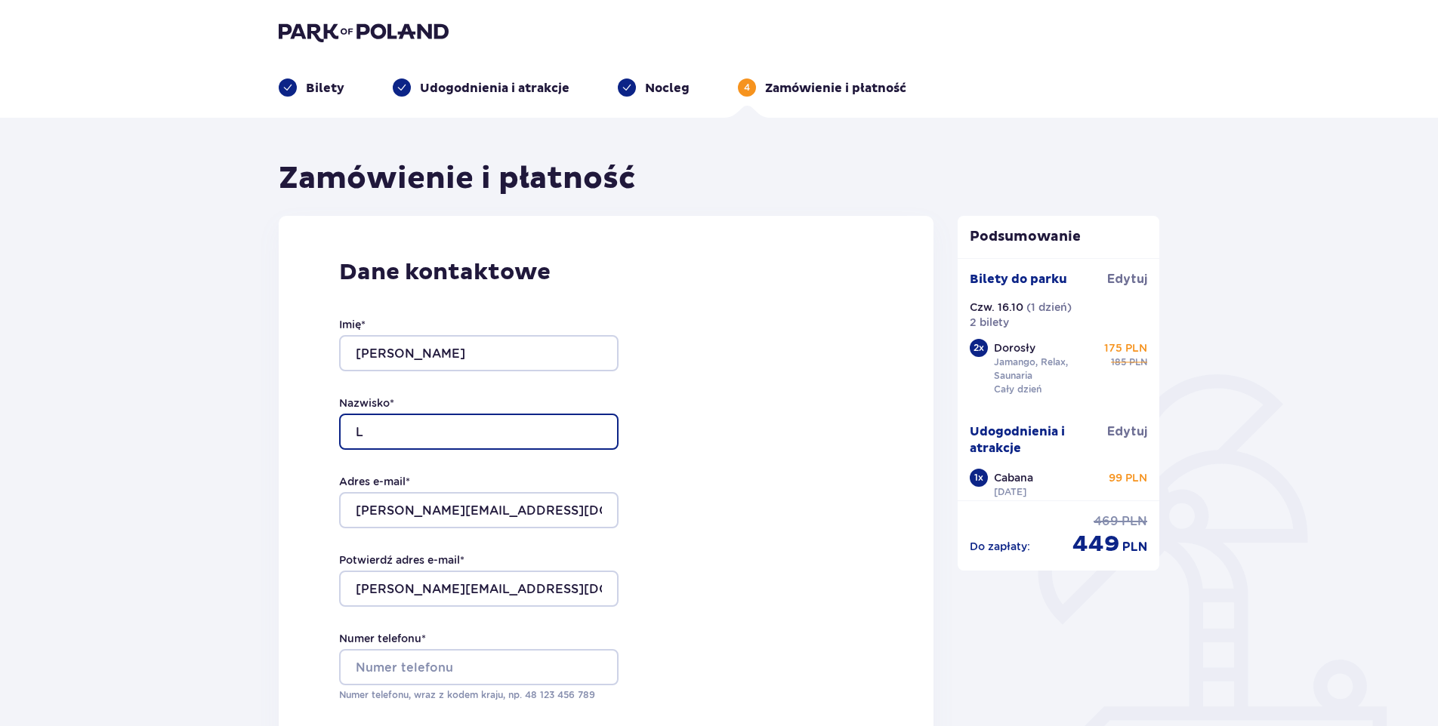
click at [394, 441] on input "L" at bounding box center [478, 432] width 279 height 36
type input "[PERSON_NAME]"
click at [308, 445] on div "Dane kontaktowe Imię * [PERSON_NAME] * [PERSON_NAME] e-mail * [PERSON_NAME][EMA…" at bounding box center [606, 536] width 655 height 640
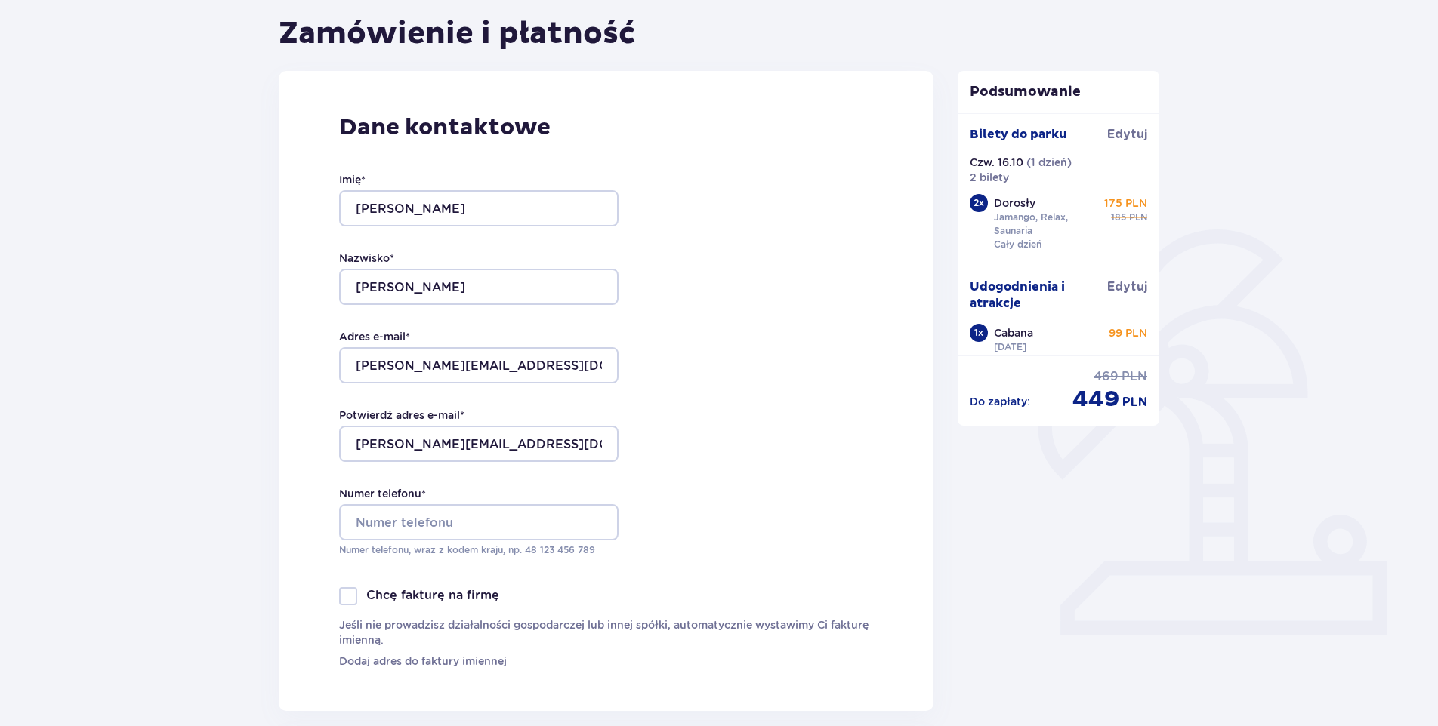
scroll to position [151, 0]
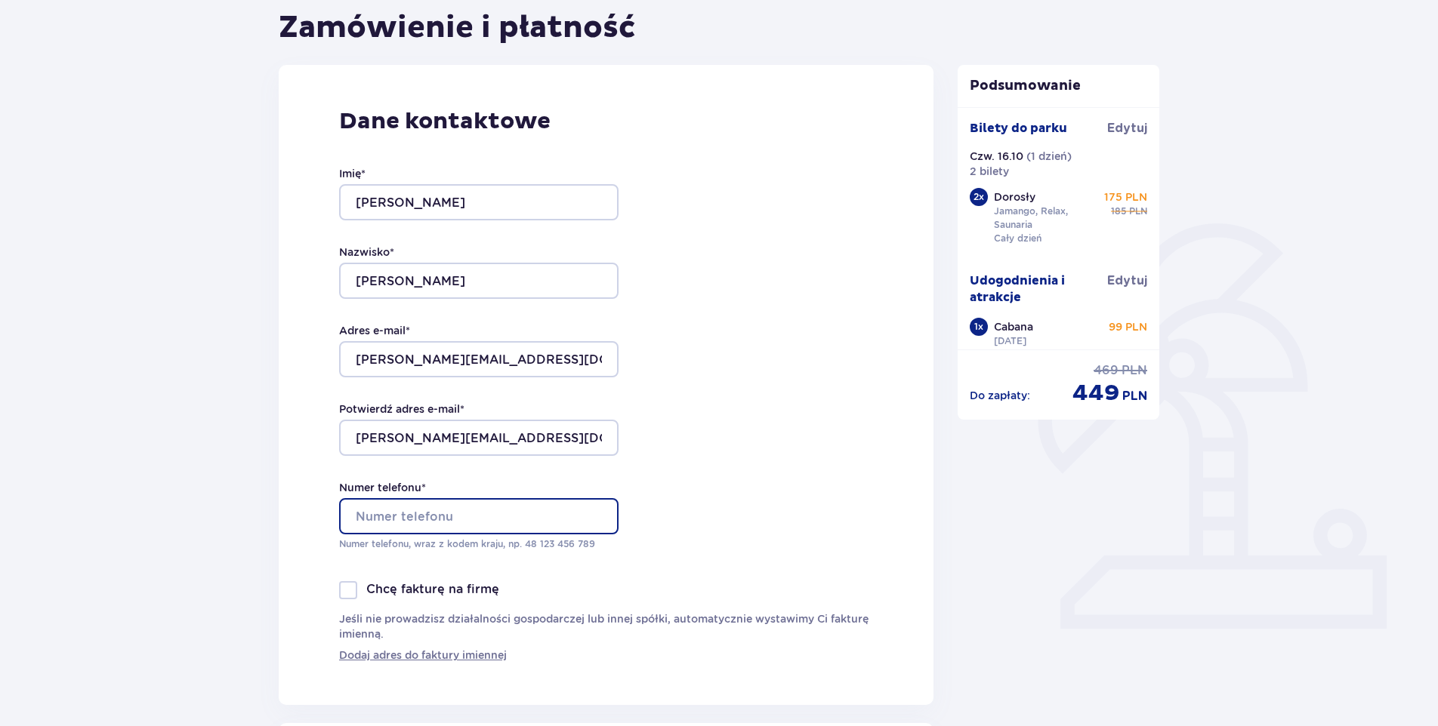
click at [395, 520] on input "Numer telefonu *" at bounding box center [478, 516] width 279 height 36
click at [355, 514] on input "605681230" at bounding box center [478, 516] width 279 height 36
click at [402, 514] on input "48 605681230" at bounding box center [478, 516] width 279 height 36
click at [425, 517] on input "48 605 681230" at bounding box center [478, 516] width 279 height 36
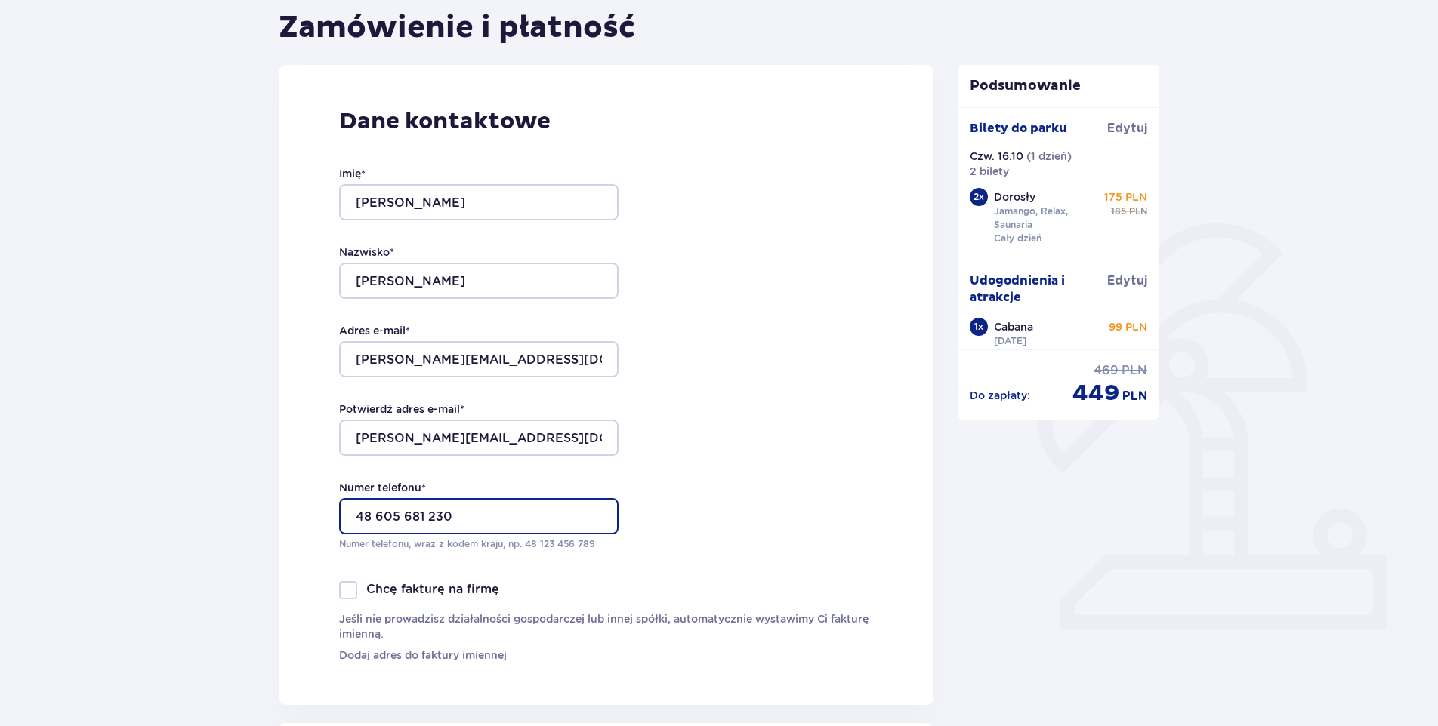
type input "48 605 681 230"
click at [756, 566] on div "Dane kontaktowe Imię * [PERSON_NAME] * [PERSON_NAME] e-mail * [PERSON_NAME][EMA…" at bounding box center [606, 385] width 655 height 640
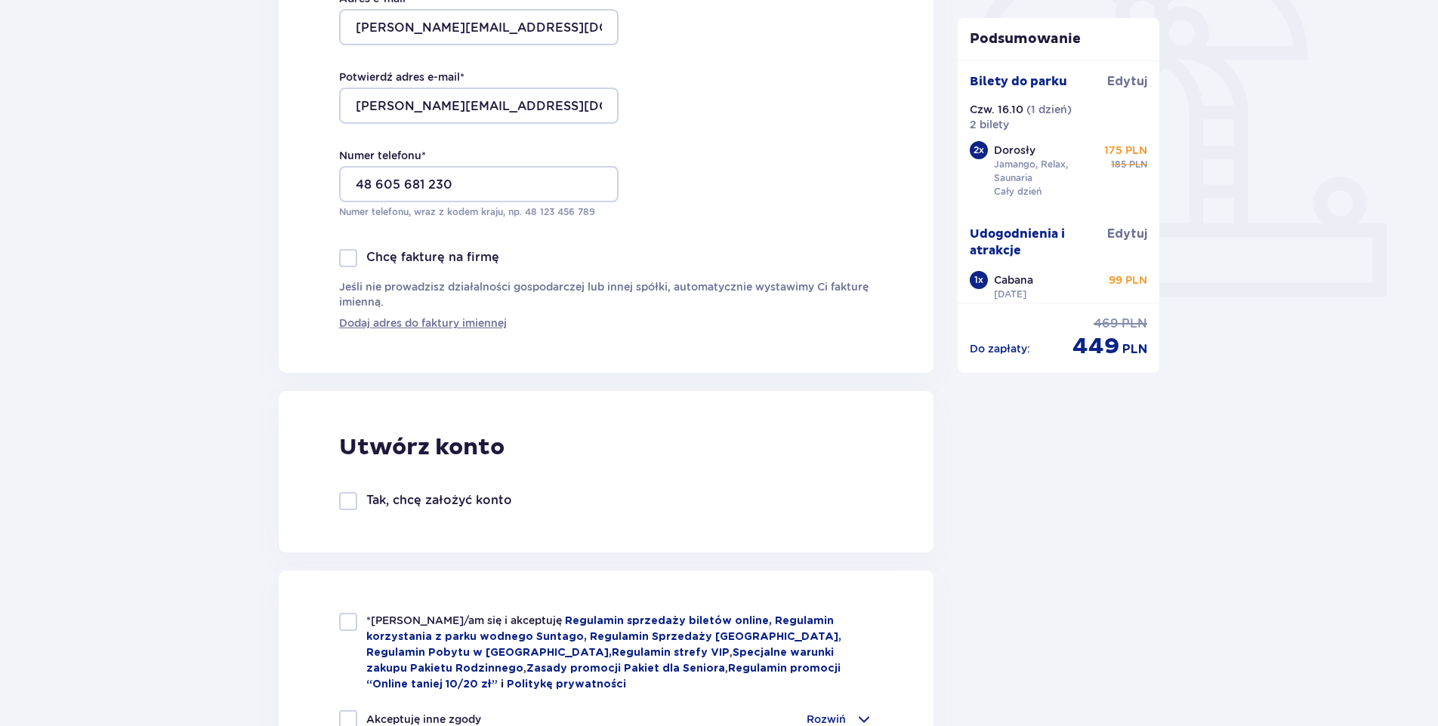
scroll to position [529, 0]
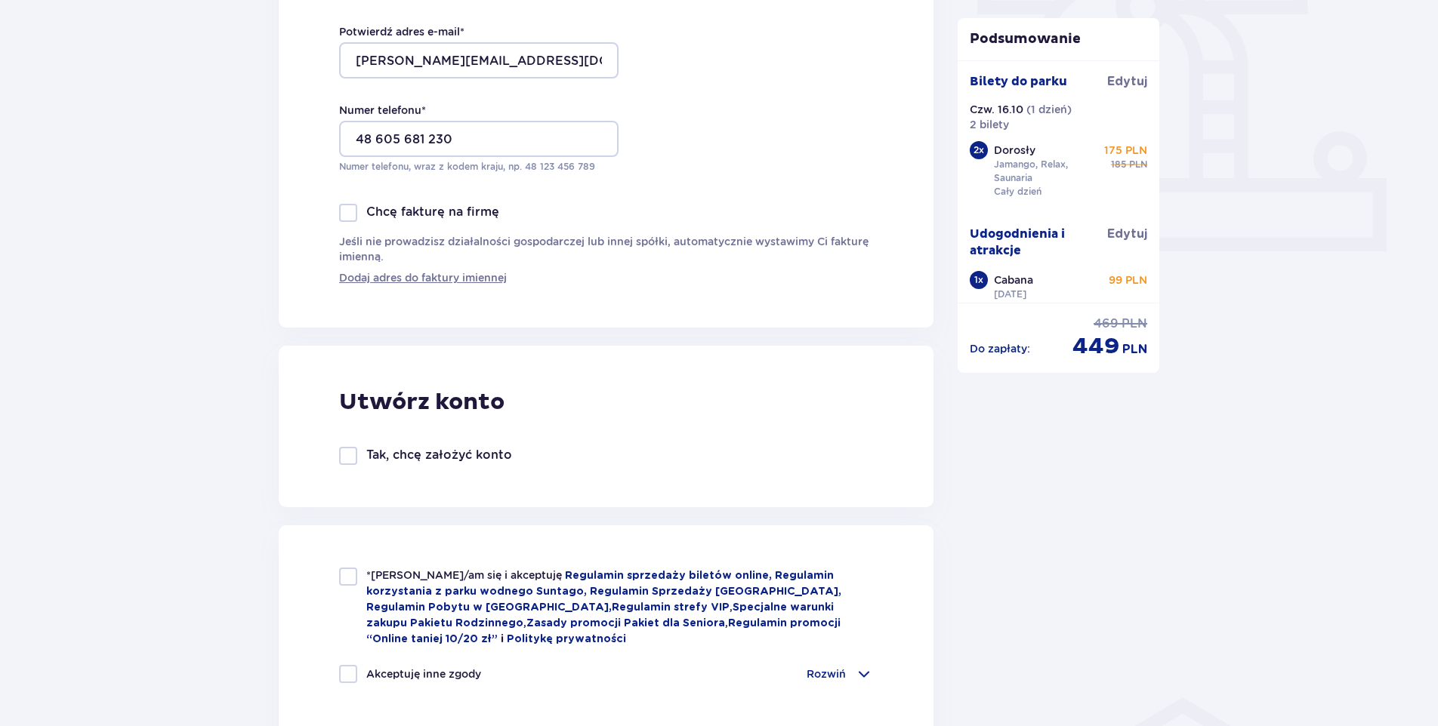
click at [363, 446] on div "Utwórz konto Tak, chcę założyć konto" at bounding box center [606, 427] width 655 height 162
click at [365, 452] on div "Tak, chcę założyć konto" at bounding box center [425, 456] width 173 height 18
checkbox input "true"
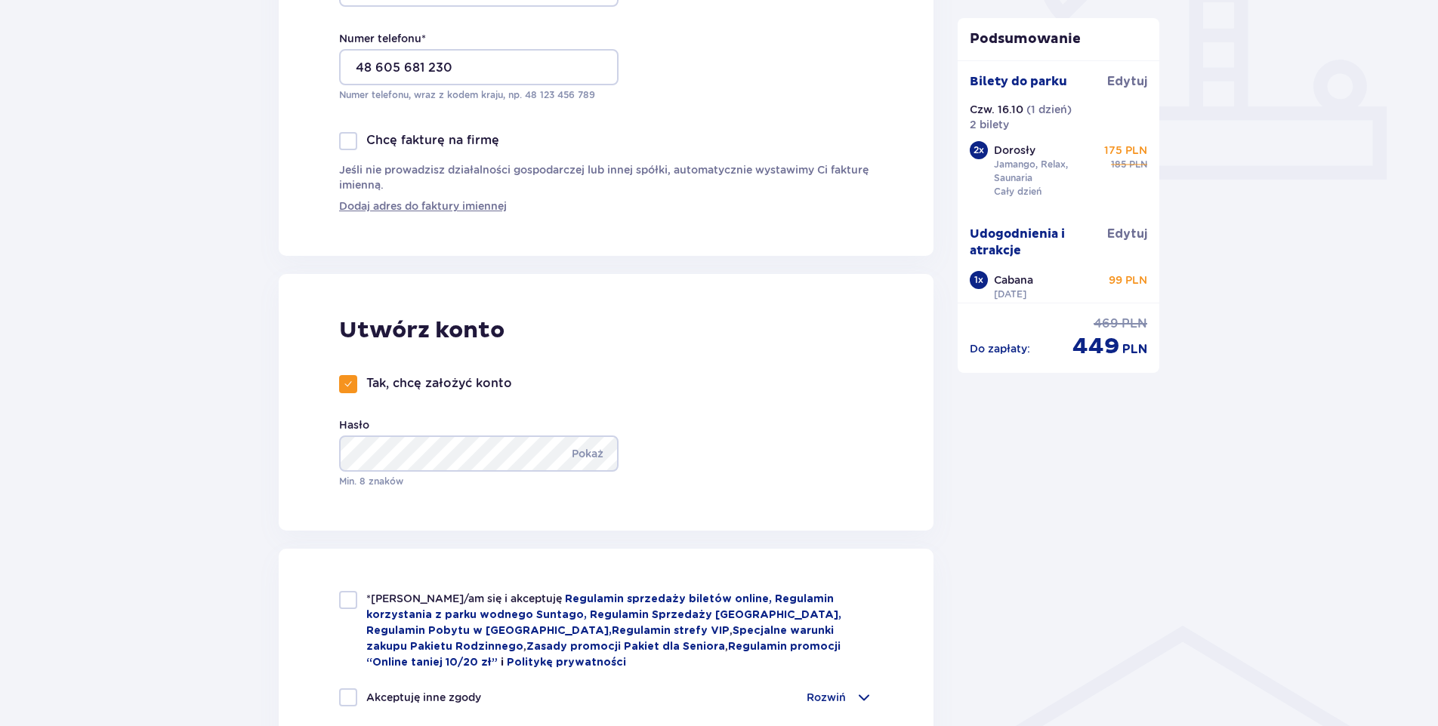
scroll to position [755, 0]
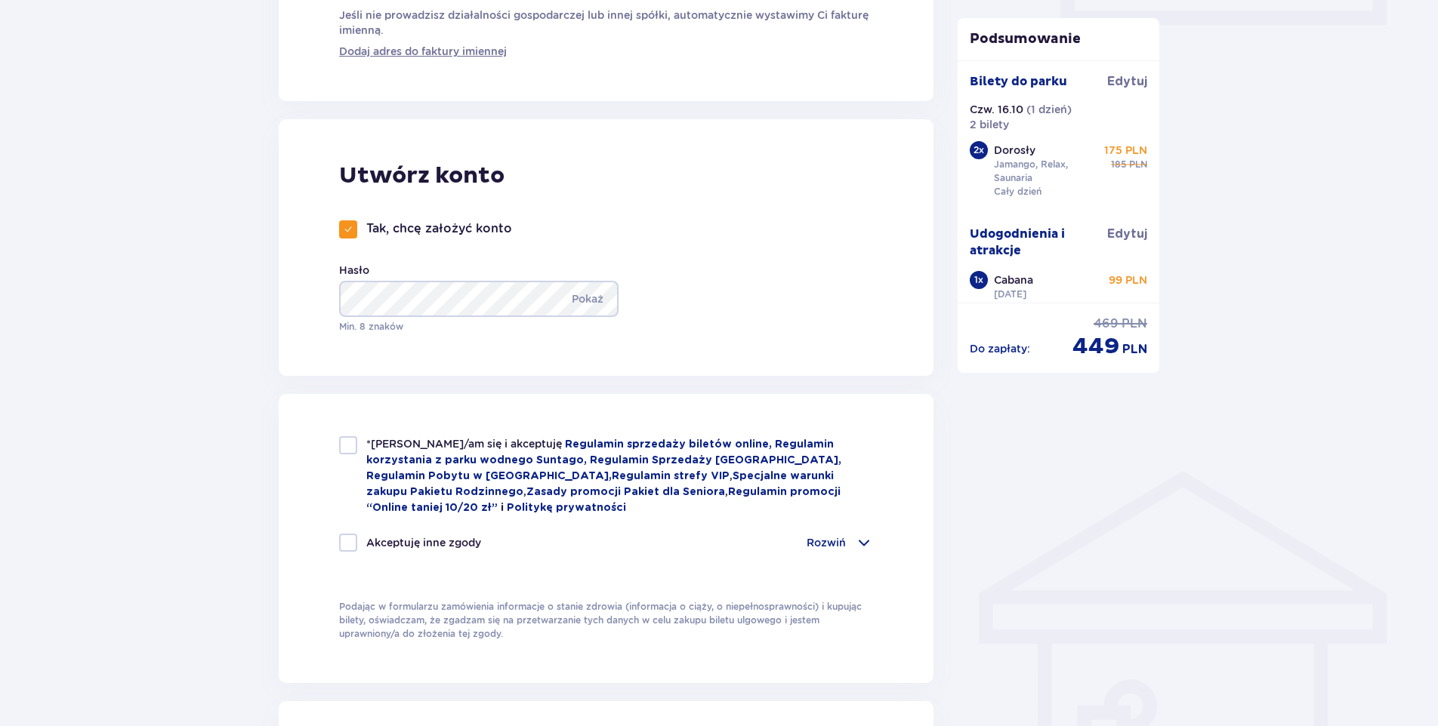
click at [350, 444] on div at bounding box center [348, 445] width 18 height 18
checkbox input "true"
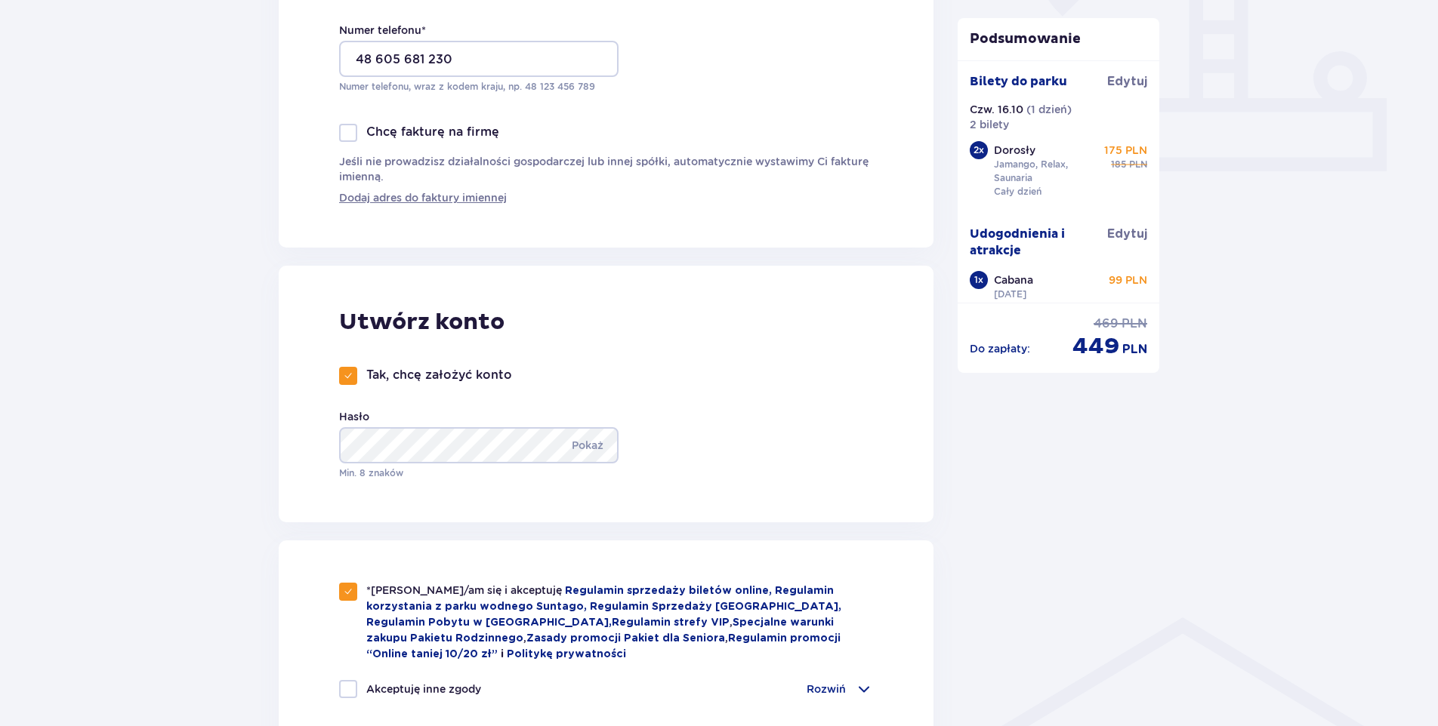
scroll to position [604, 0]
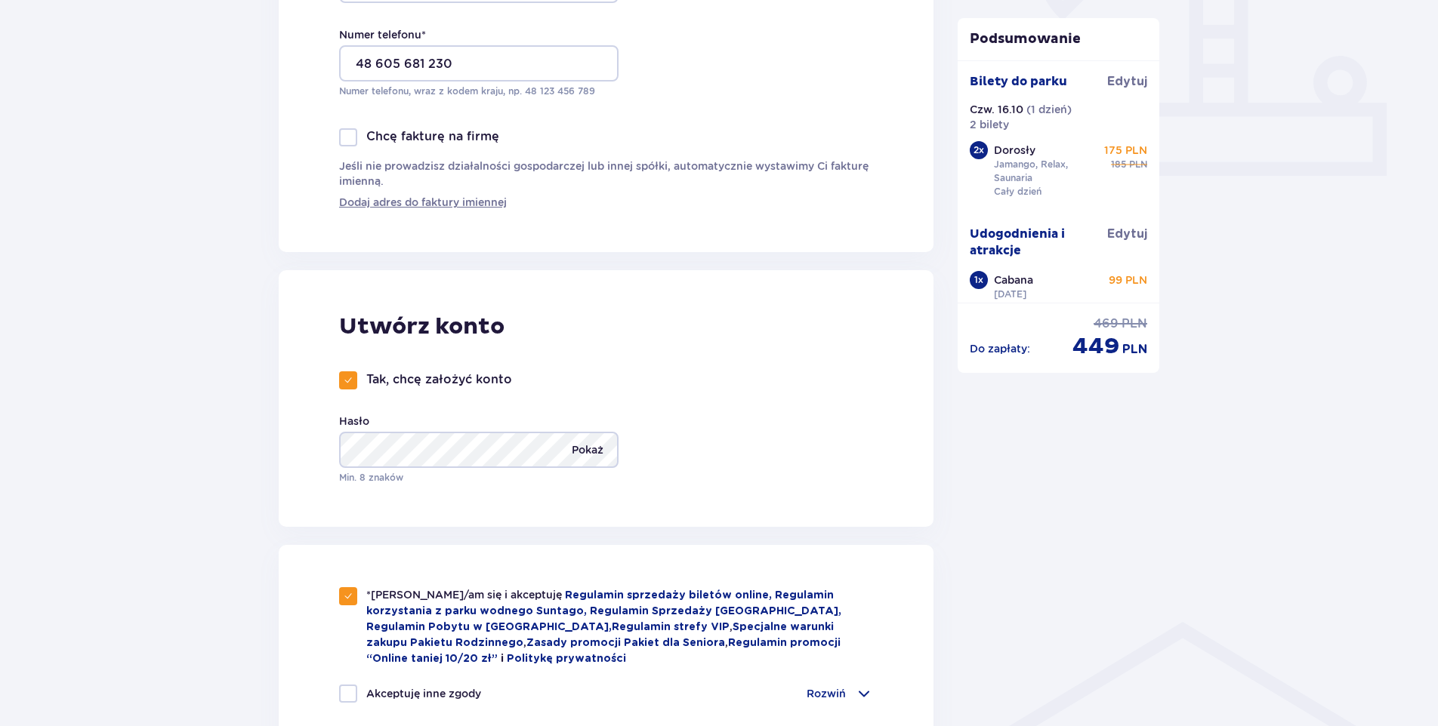
click at [587, 443] on p "Pokaż" at bounding box center [588, 450] width 32 height 36
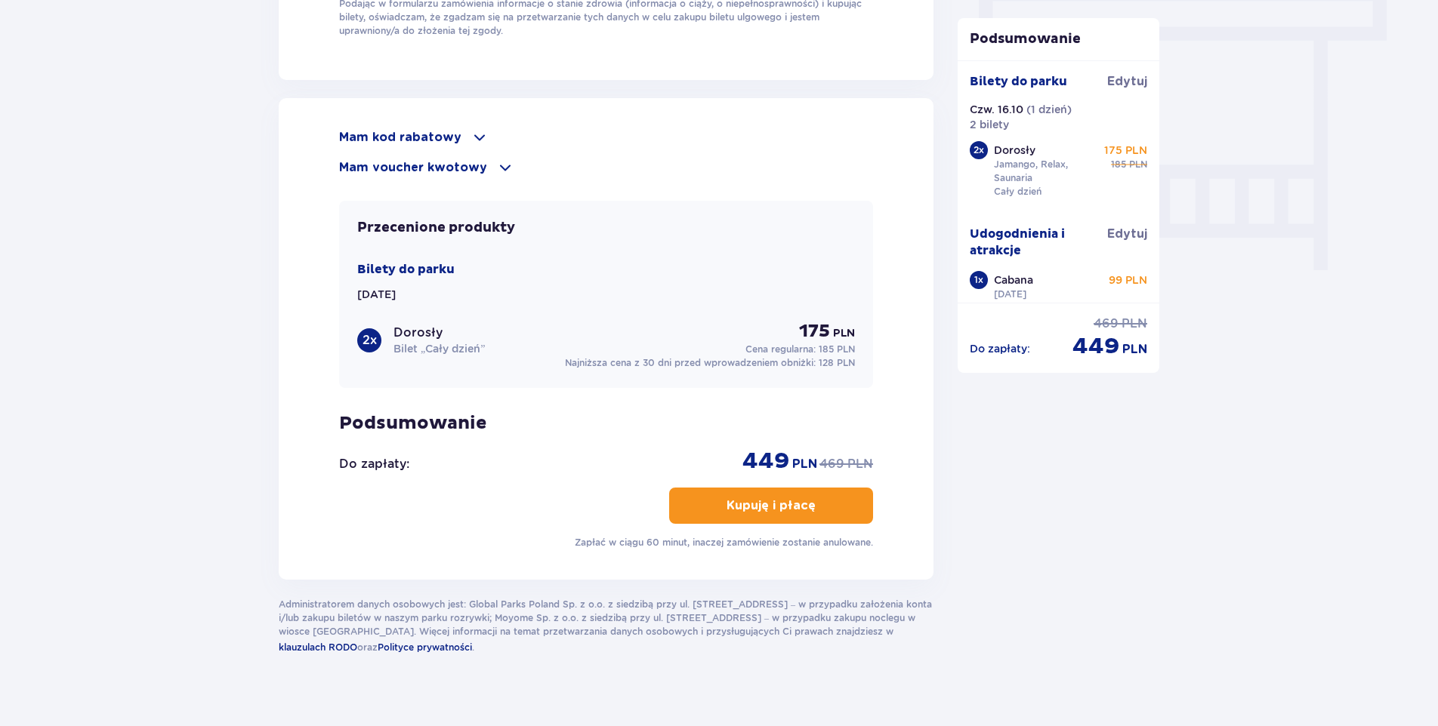
scroll to position [1359, 0]
click at [762, 516] on button "Kupuję i płacę" at bounding box center [771, 505] width 204 height 36
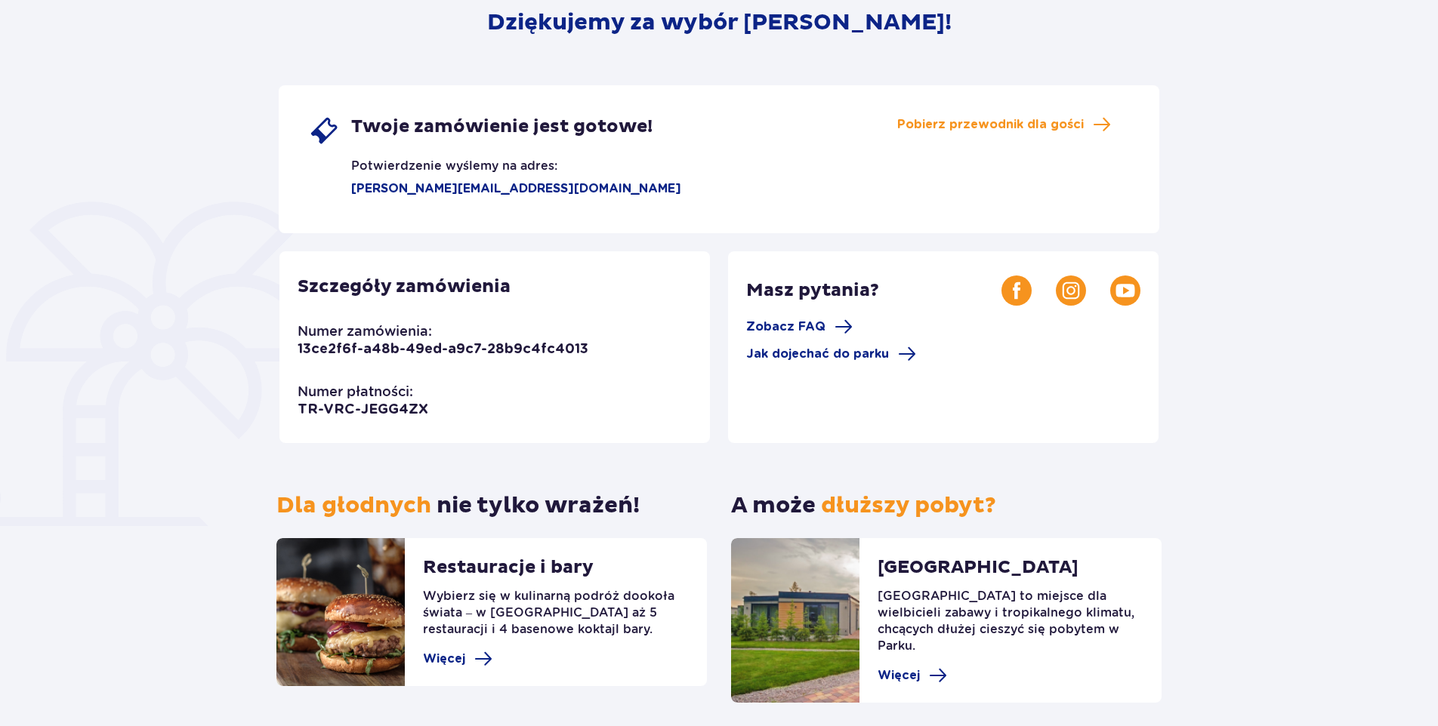
scroll to position [251, 0]
